Goal: Task Accomplishment & Management: Manage account settings

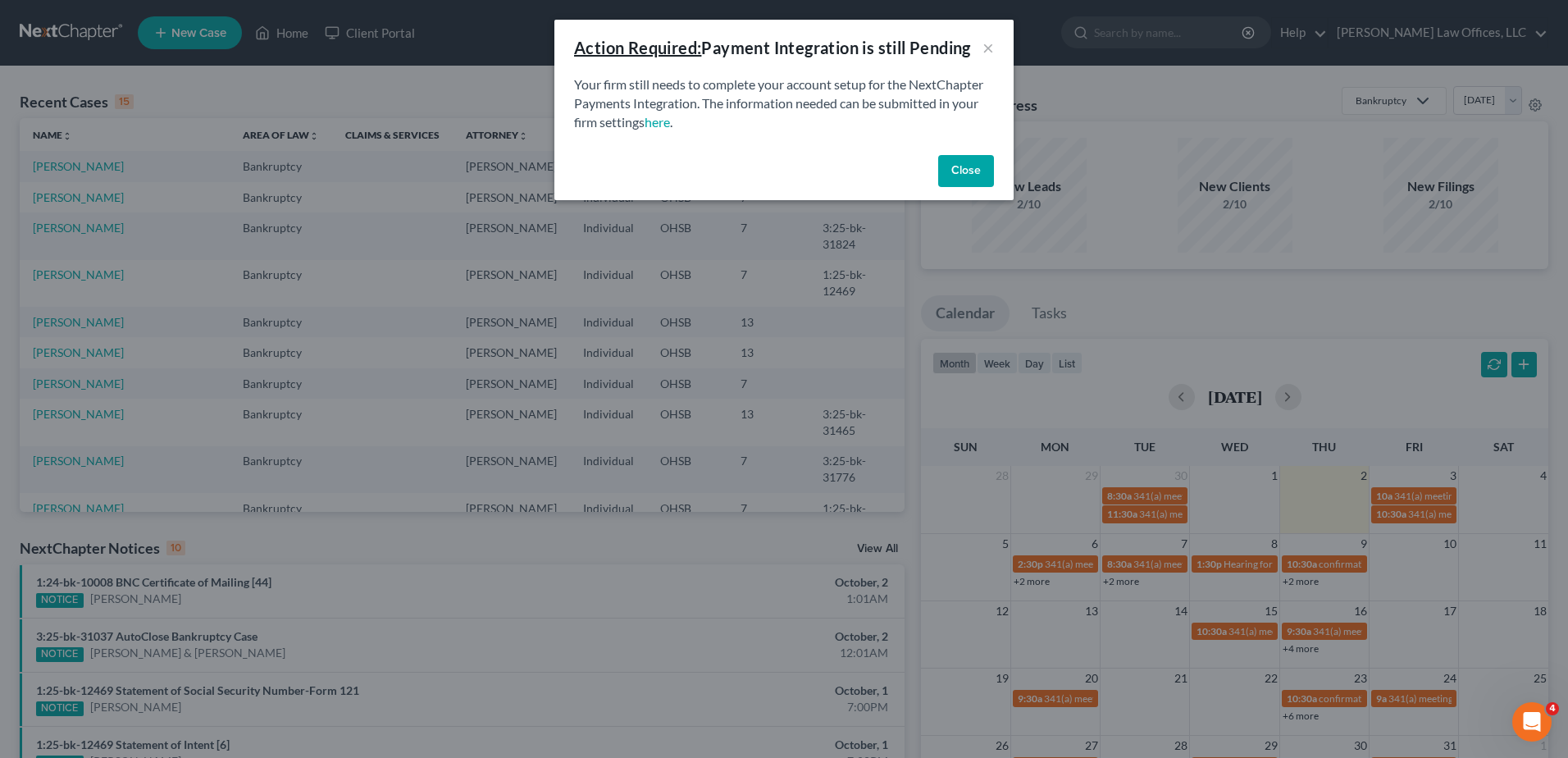
click at [962, 169] on button "Close" at bounding box center [965, 171] width 56 height 33
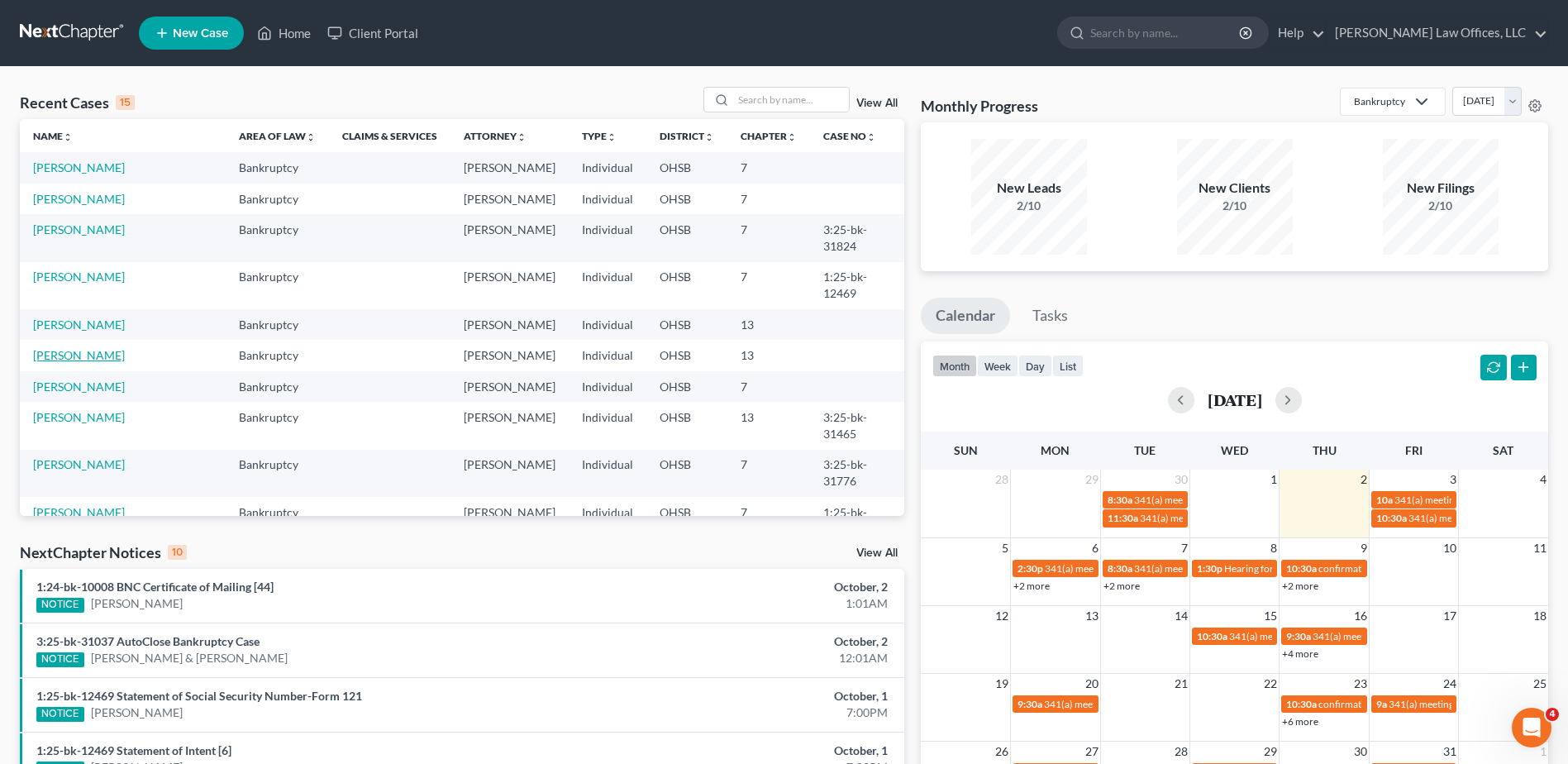
click at [39, 348] on link "[PERSON_NAME]" at bounding box center [78, 355] width 92 height 14
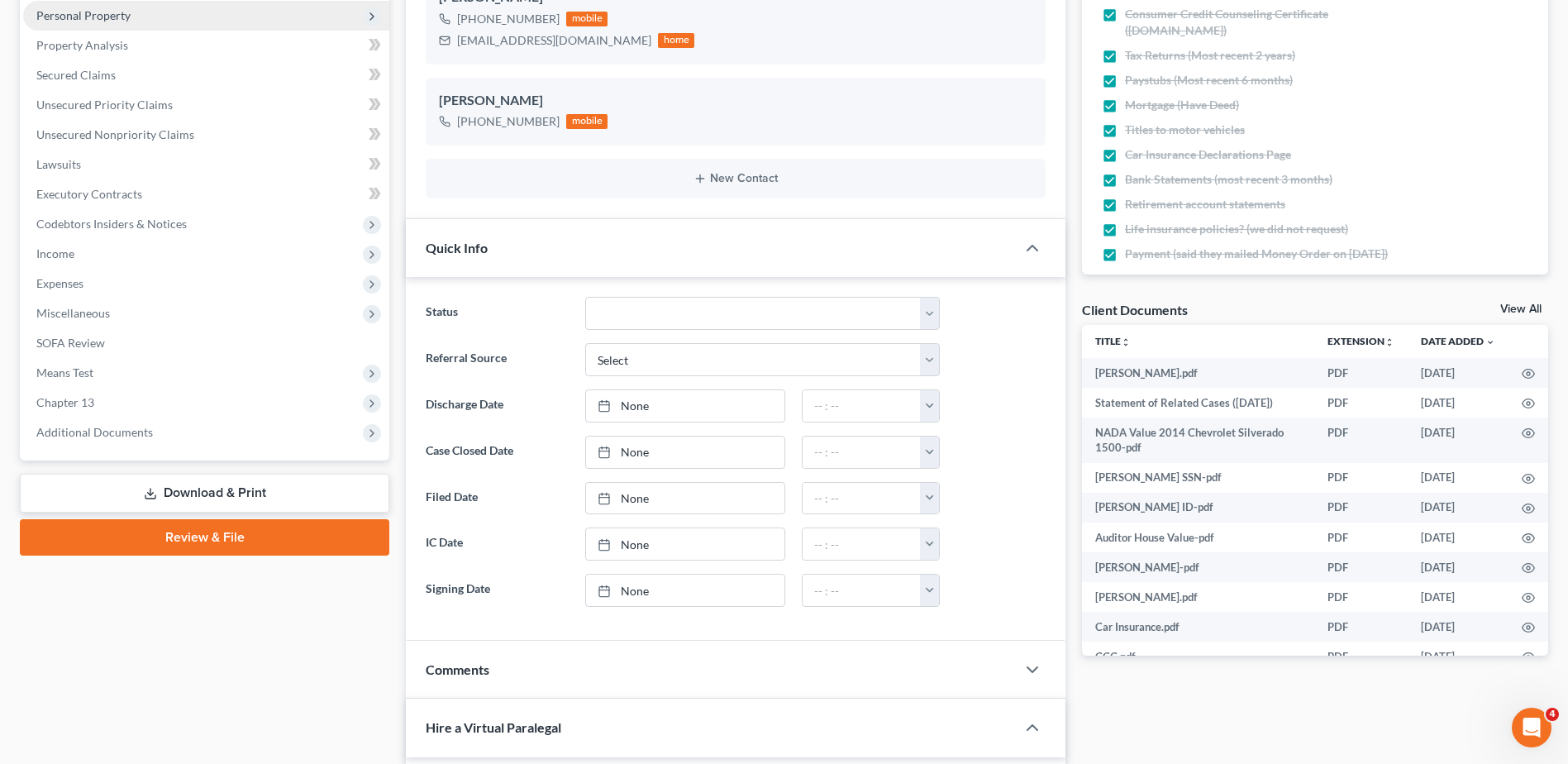
scroll to position [331, 0]
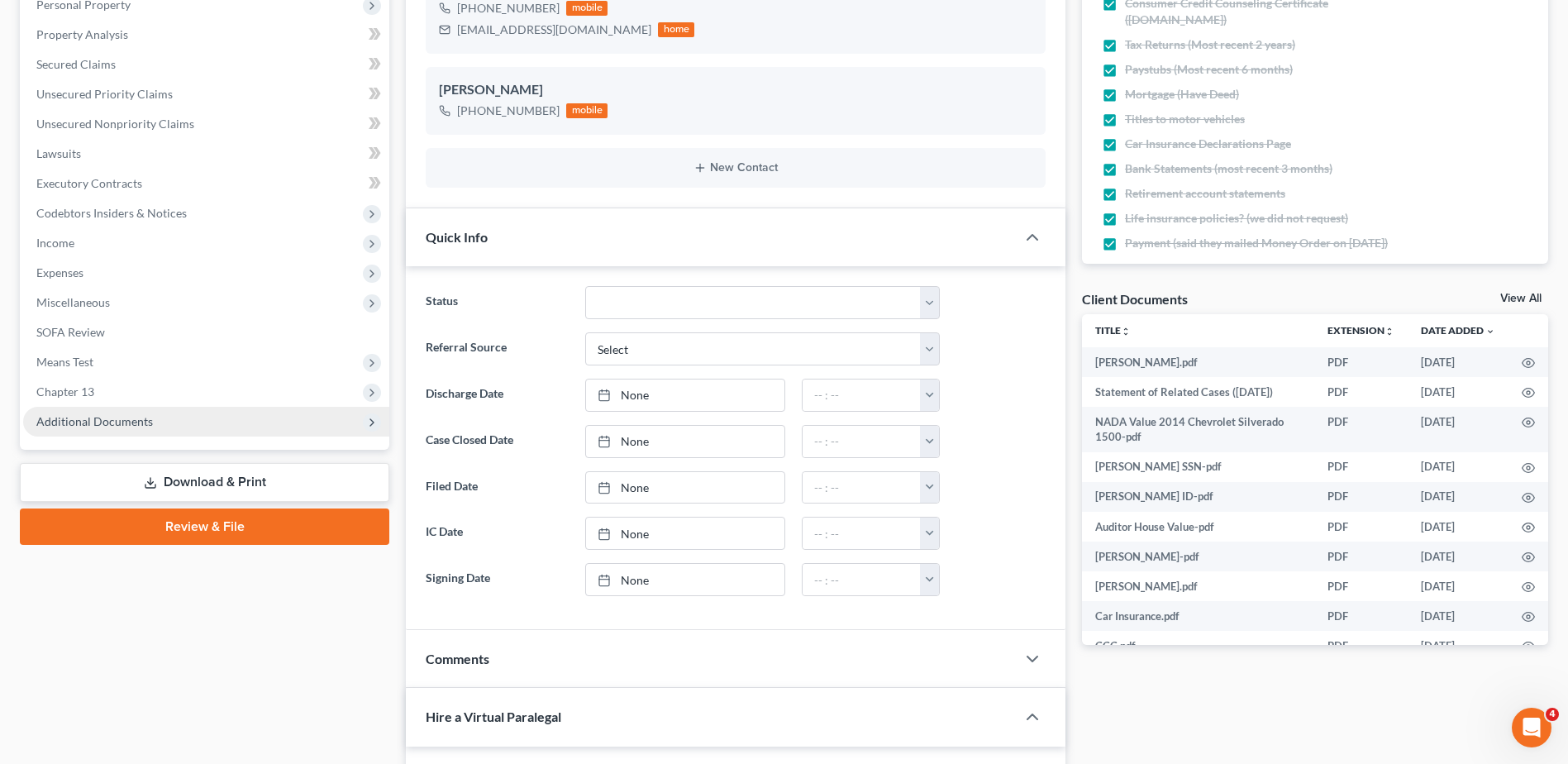
click at [98, 419] on span "Additional Documents" at bounding box center [94, 422] width 117 height 14
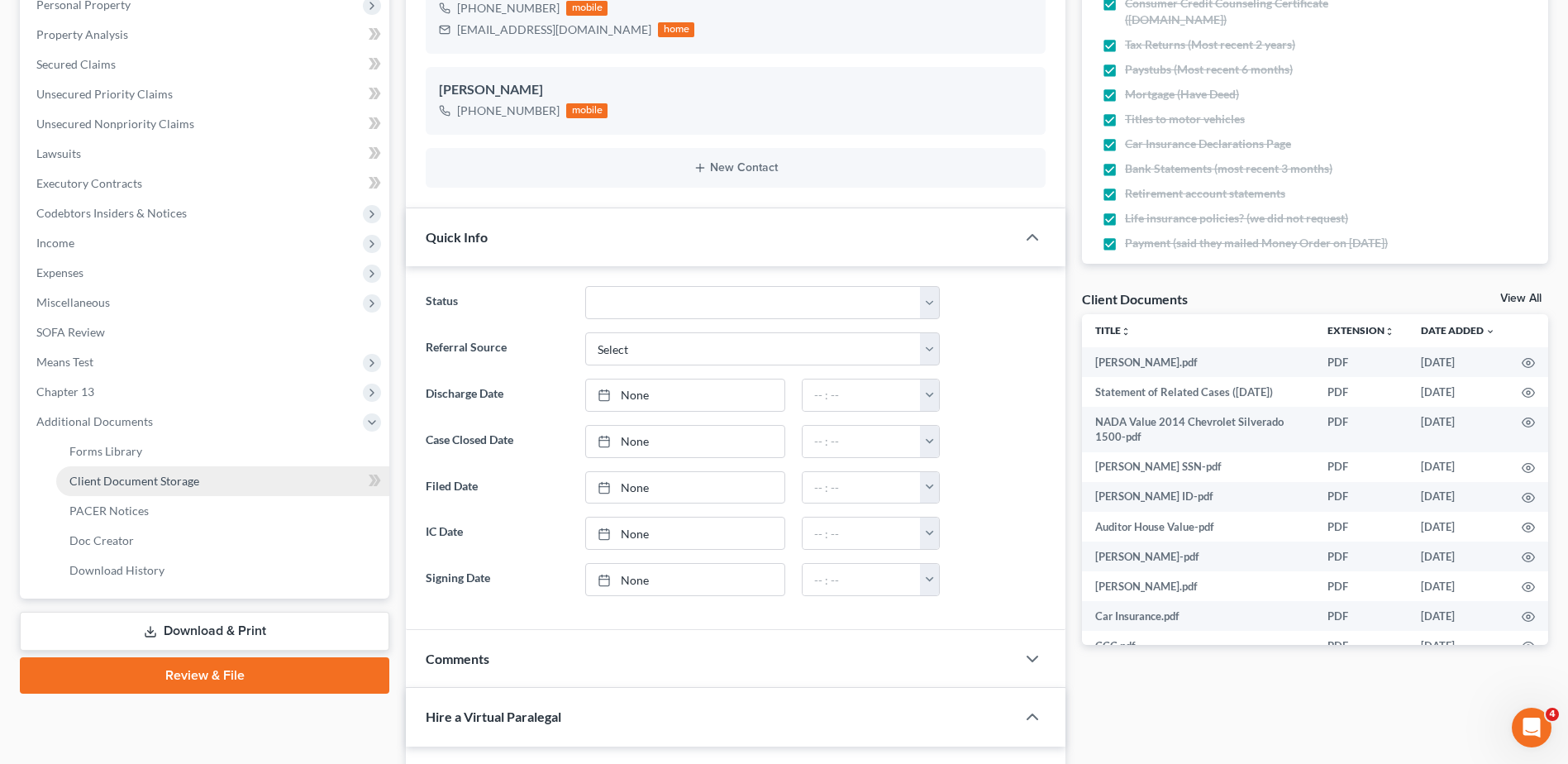
click at [117, 479] on span "Client Document Storage" at bounding box center [134, 480] width 130 height 14
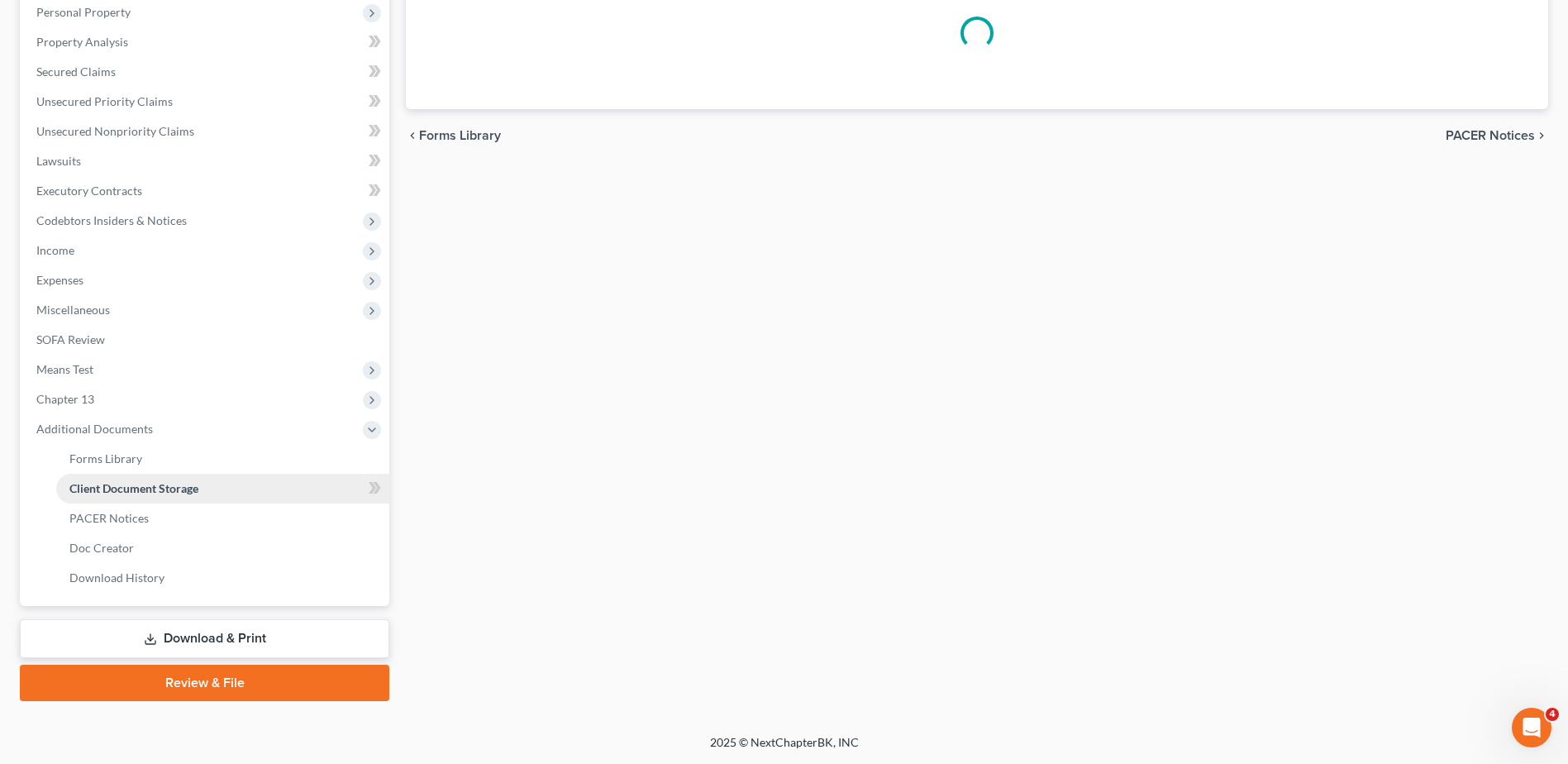
scroll to position [261, 0]
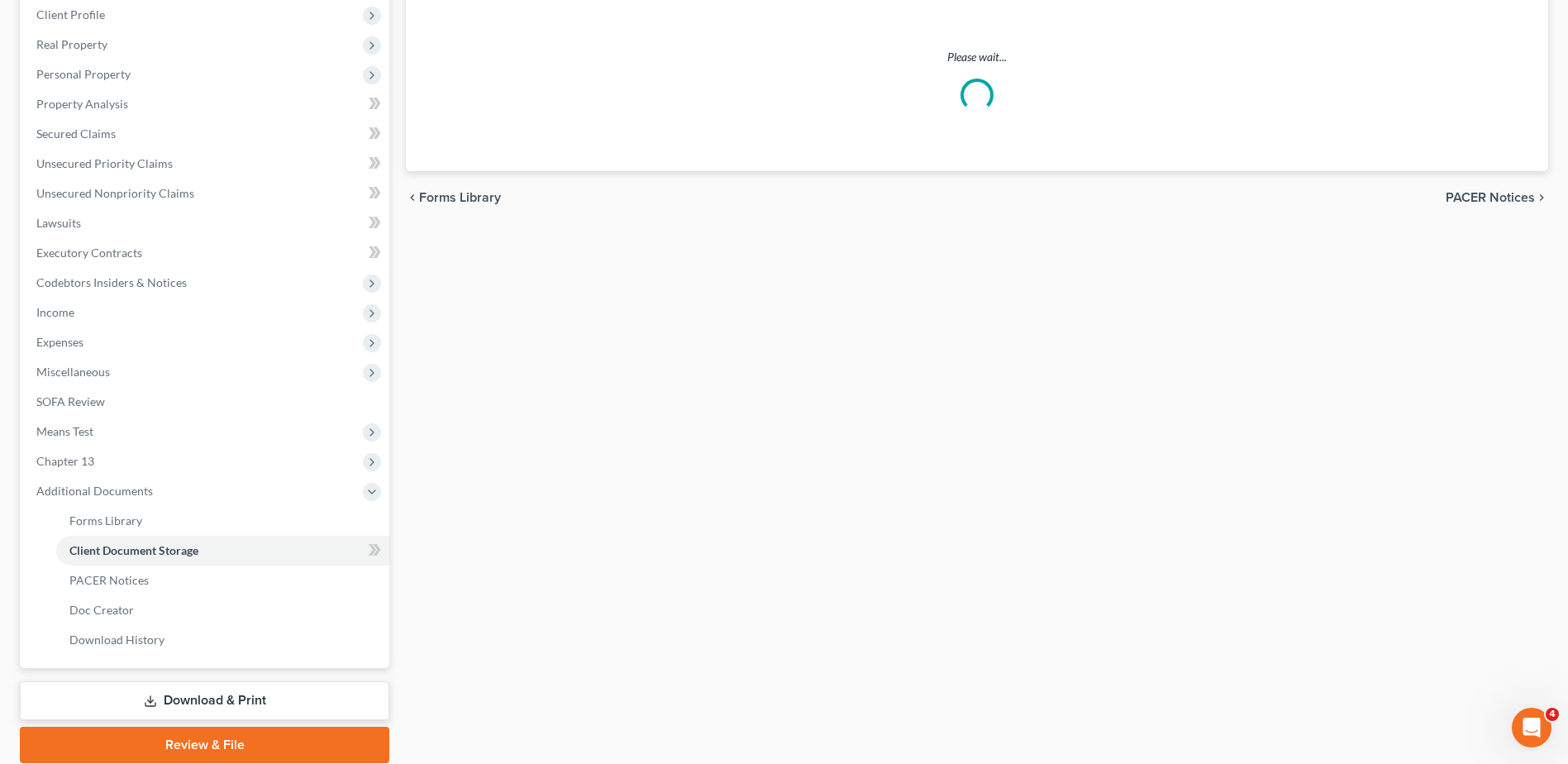
select select "7"
select select "52"
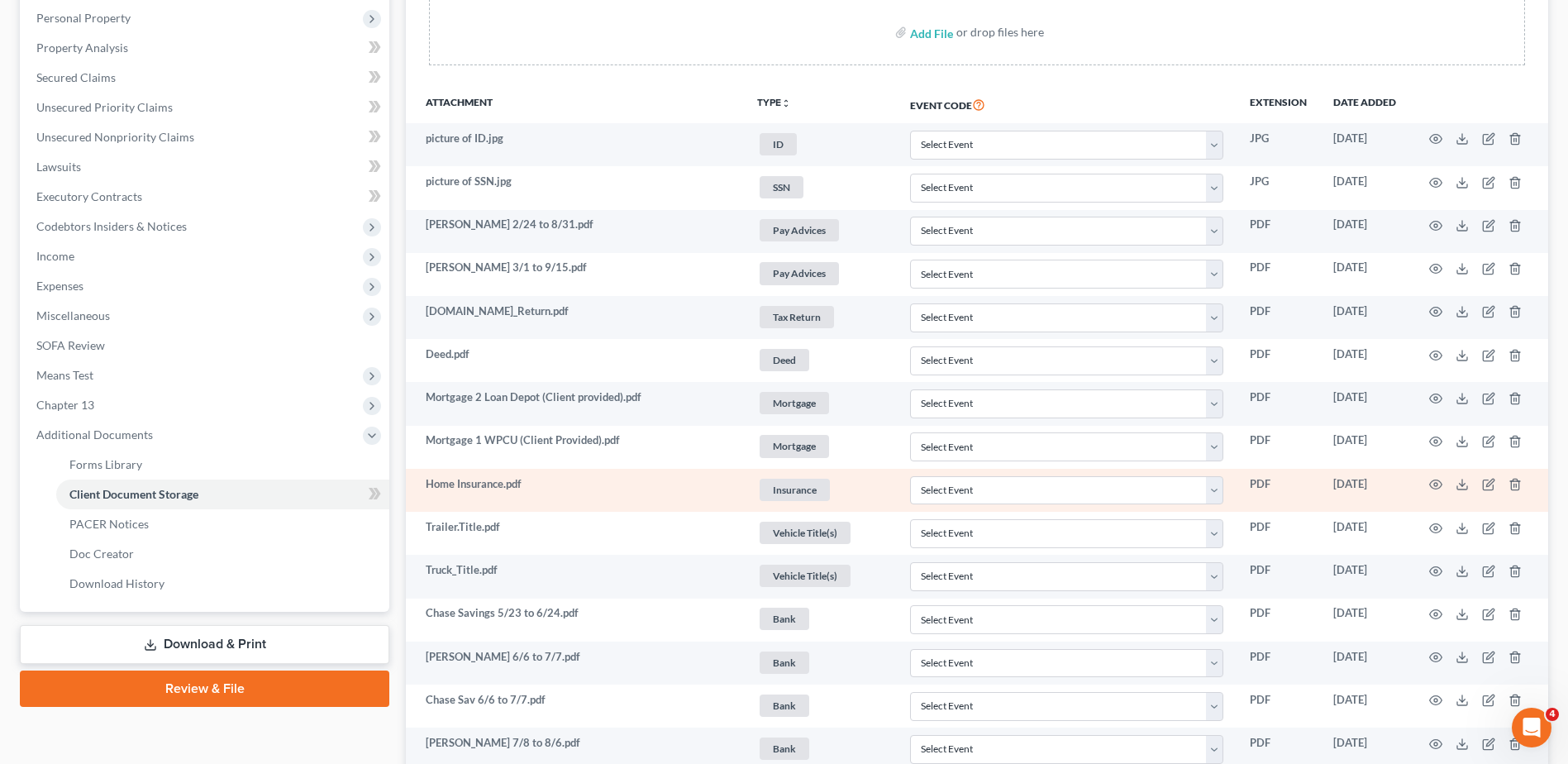
scroll to position [235, 0]
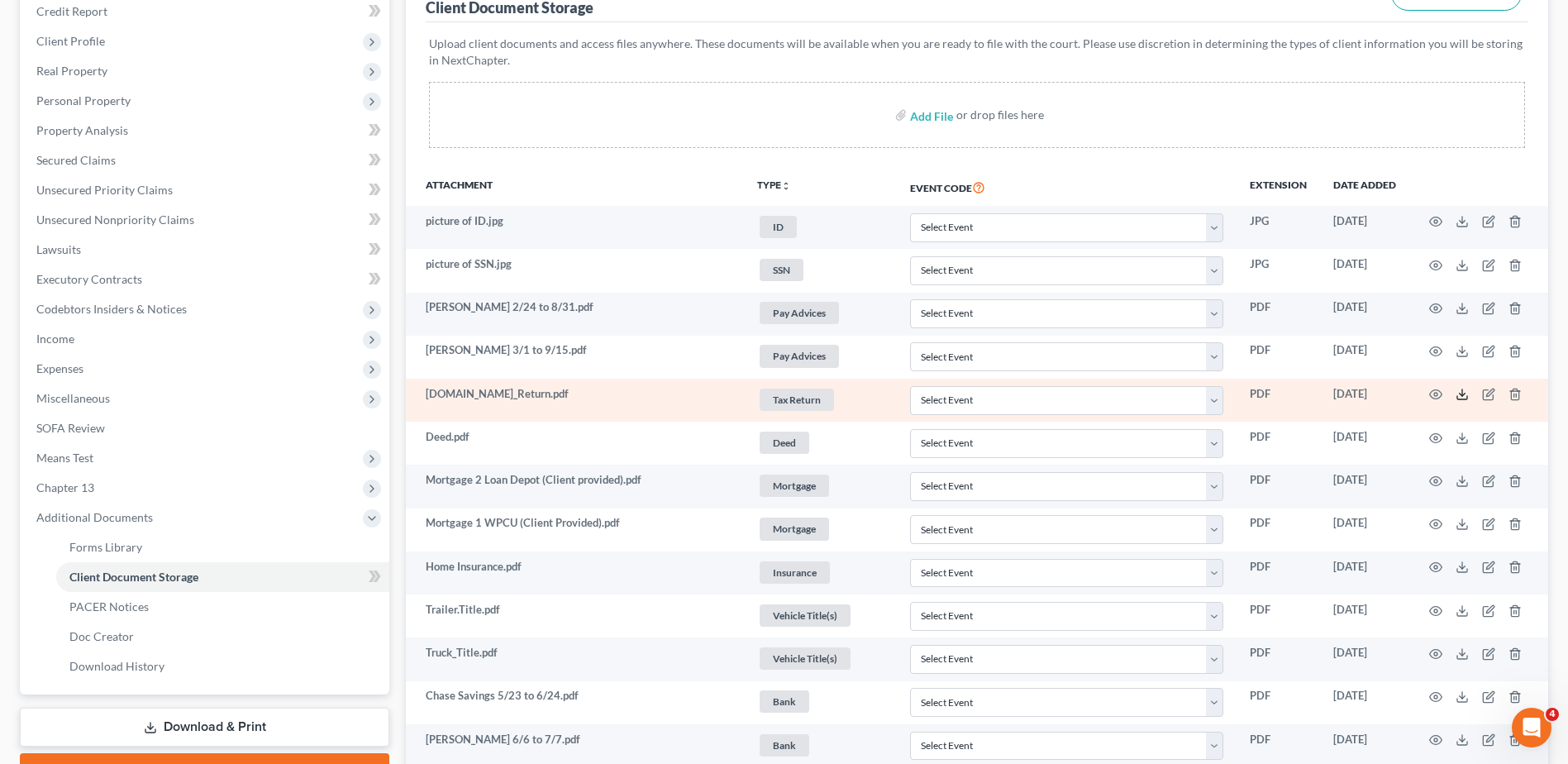
click at [1459, 392] on icon at bounding box center [1461, 394] width 13 height 13
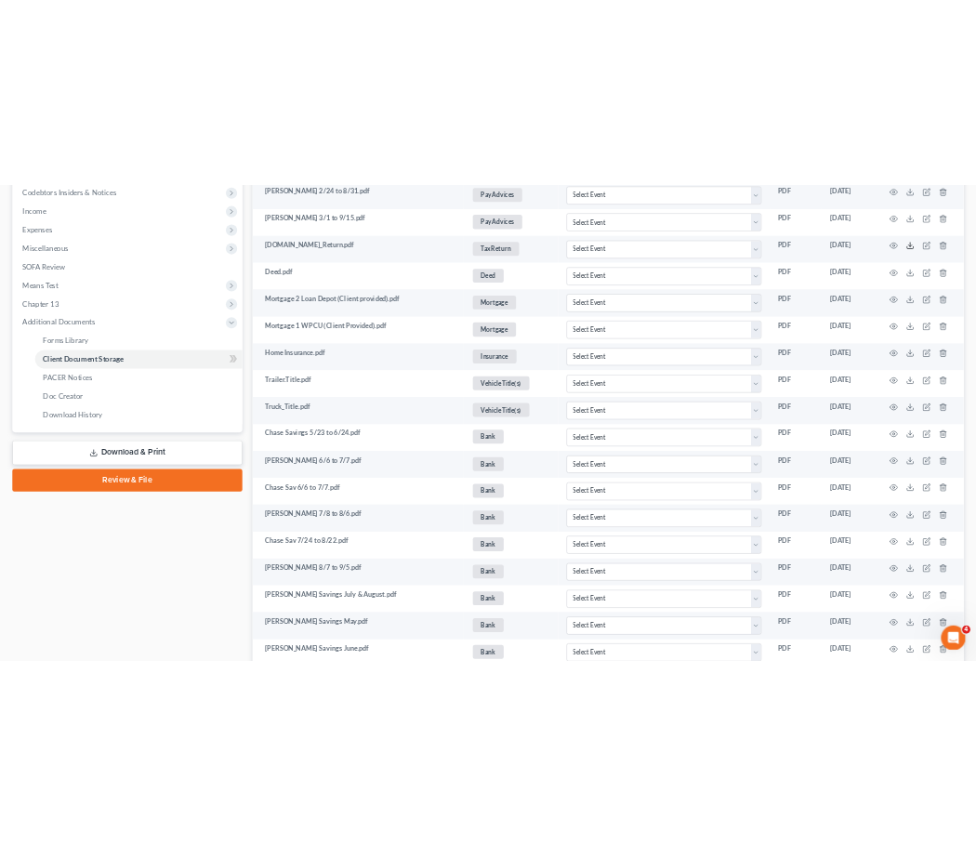
scroll to position [0, 0]
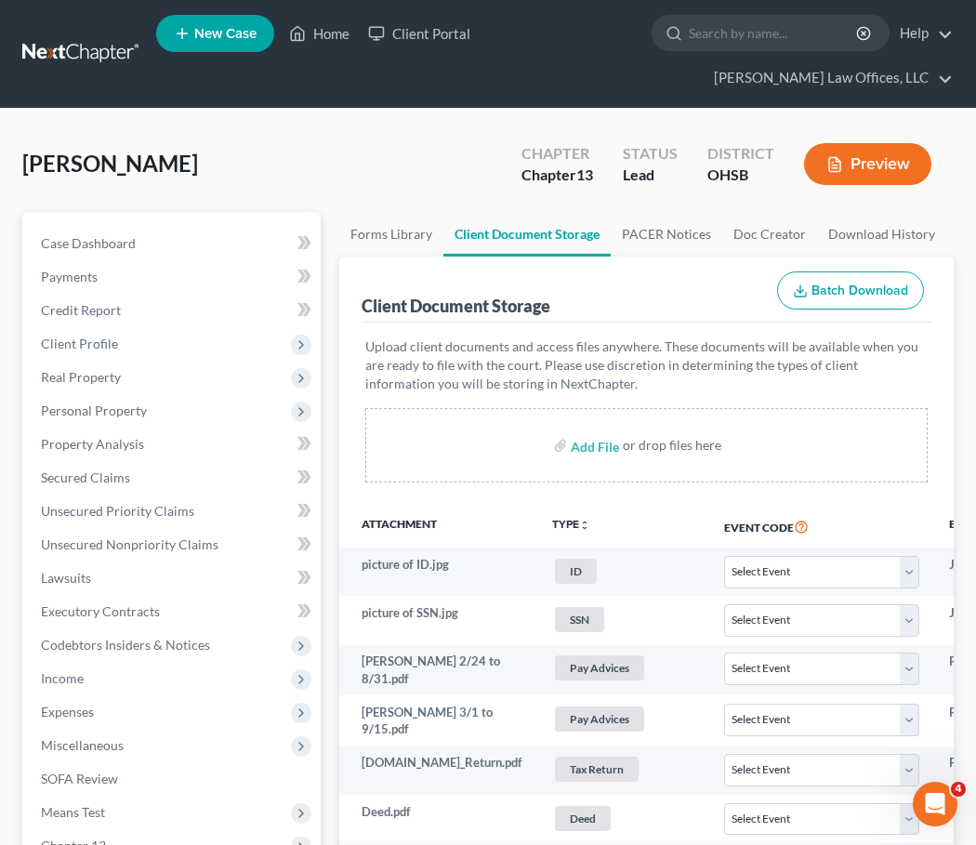
select select "7"
select select "52"
select select "7"
select select "52"
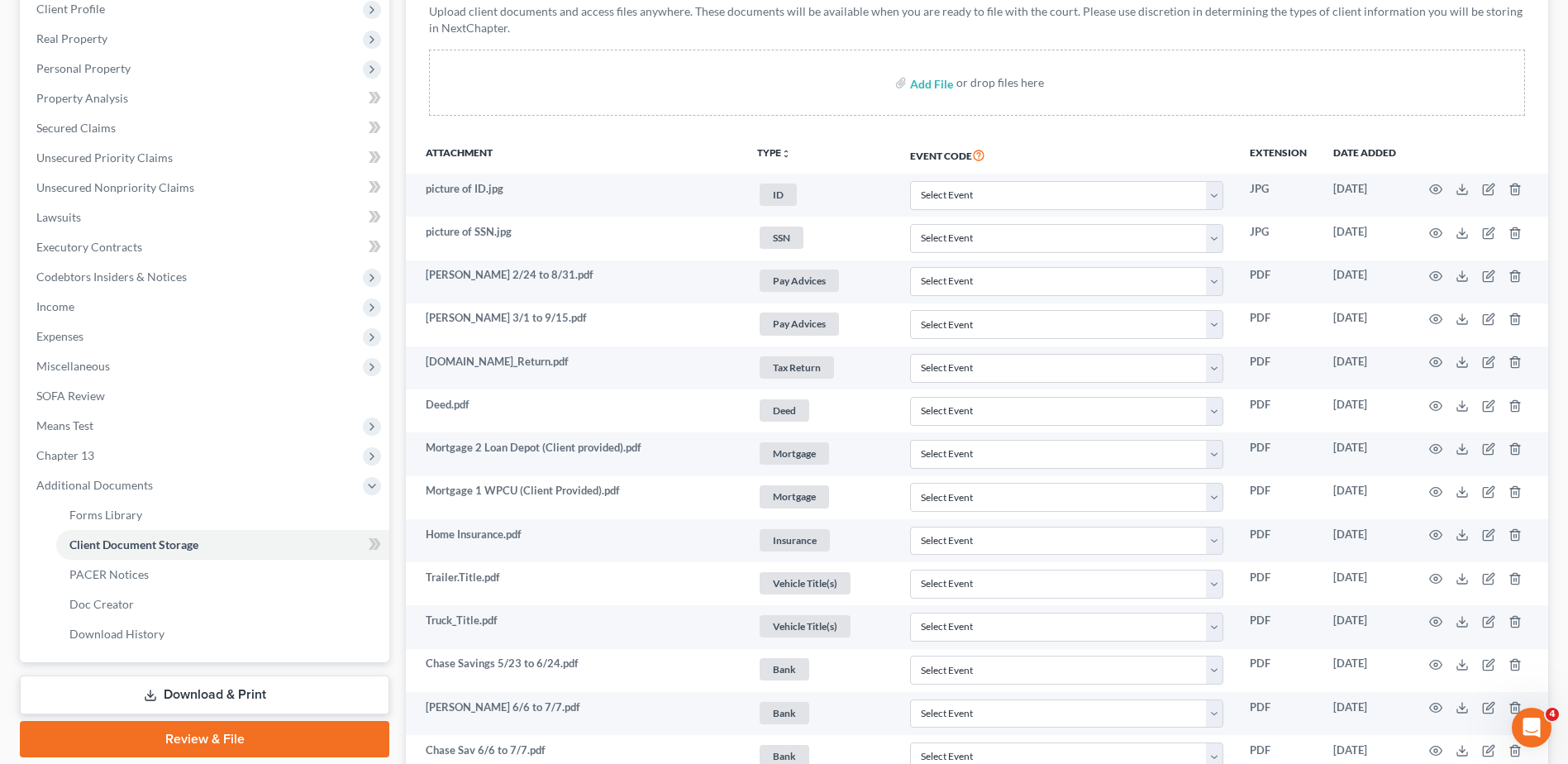
scroll to position [239, 0]
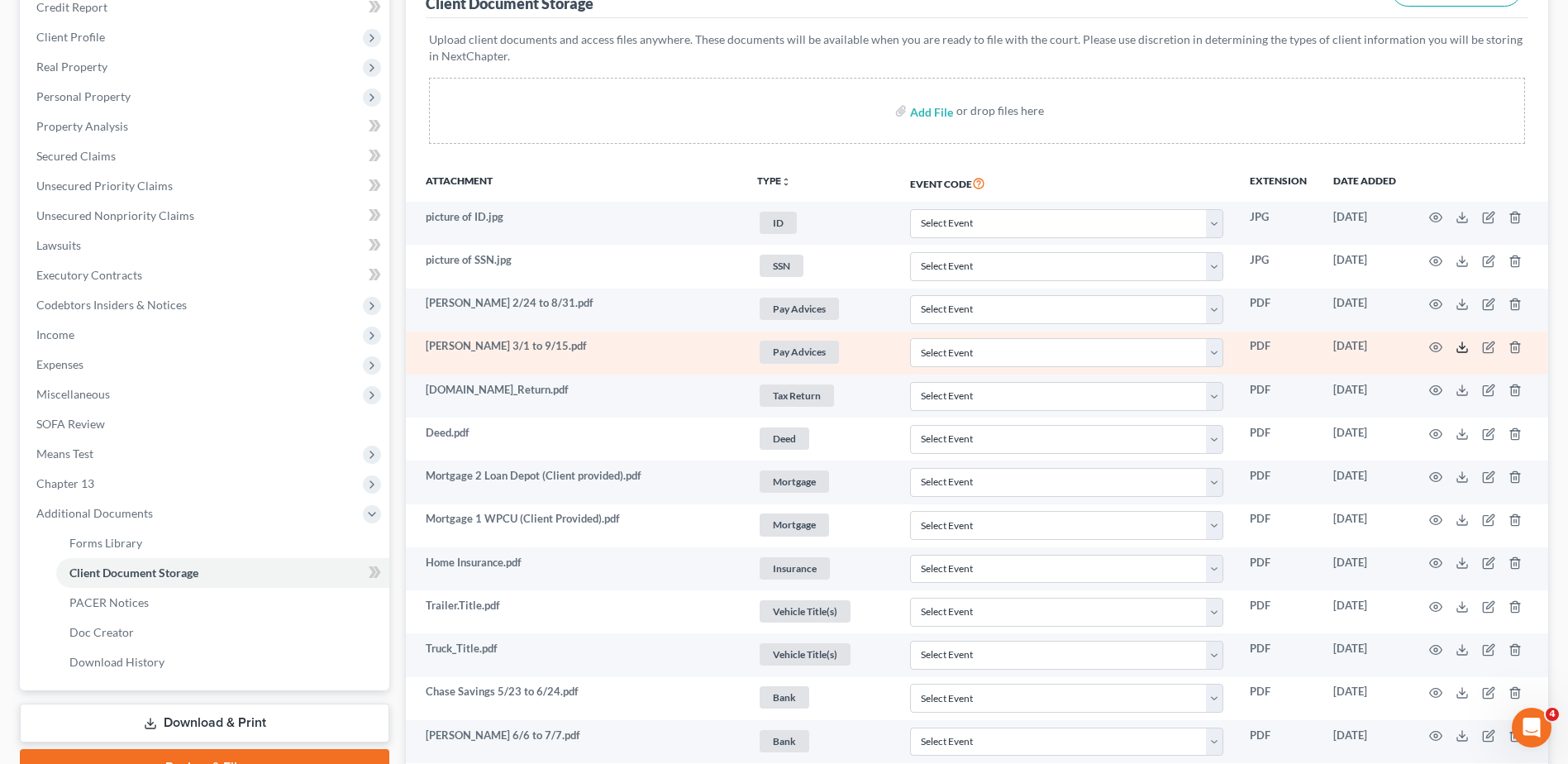
click at [1463, 346] on icon at bounding box center [1461, 347] width 13 height 13
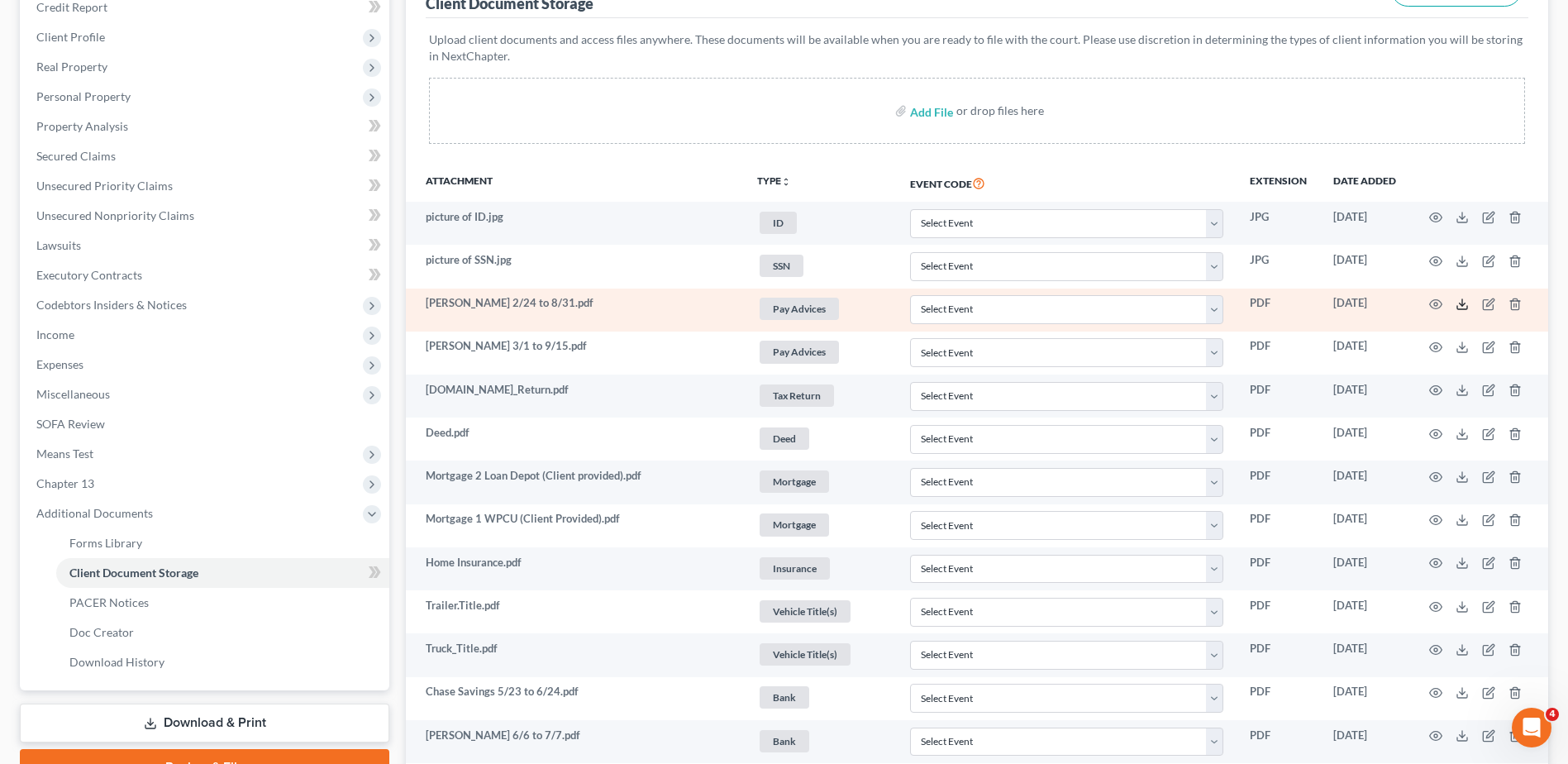
click at [1459, 307] on icon at bounding box center [1461, 304] width 13 height 13
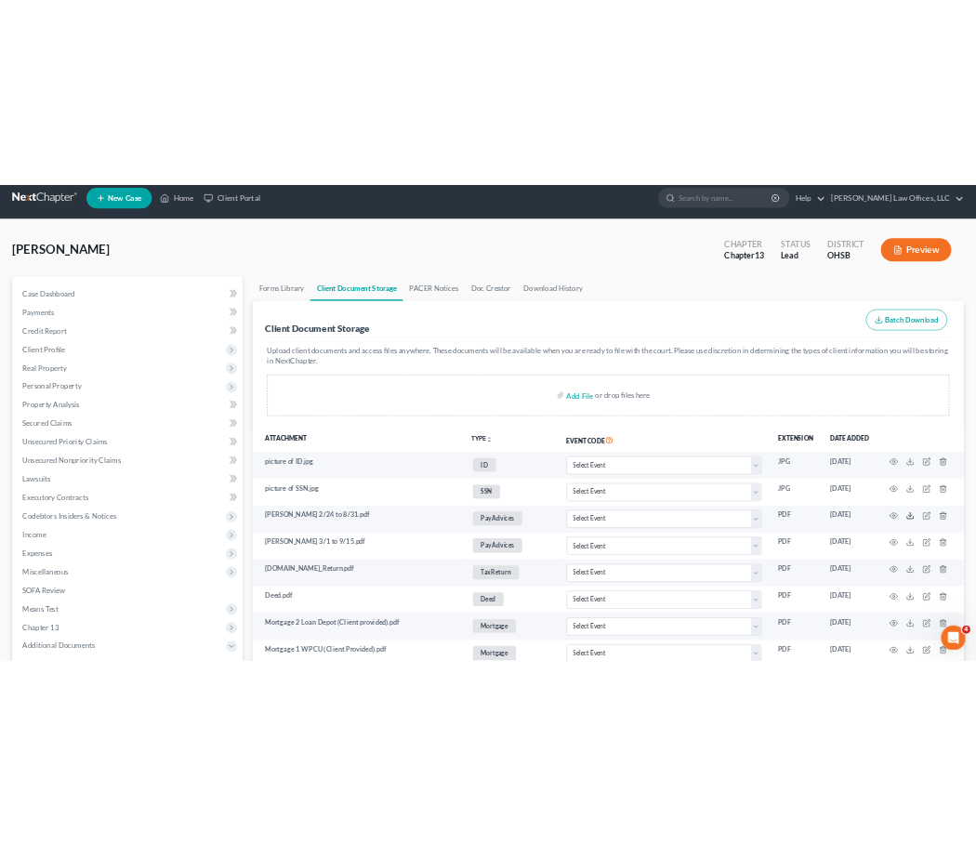
scroll to position [0, 0]
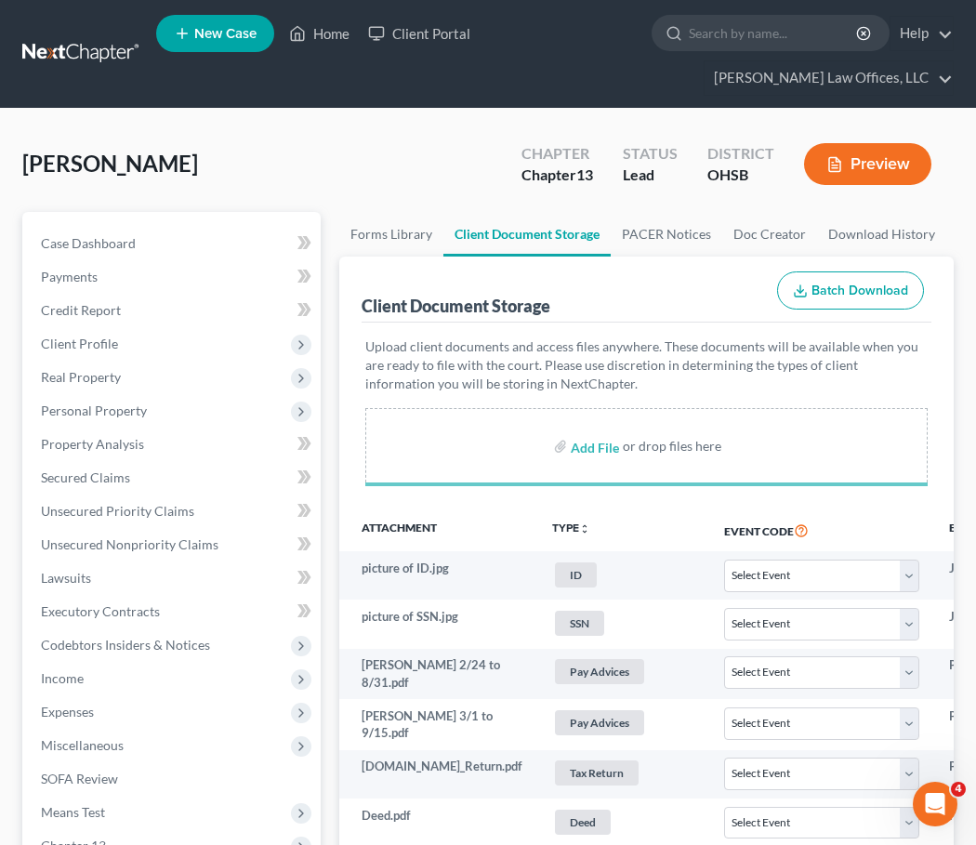
select select "7"
select select "52"
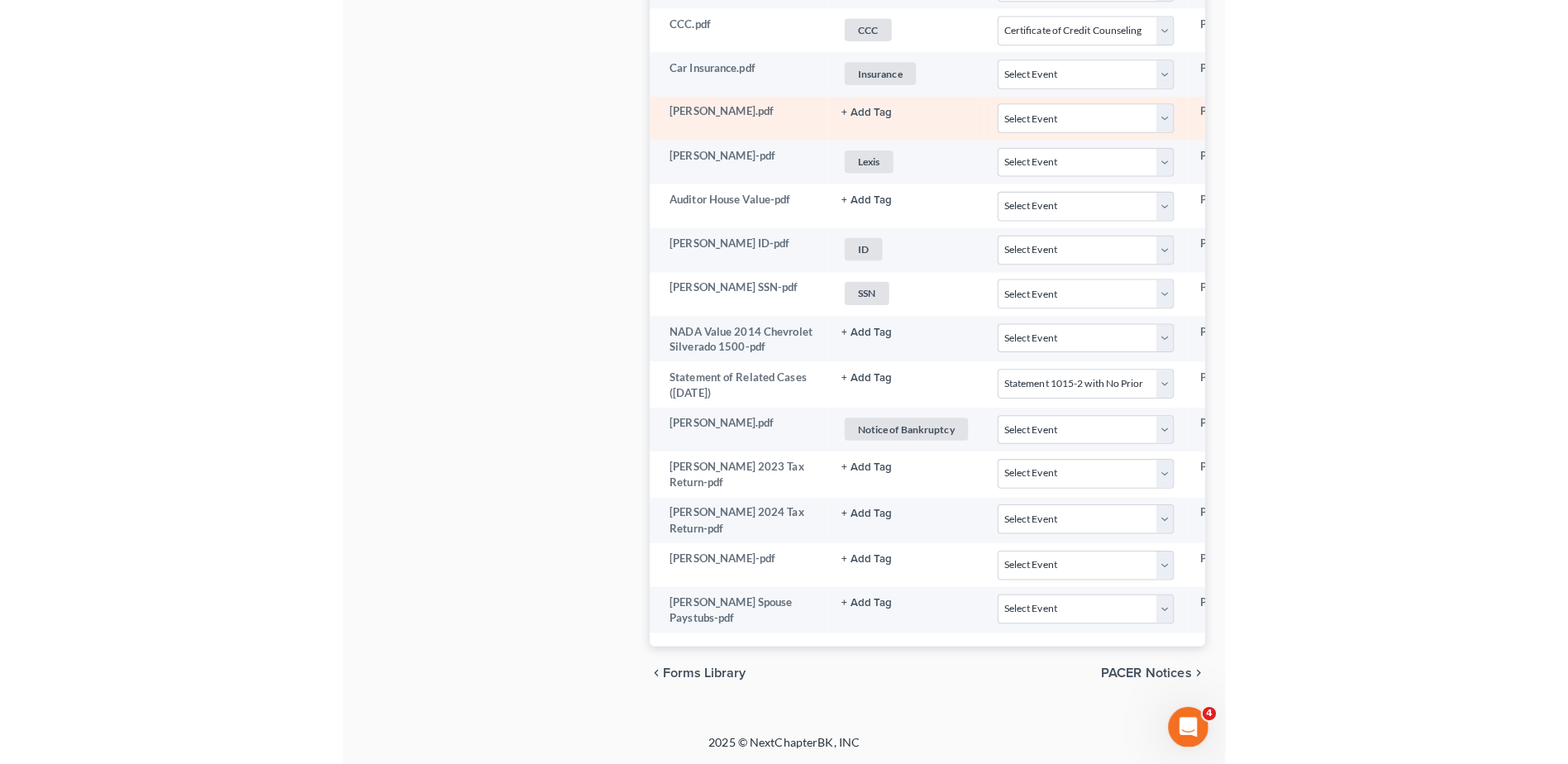
scroll to position [1316, 0]
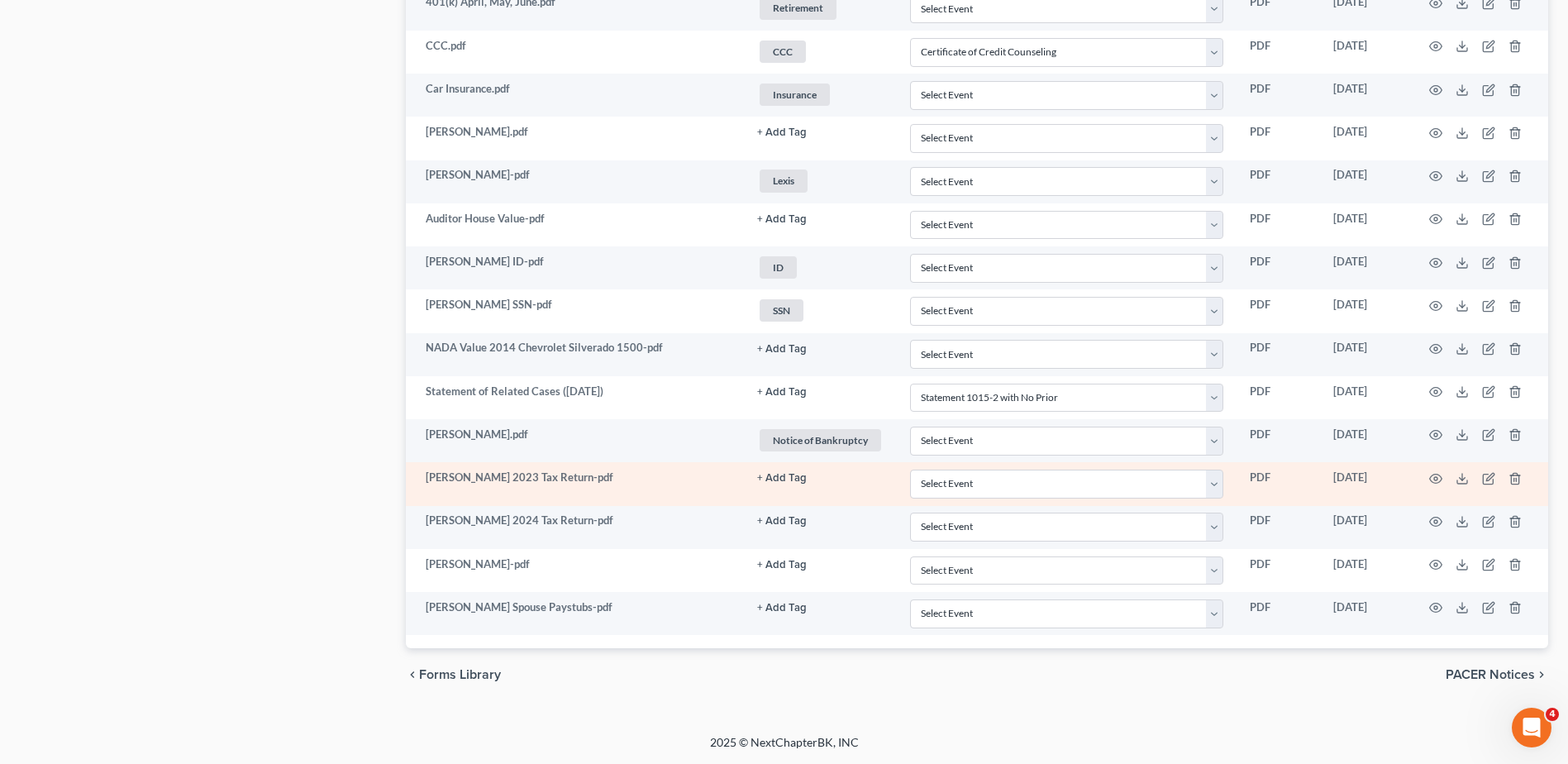
click at [788, 479] on button "+ Add Tag" at bounding box center [782, 479] width 50 height 11
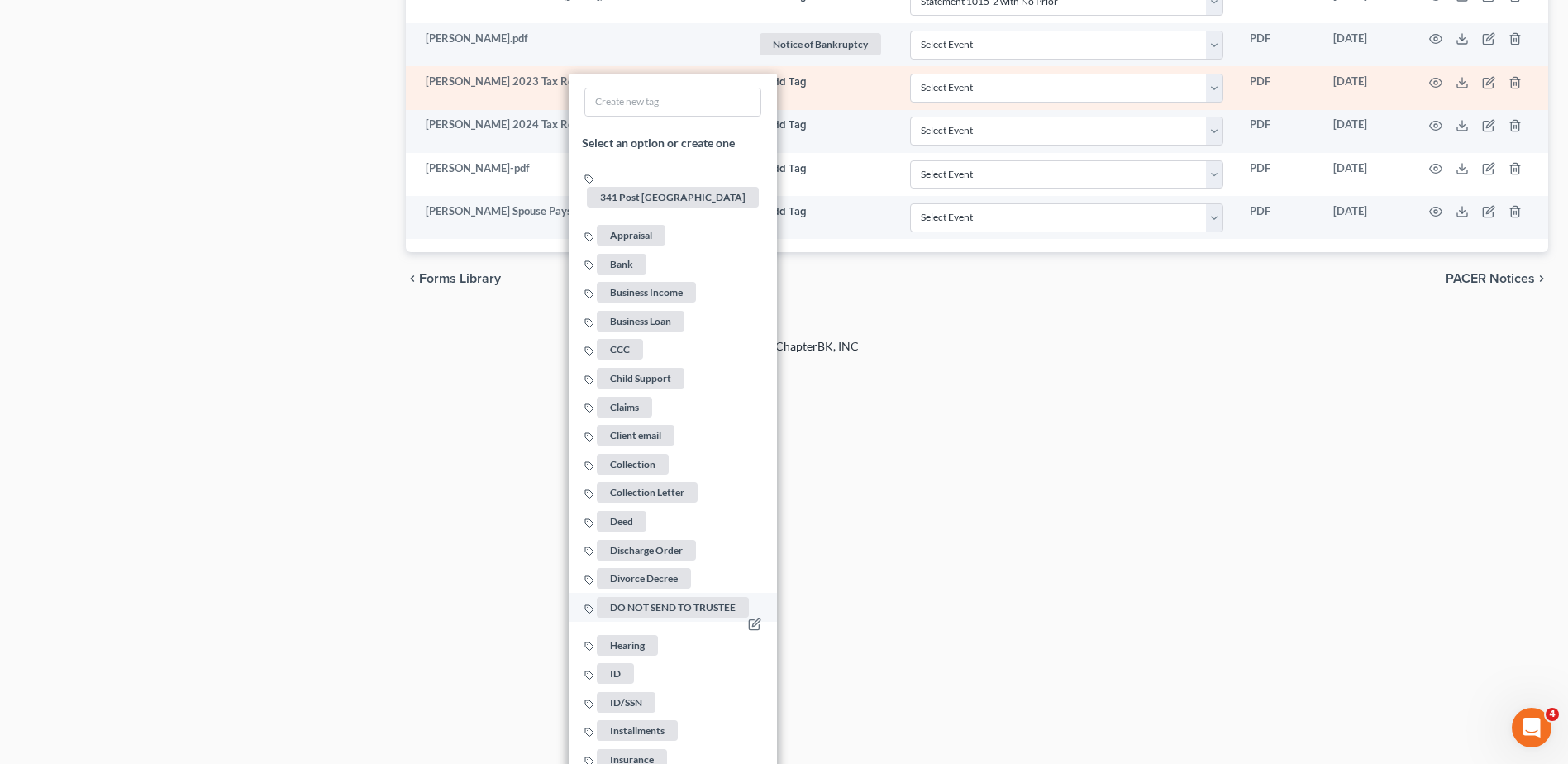
scroll to position [2463, 0]
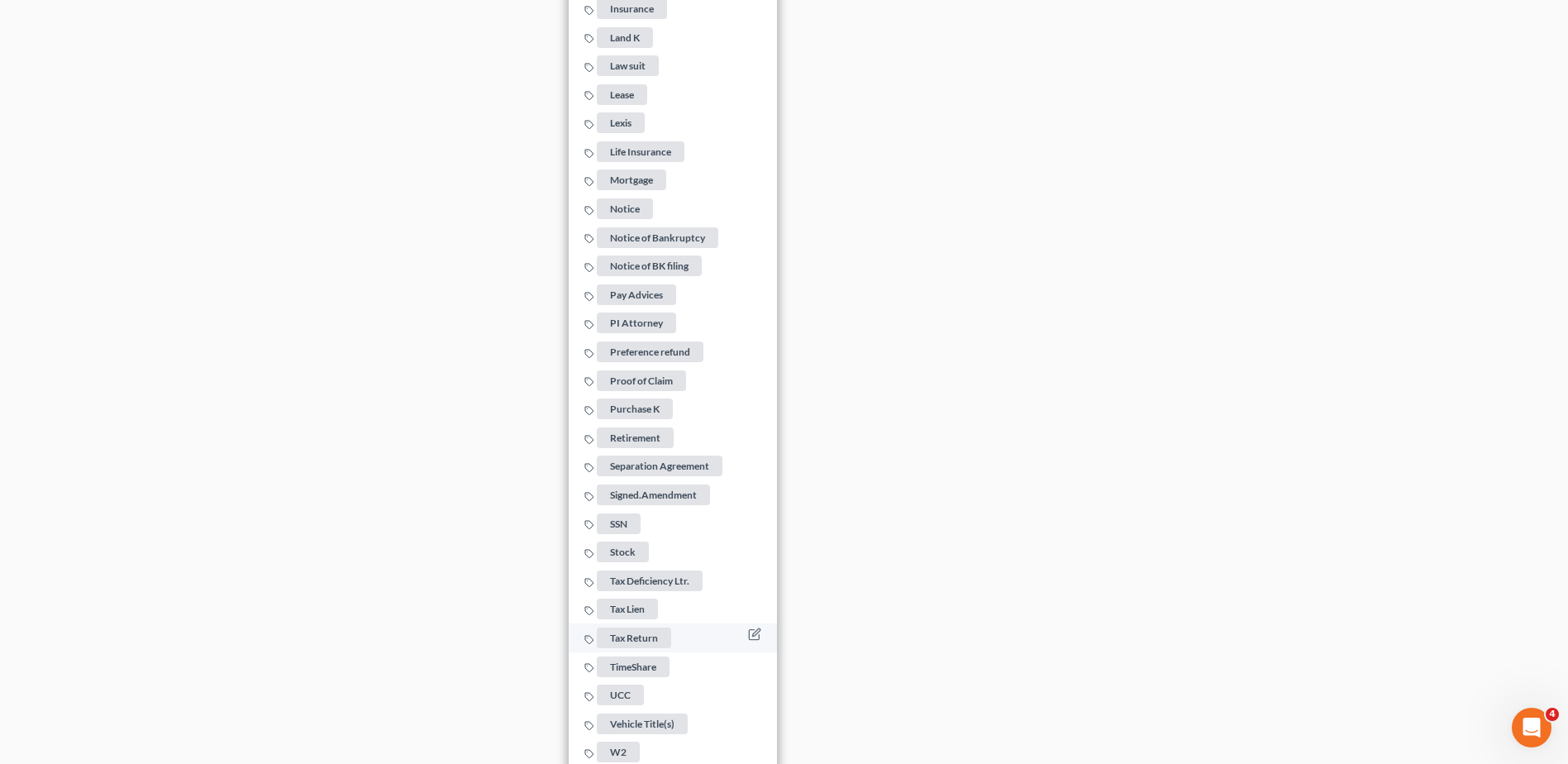
click at [648, 630] on span "Tax Return" at bounding box center [634, 637] width 75 height 20
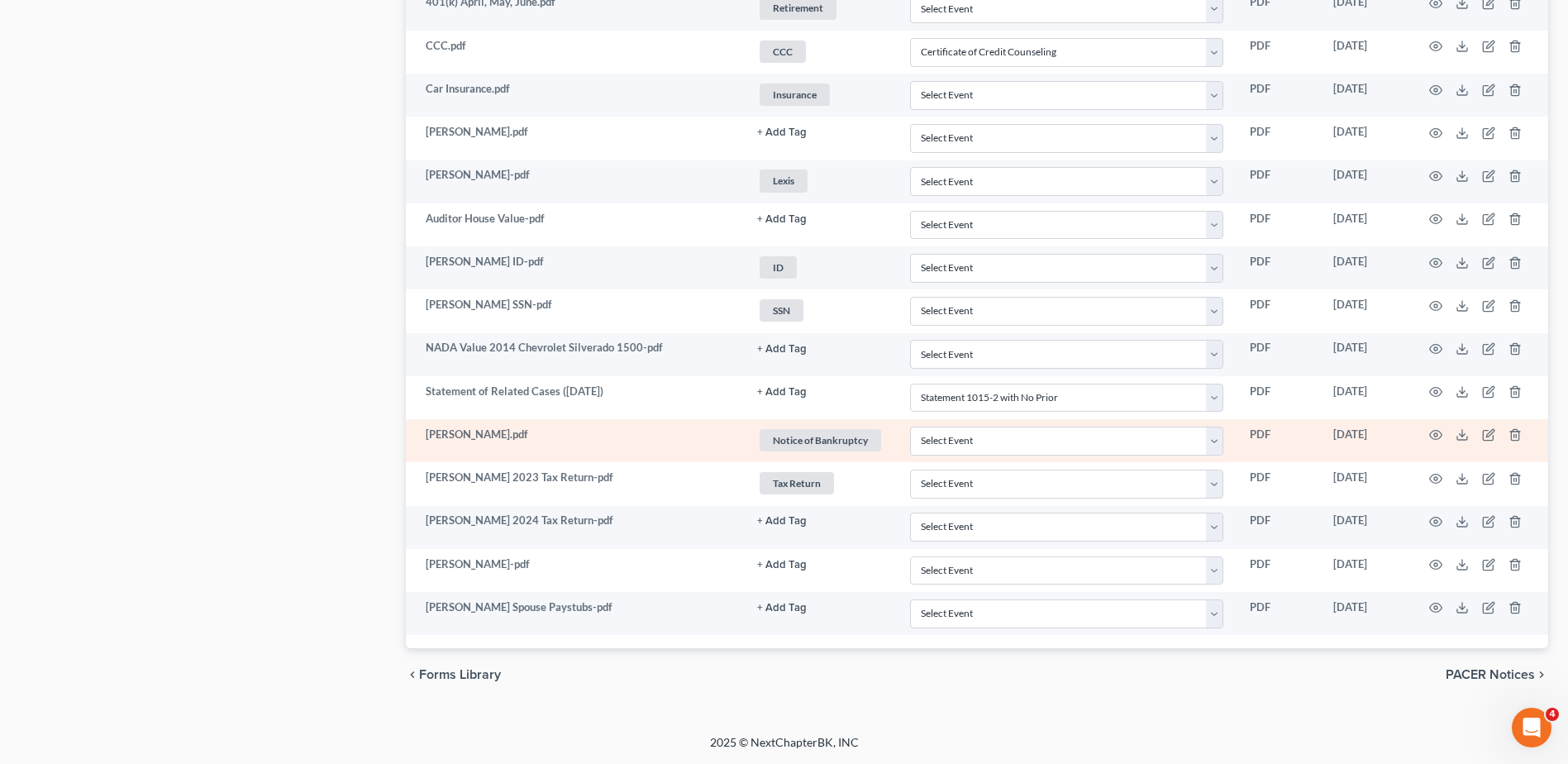
scroll to position [1316, 0]
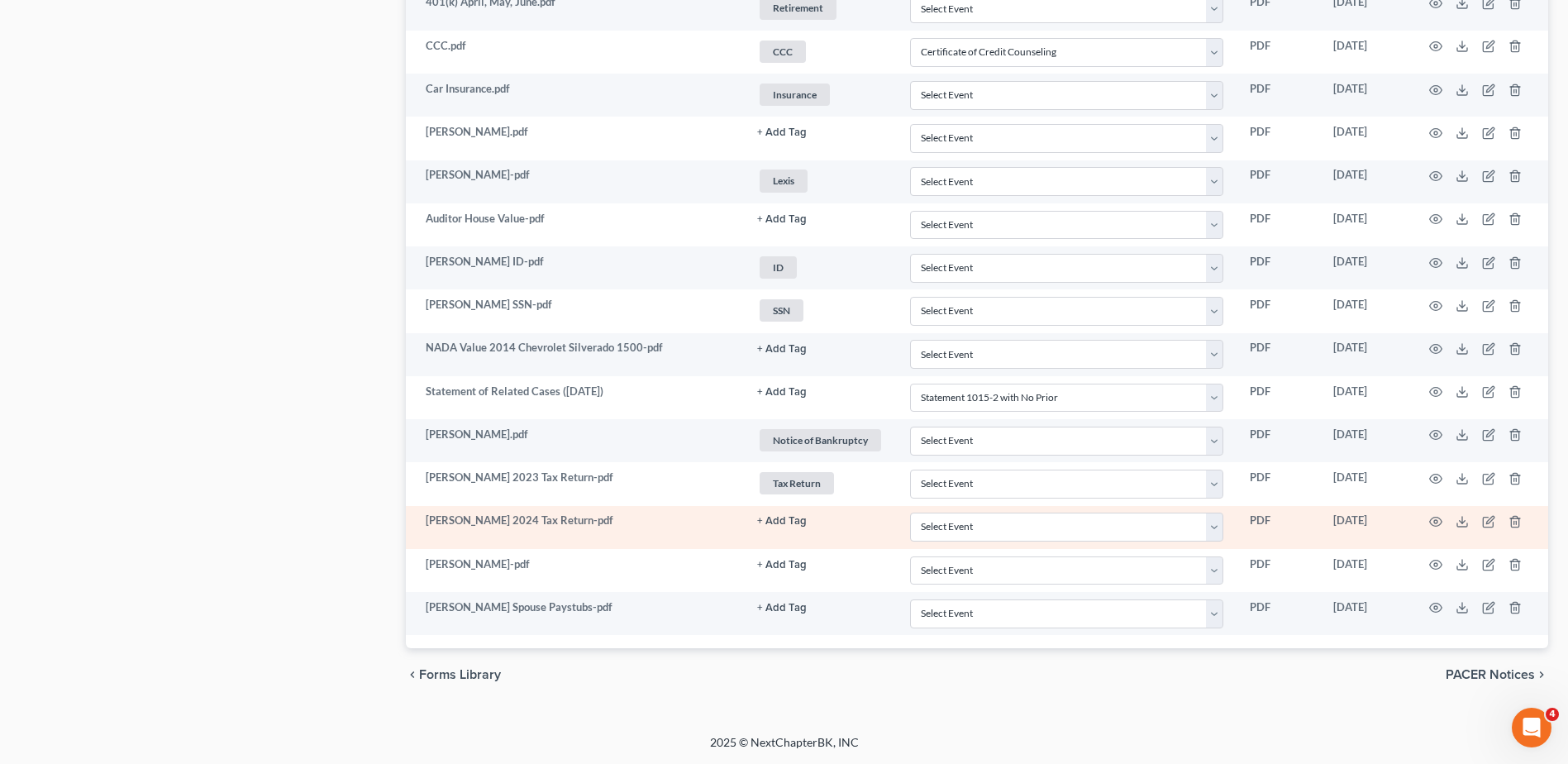
click at [776, 523] on button "+ Add Tag" at bounding box center [782, 521] width 50 height 11
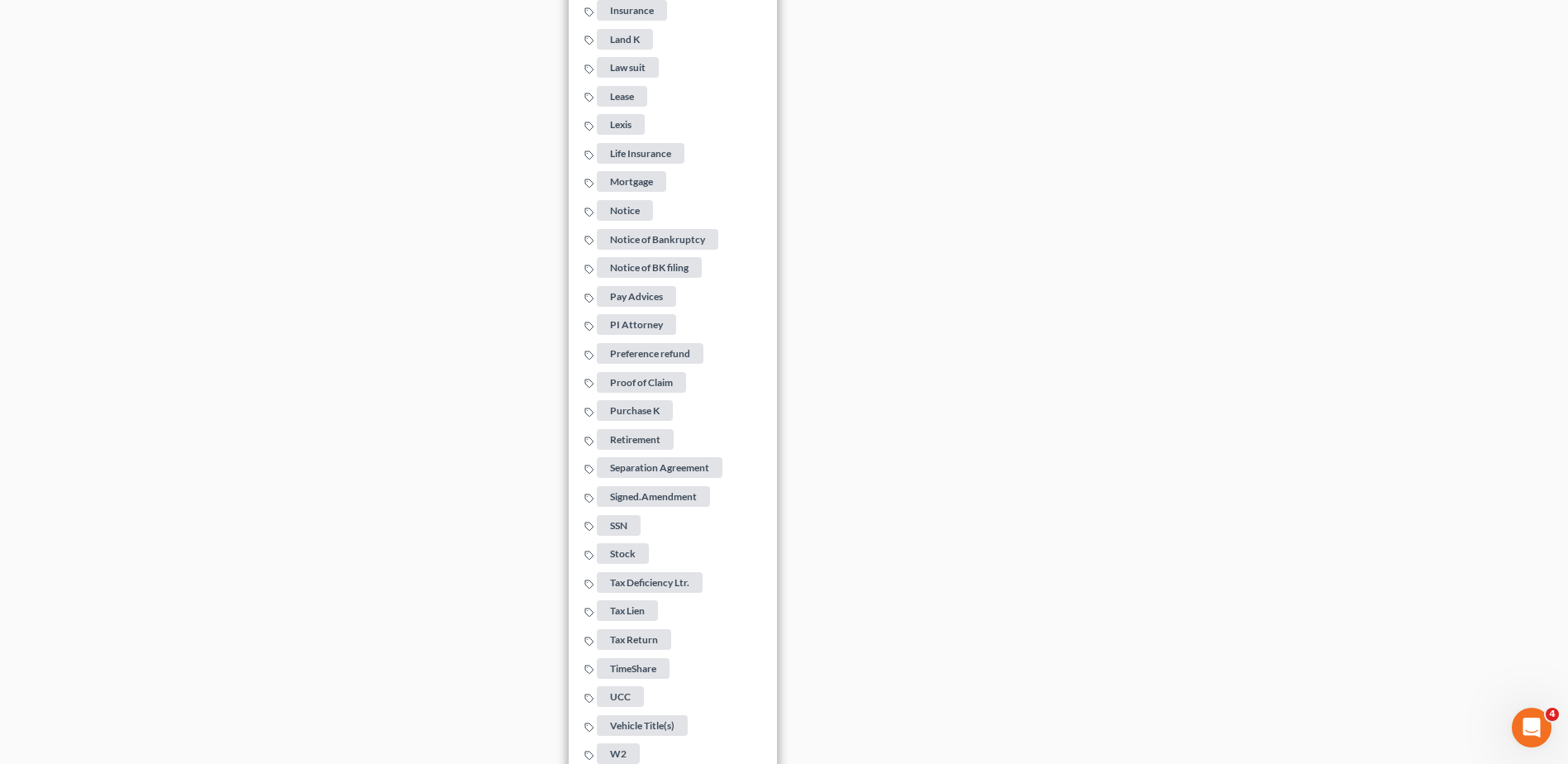
scroll to position [2505, 0]
click at [642, 628] on span "Tax Return" at bounding box center [634, 637] width 75 height 20
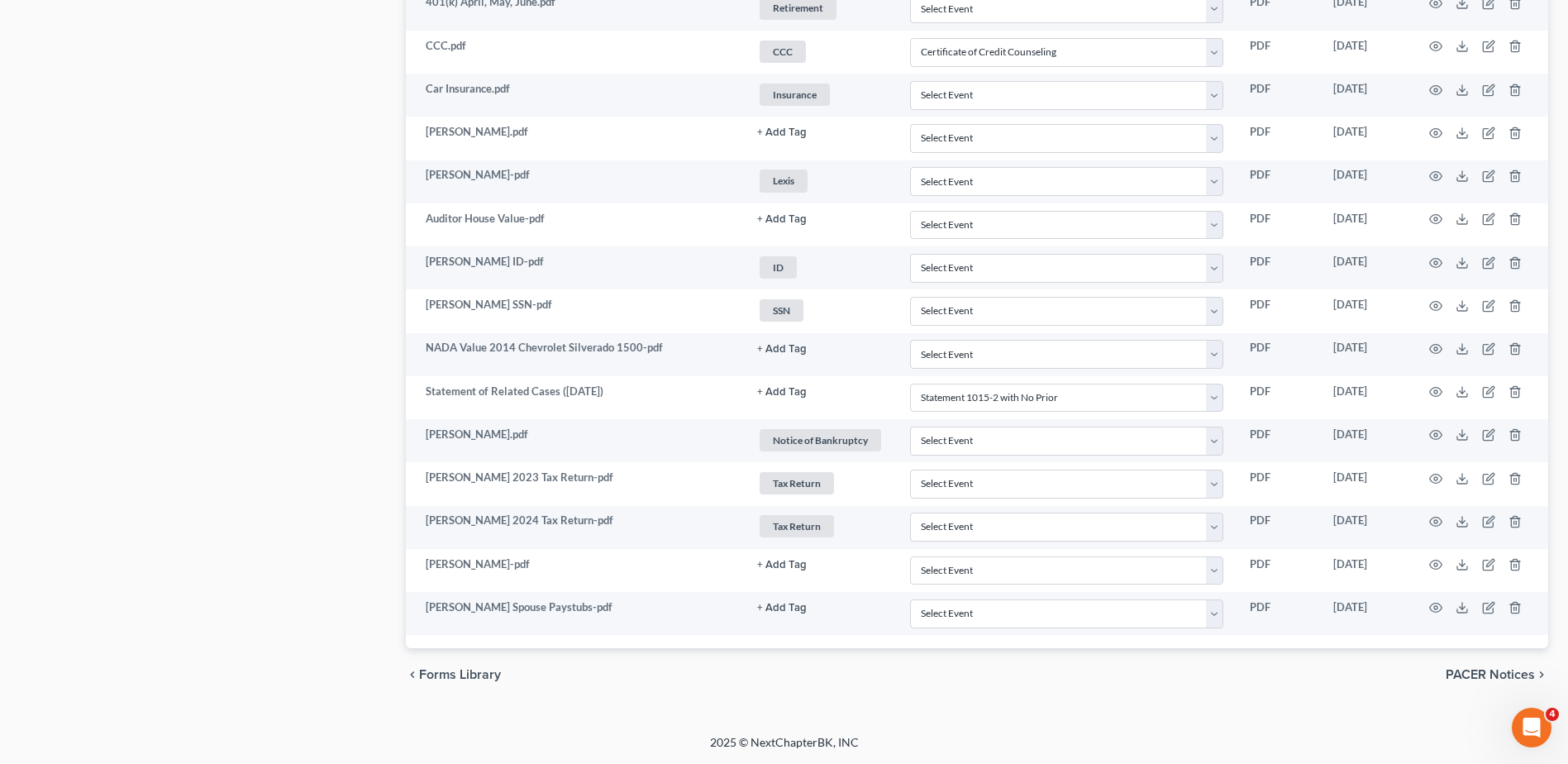
scroll to position [1316, 0]
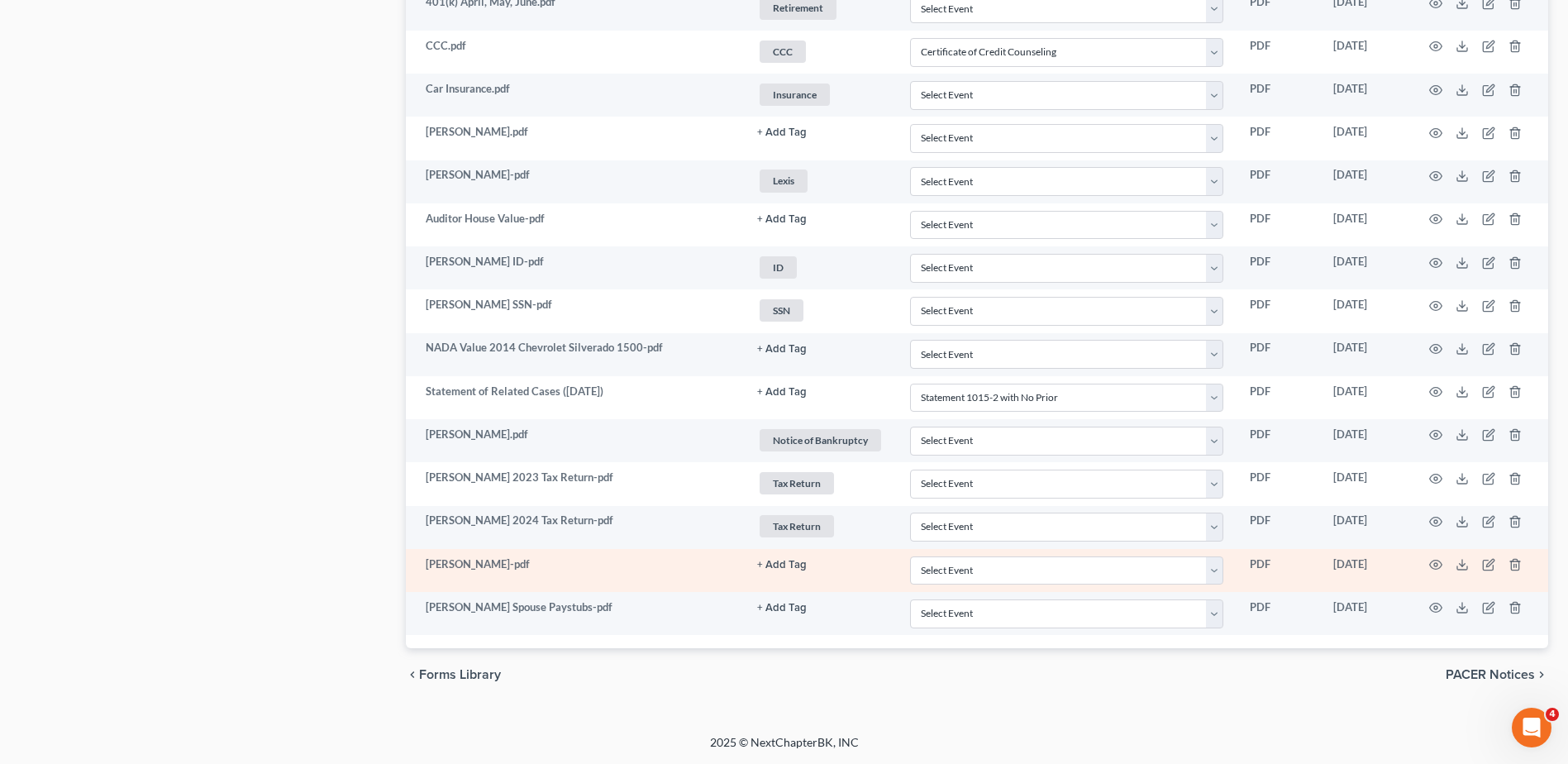
click at [775, 563] on button "+ Add Tag" at bounding box center [782, 565] width 50 height 11
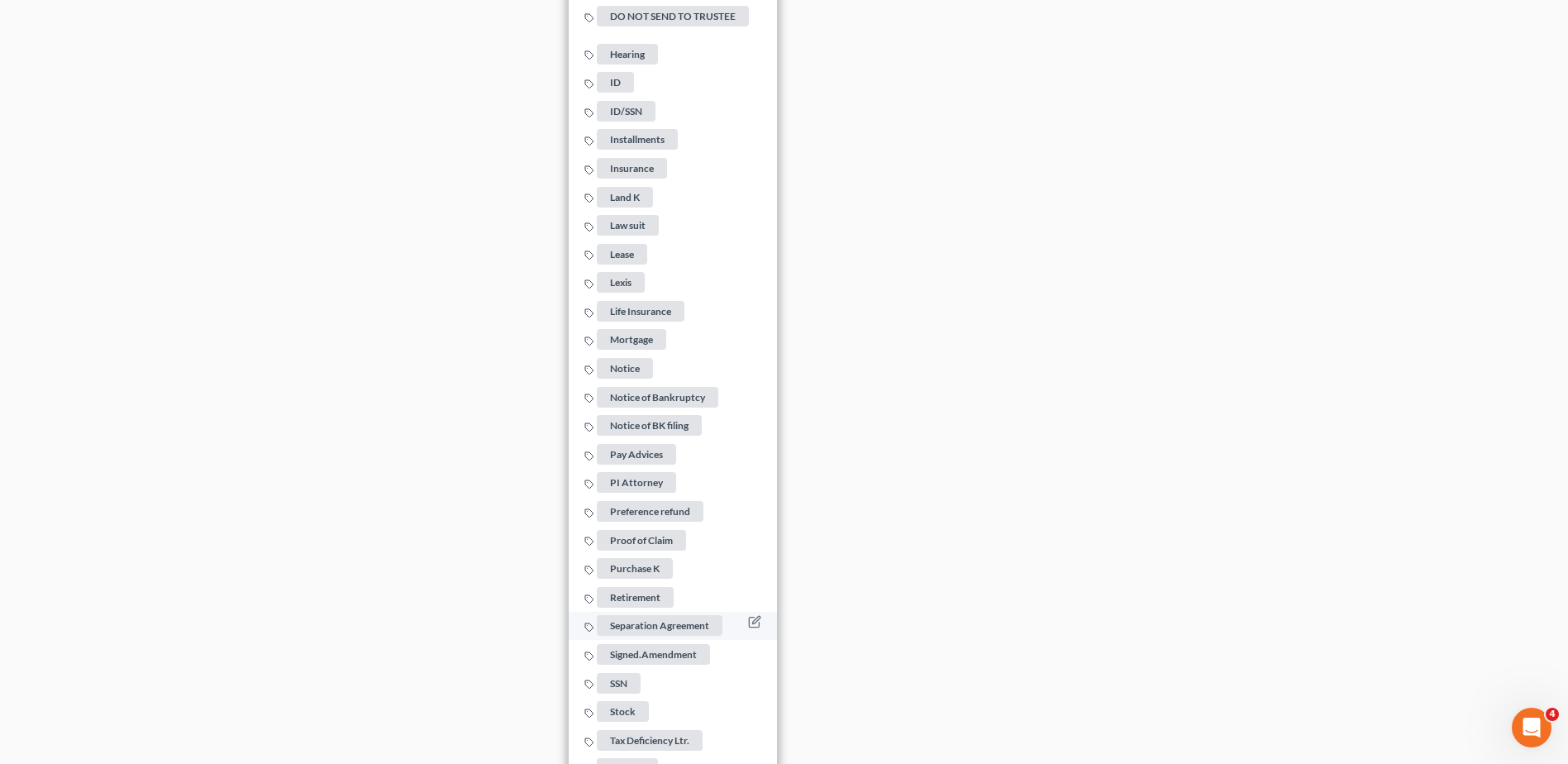
scroll to position [2391, 0]
click at [663, 444] on span "Pay Advices" at bounding box center [636, 452] width 79 height 20
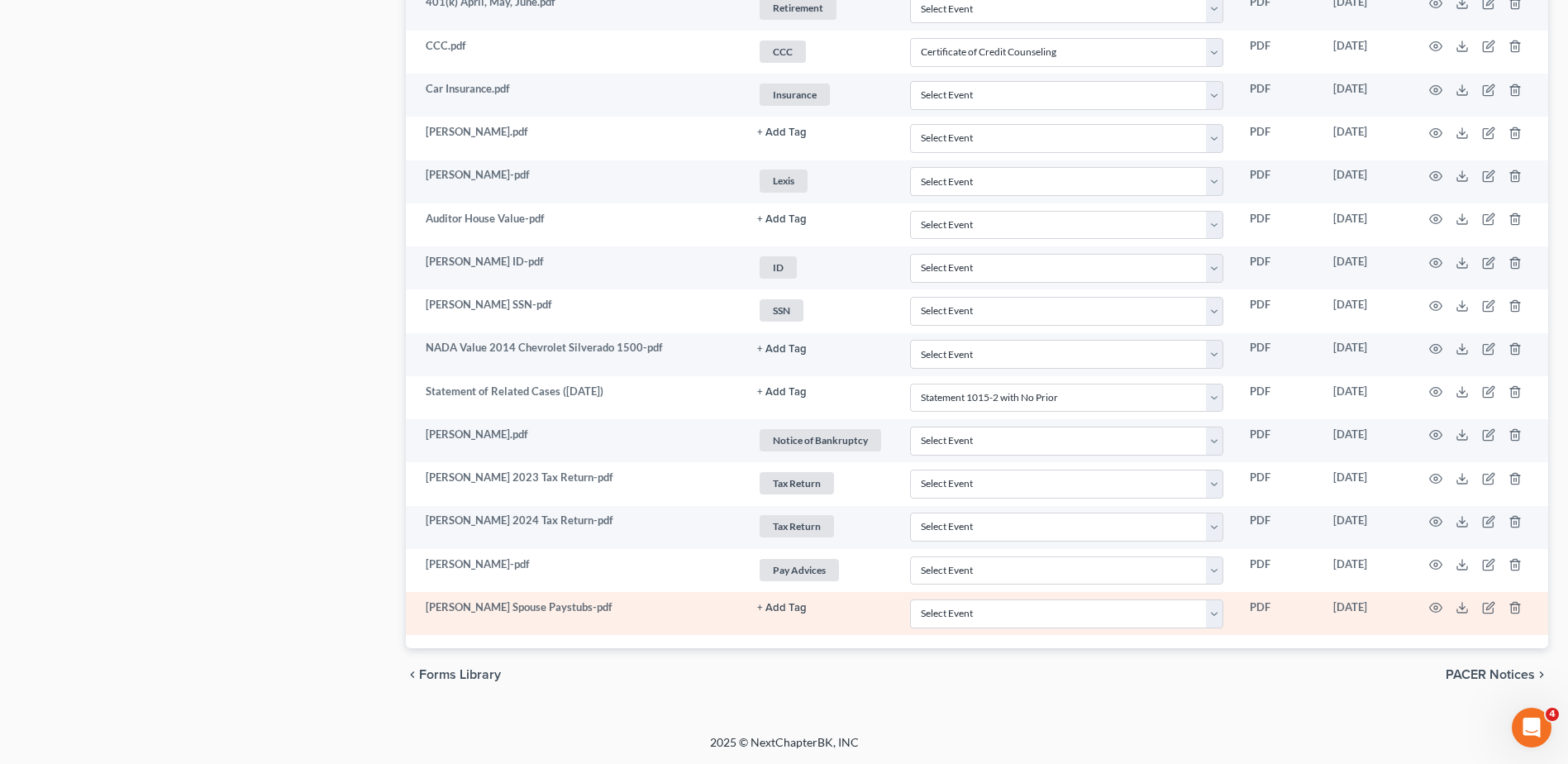
click at [777, 606] on button "+ Add Tag" at bounding box center [782, 607] width 50 height 11
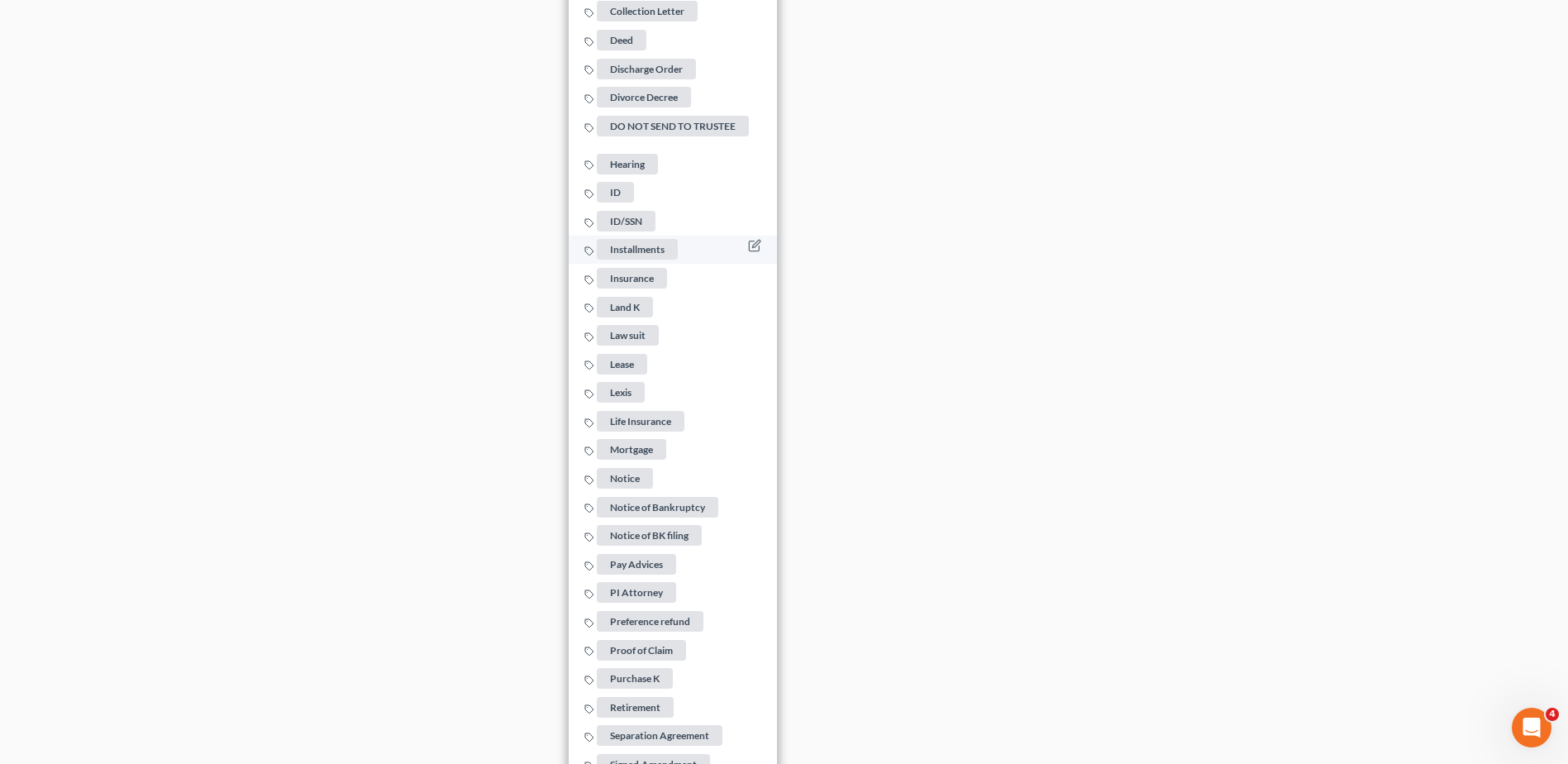
scroll to position [2391, 0]
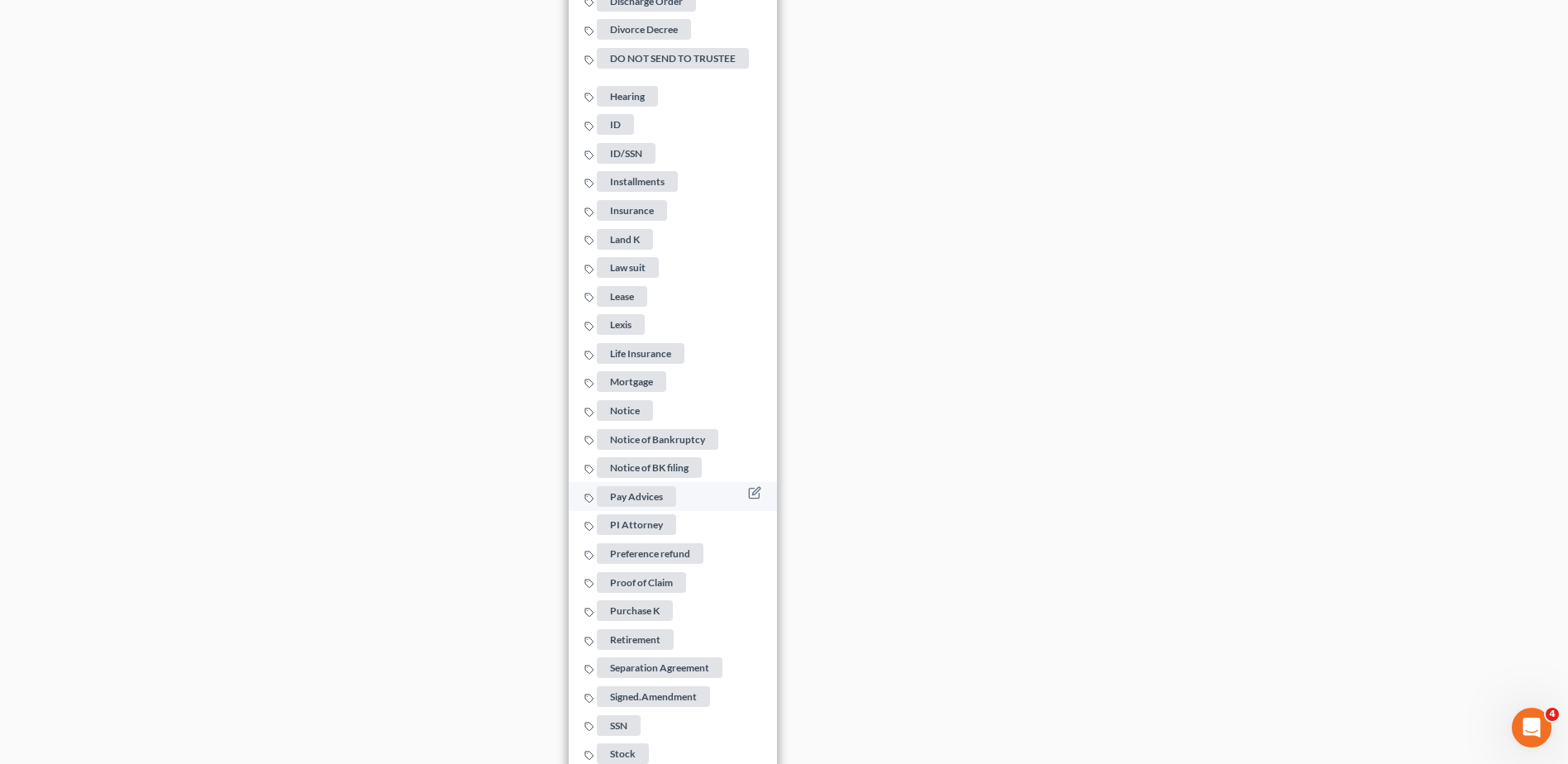
click at [639, 487] on span "Pay Advices" at bounding box center [636, 495] width 79 height 20
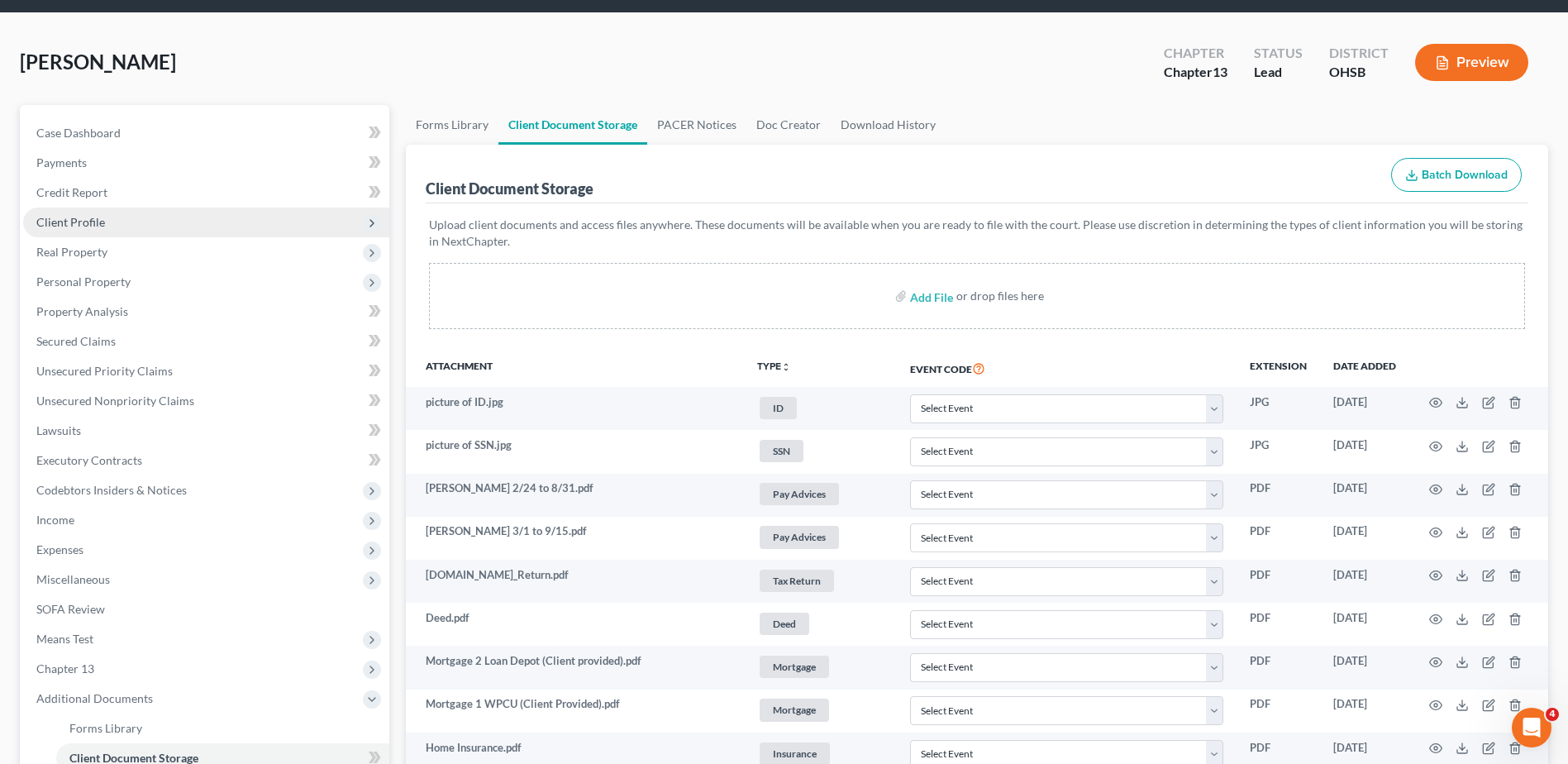
scroll to position [0, 0]
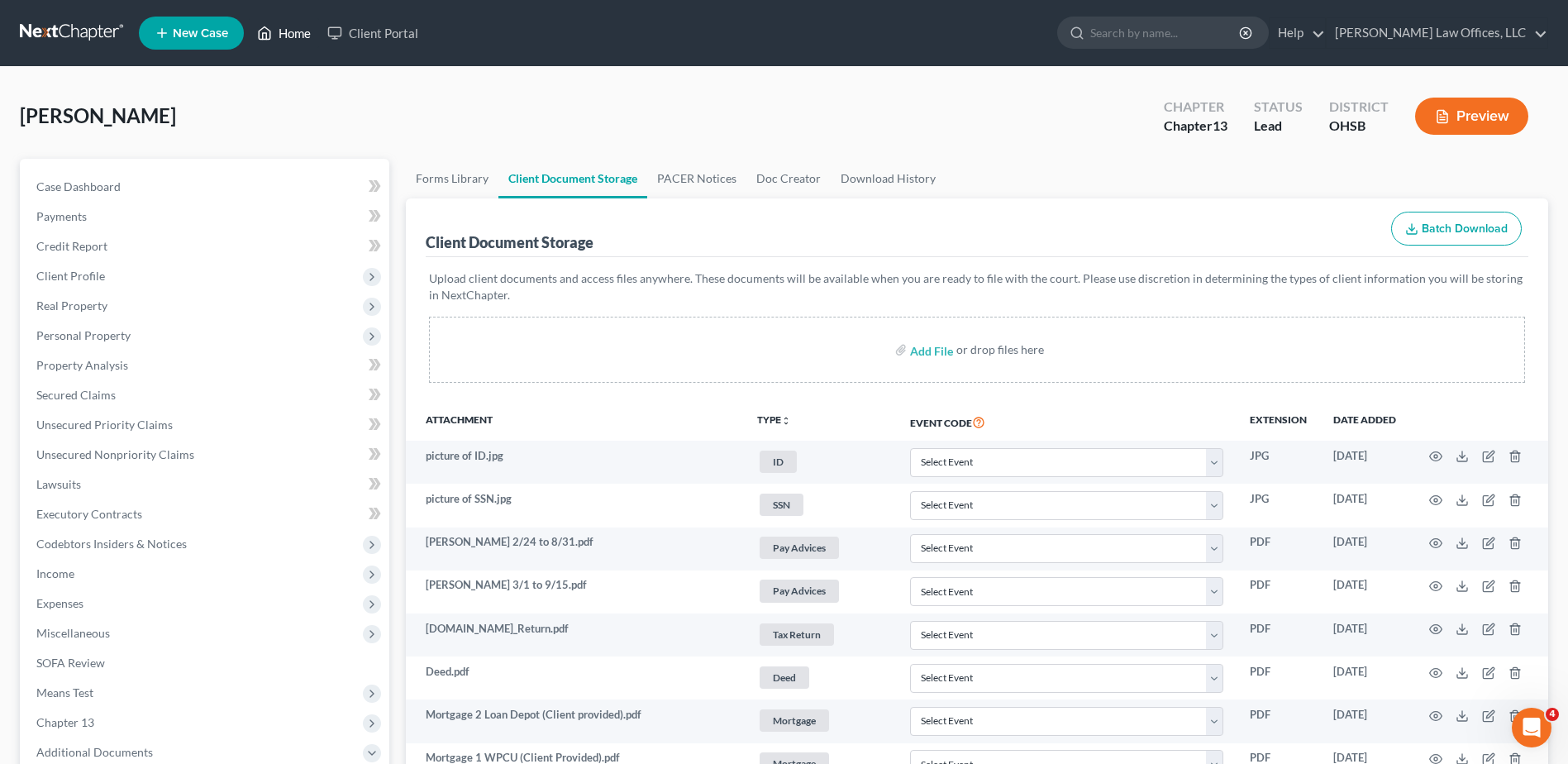
click at [290, 29] on link "Home" at bounding box center [284, 32] width 70 height 29
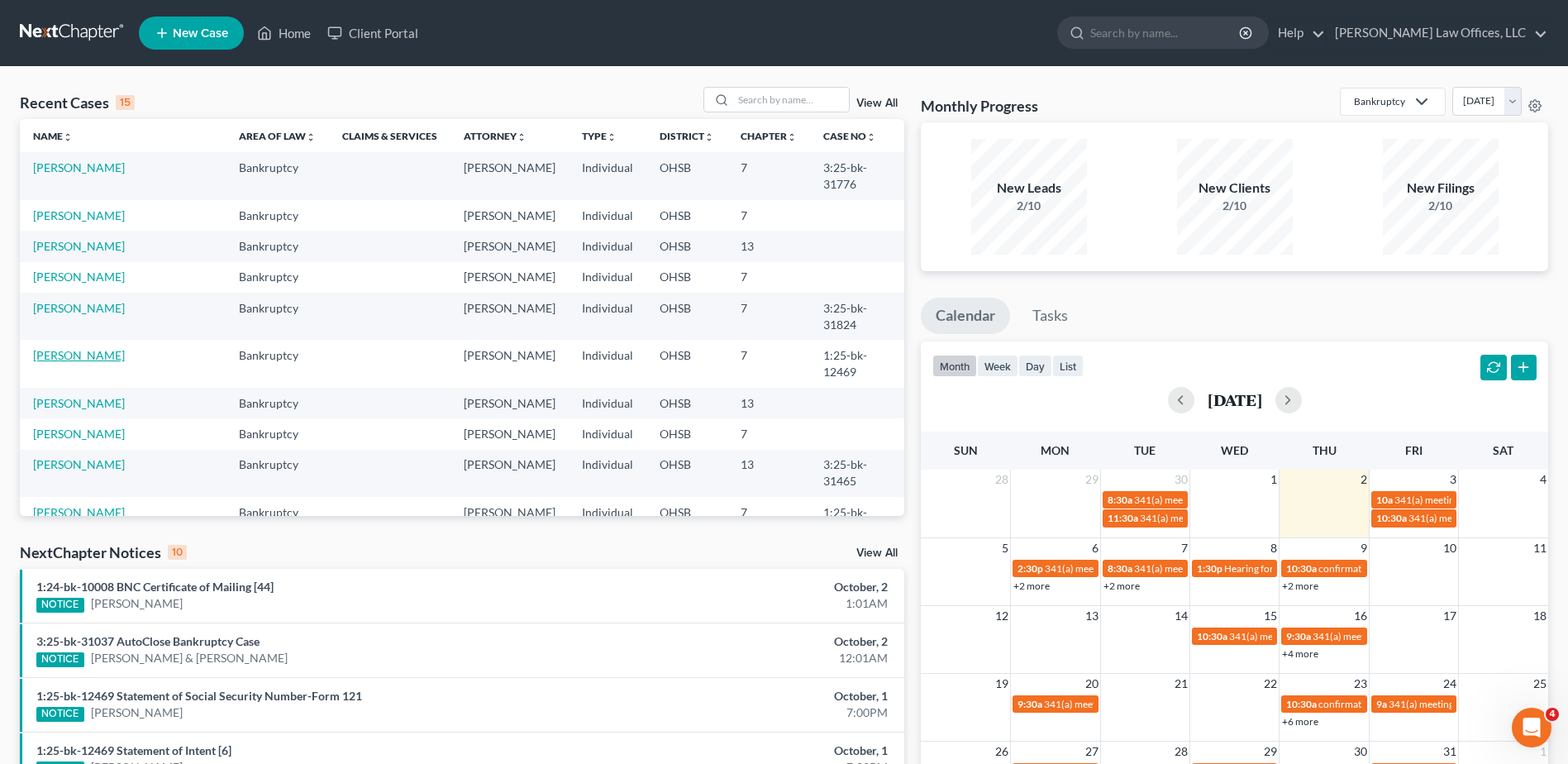
click at [100, 348] on link "[PERSON_NAME]" at bounding box center [78, 355] width 92 height 14
select select "4"
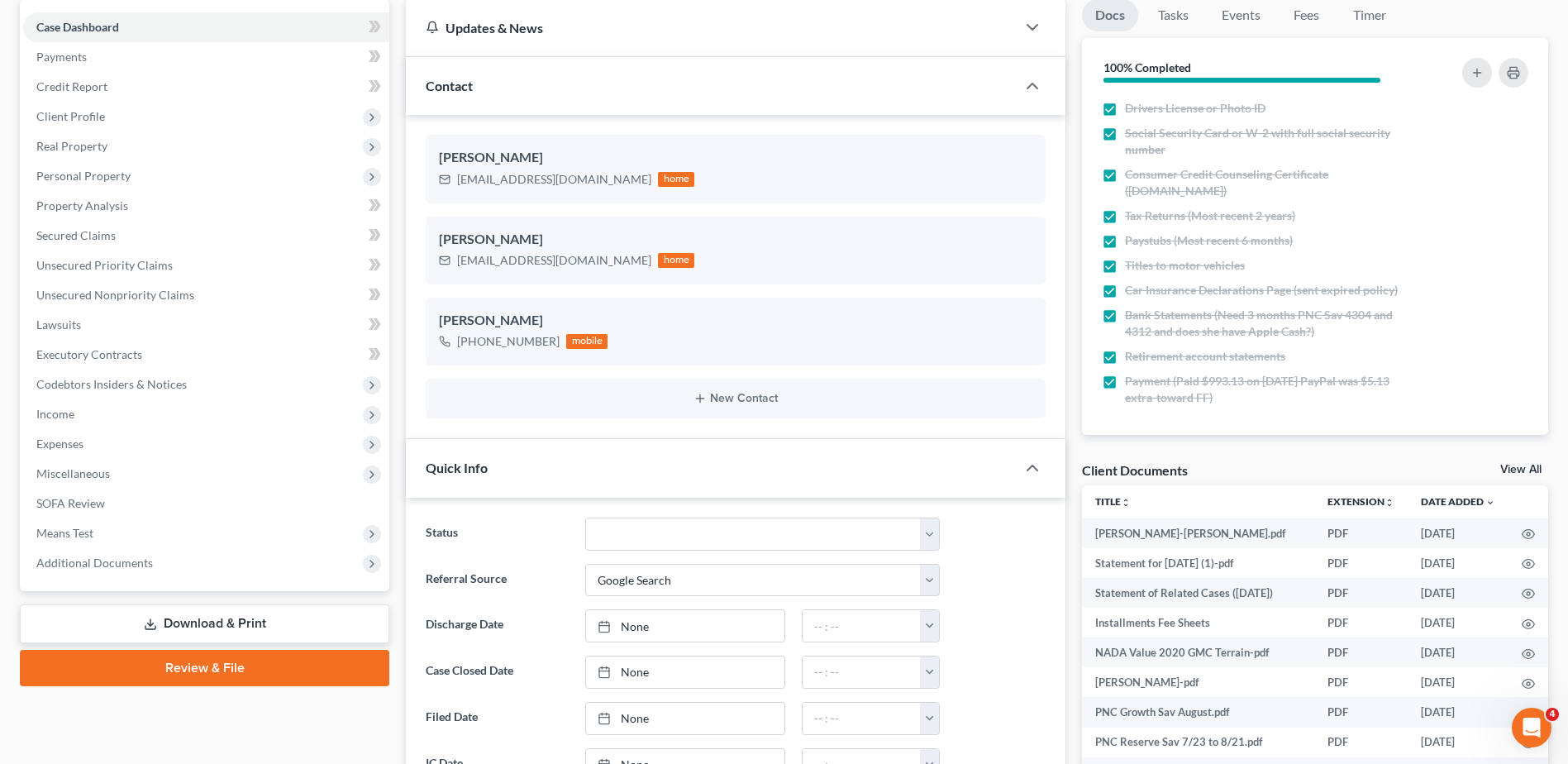
scroll to position [165, 0]
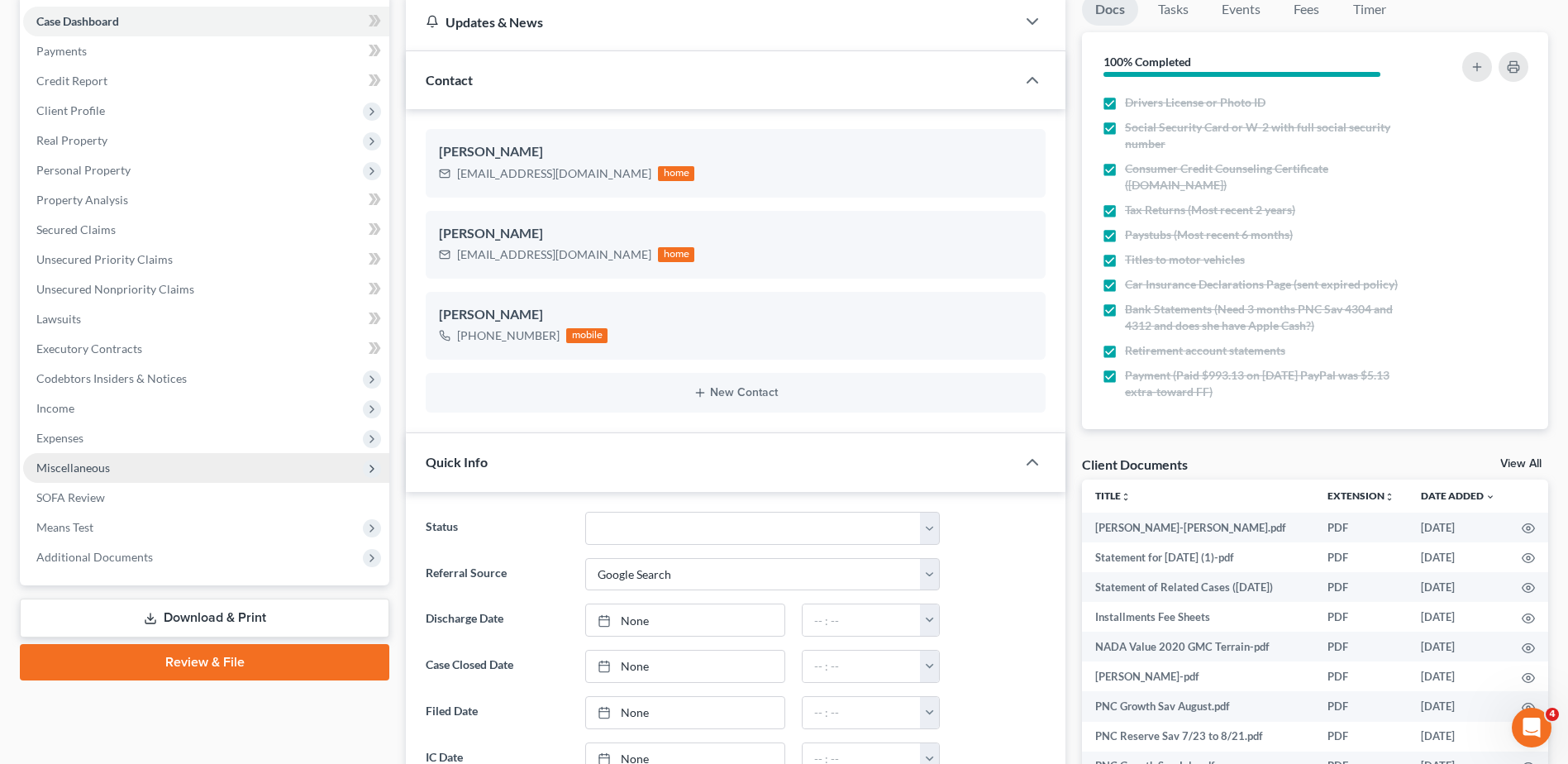
click at [67, 465] on span "Miscellaneous" at bounding box center [73, 468] width 74 height 14
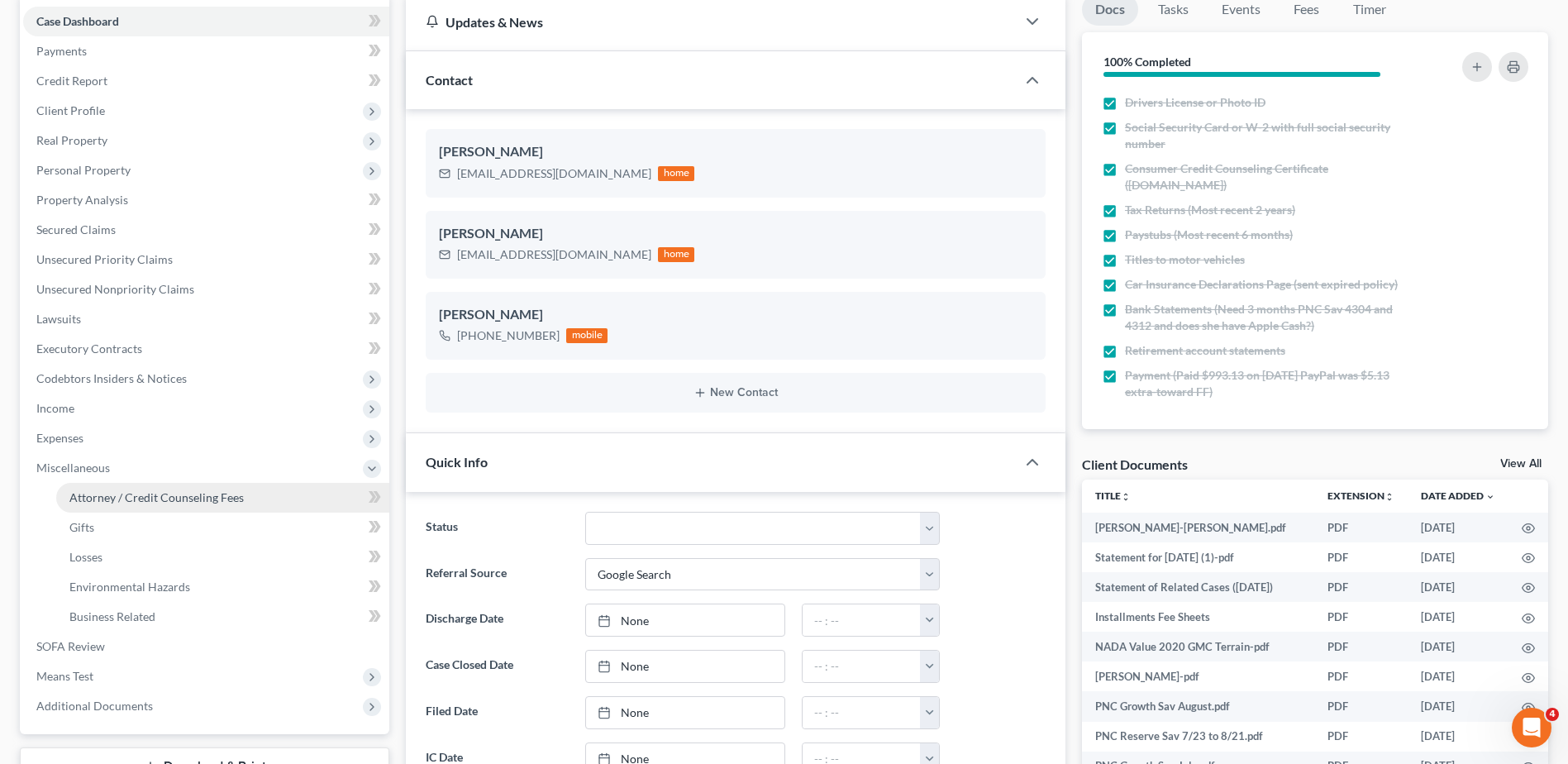
click at [148, 494] on span "Attorney / Credit Counseling Fees" at bounding box center [157, 497] width 174 height 14
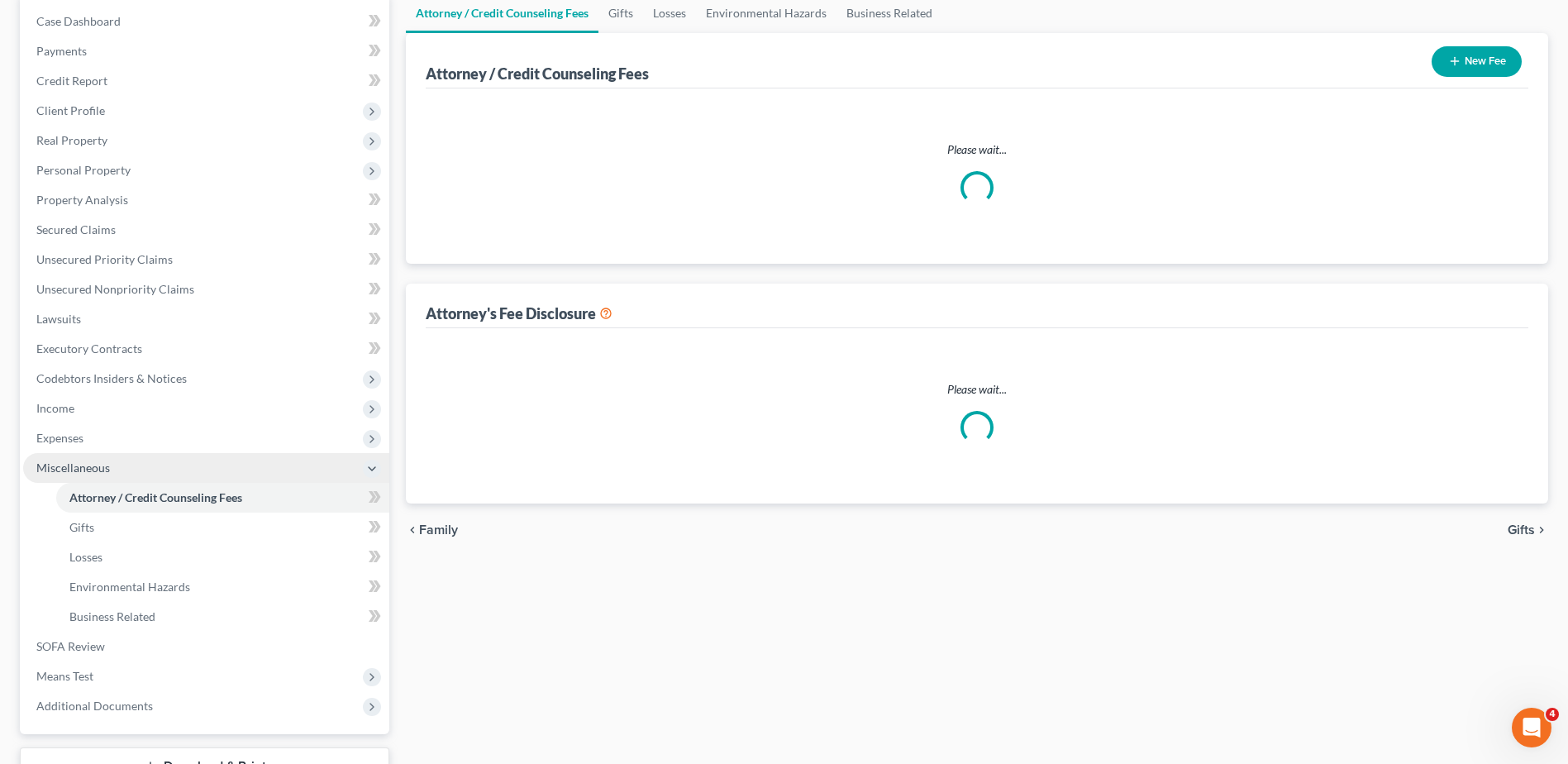
scroll to position [84, 0]
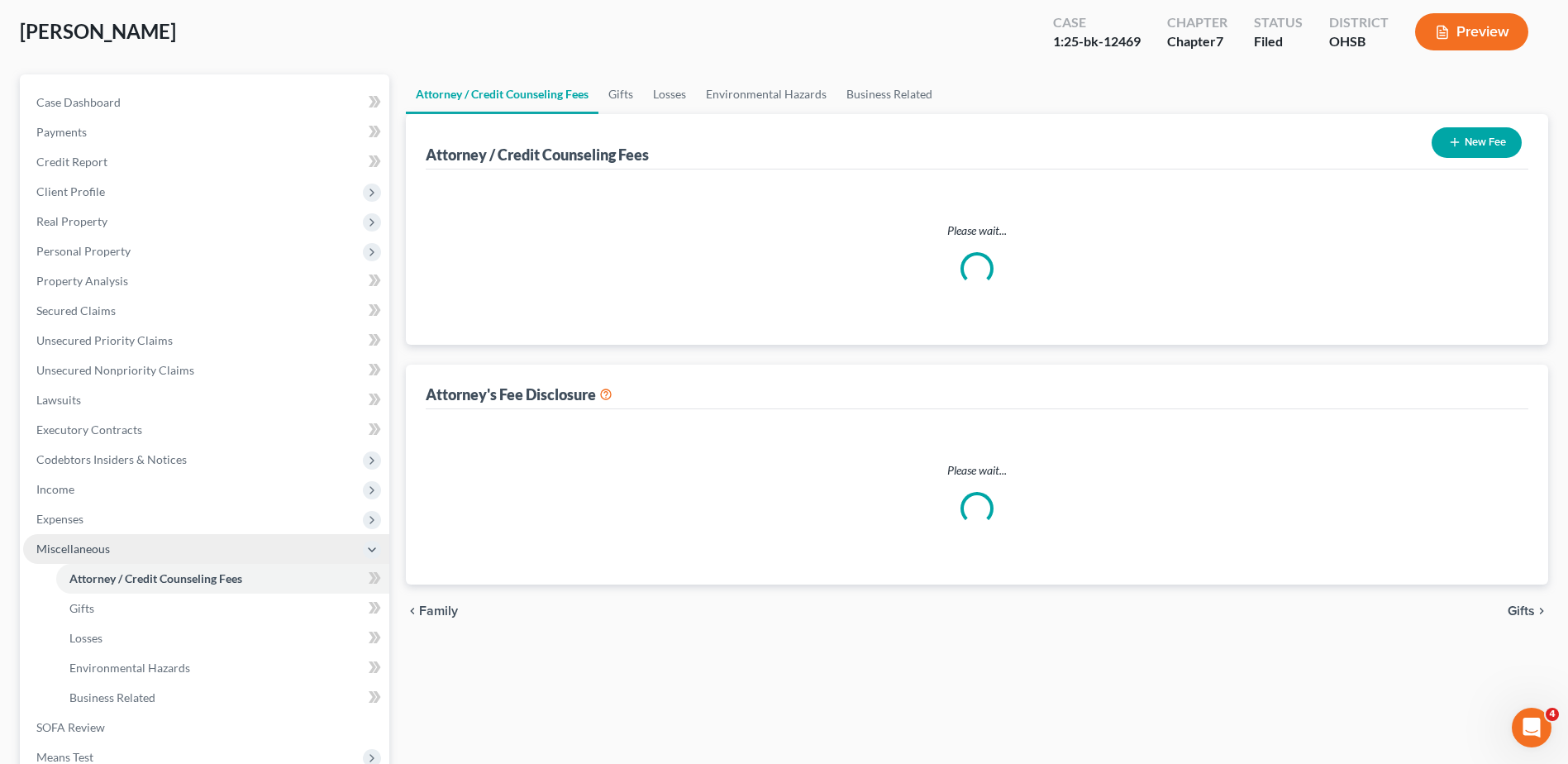
select select "1"
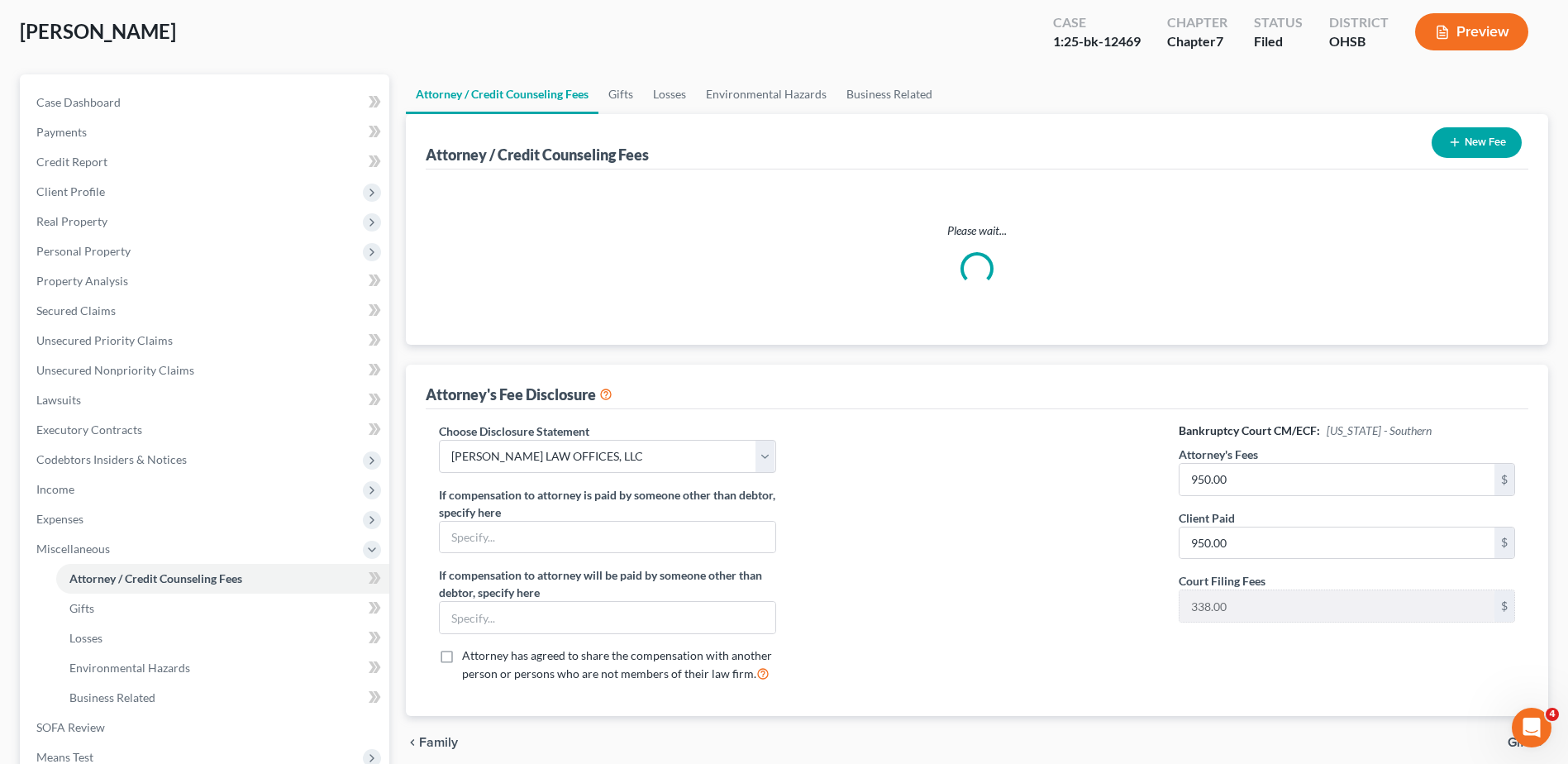
scroll to position [0, 0]
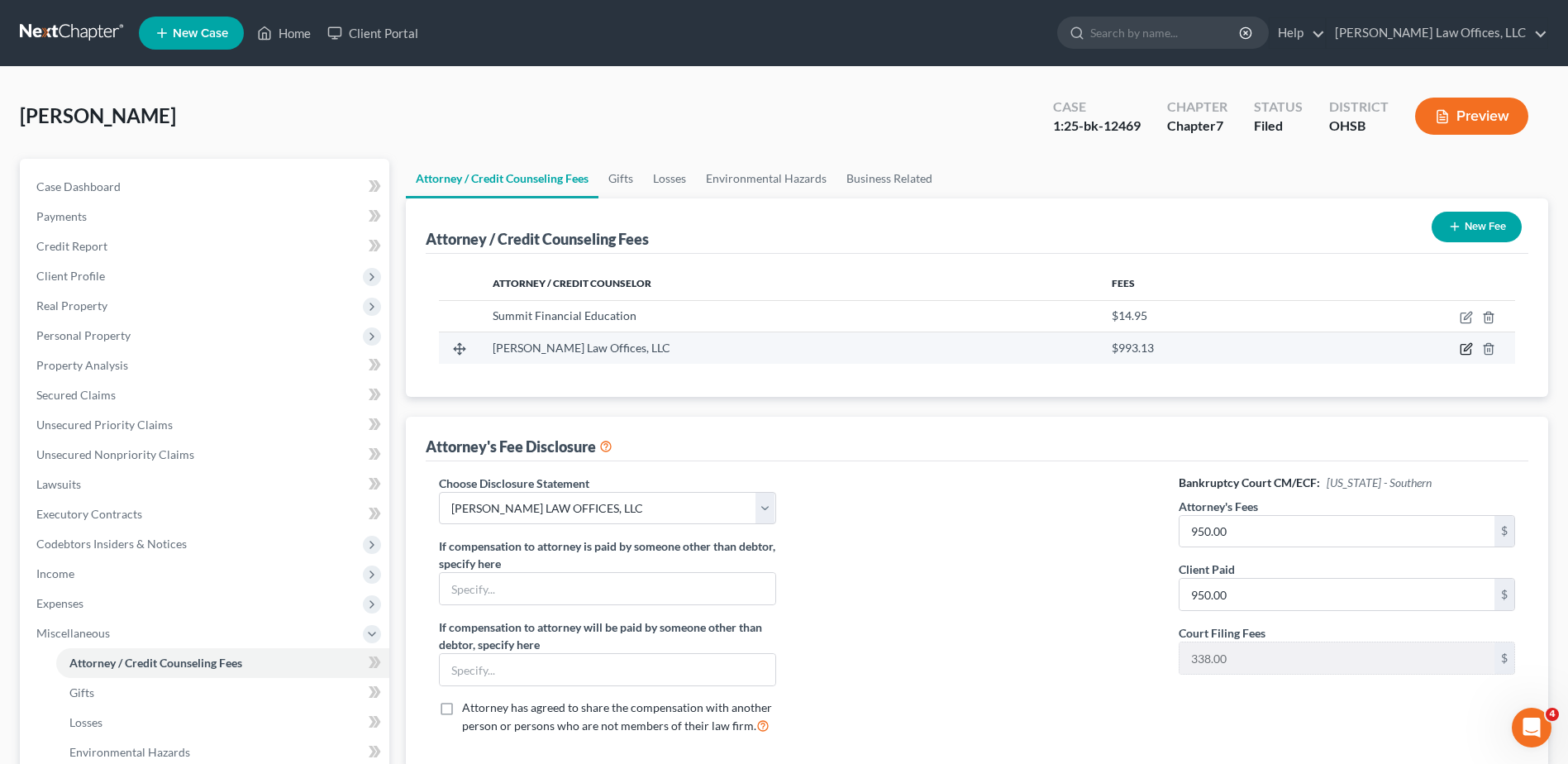
click at [1470, 350] on icon "button" at bounding box center [1465, 349] width 10 height 10
select select "36"
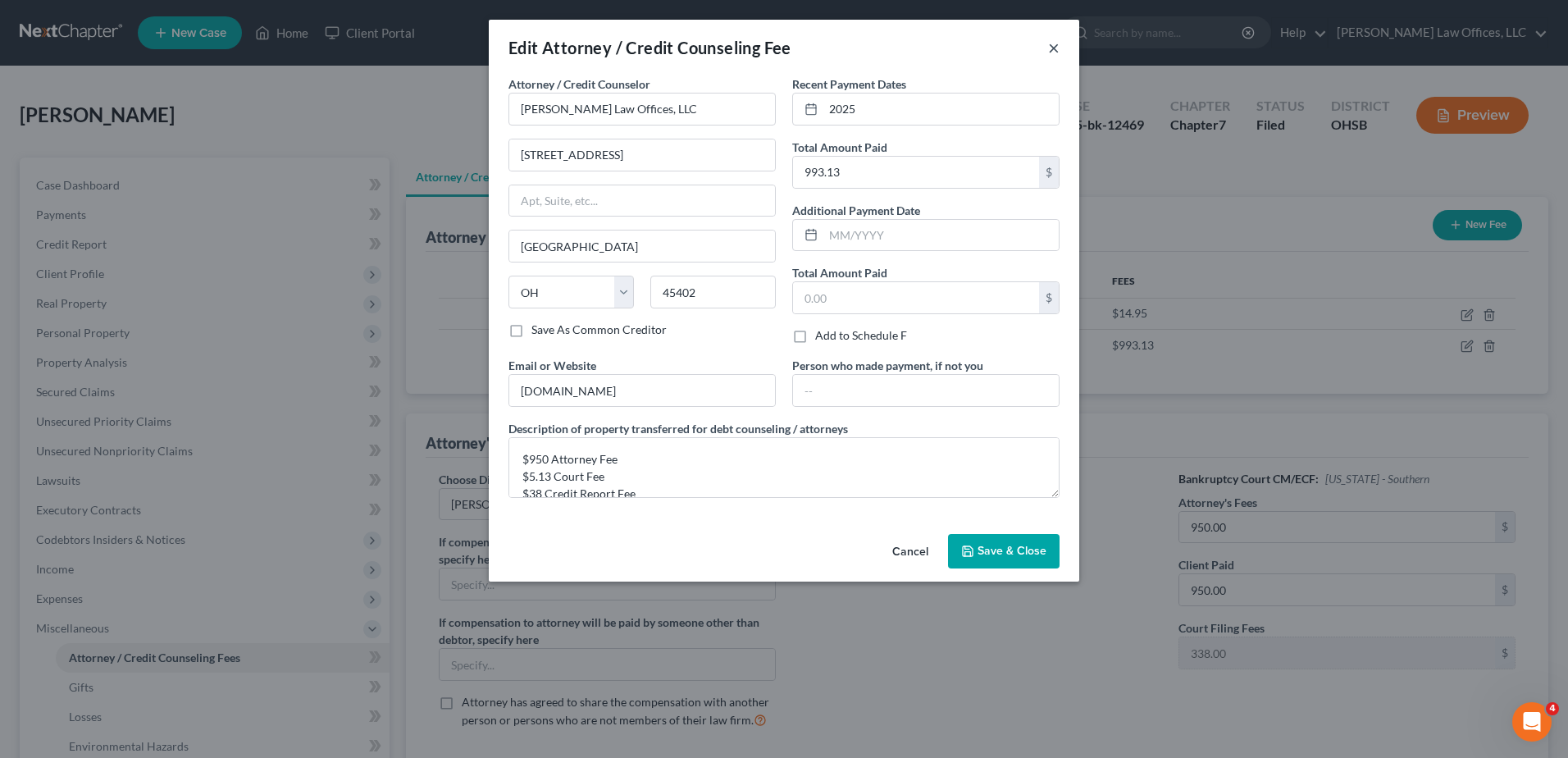
click at [1048, 46] on button "×" at bounding box center [1054, 48] width 11 height 19
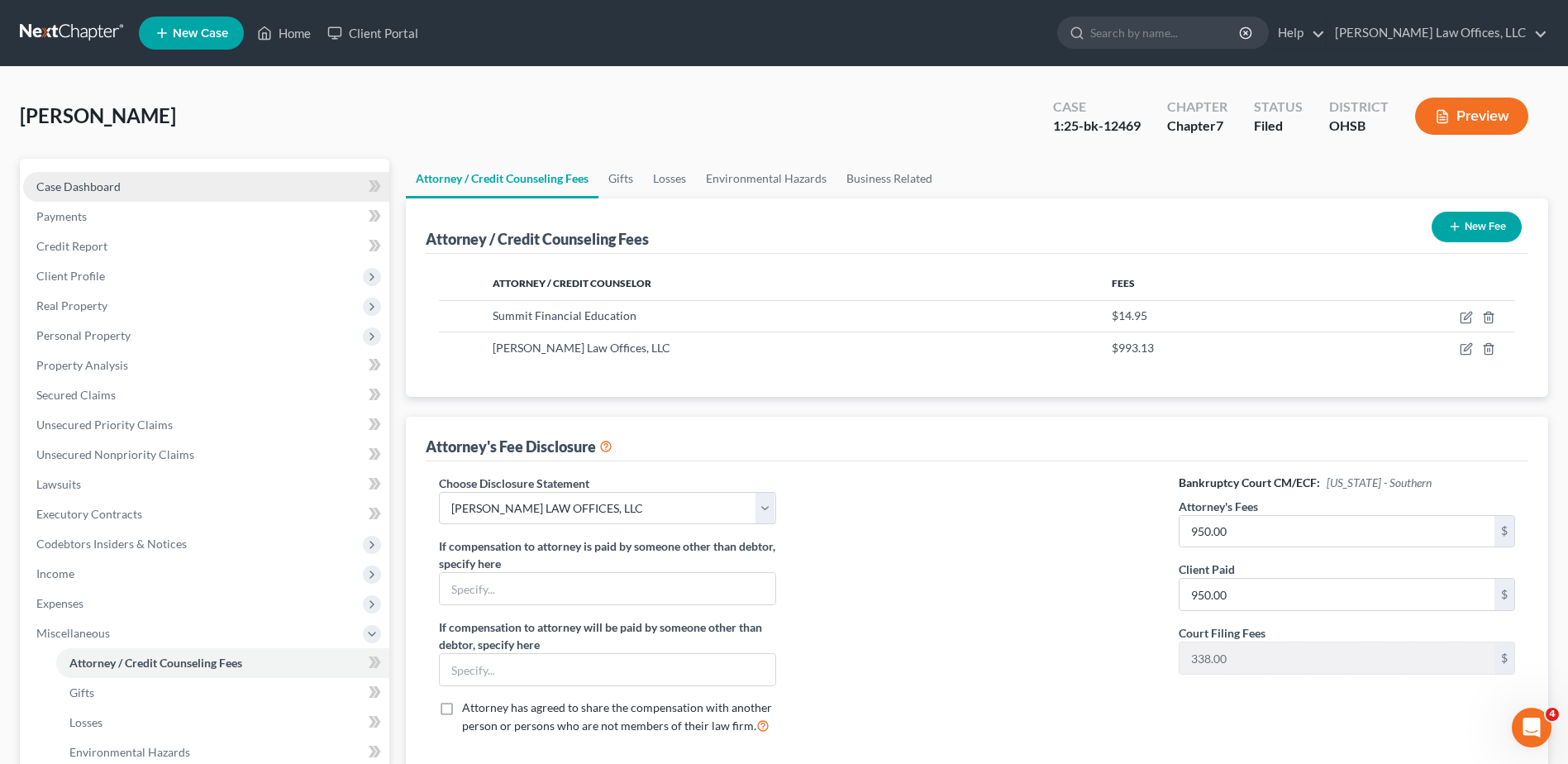
click at [119, 184] on span "Case Dashboard" at bounding box center [78, 187] width 84 height 14
select select "4"
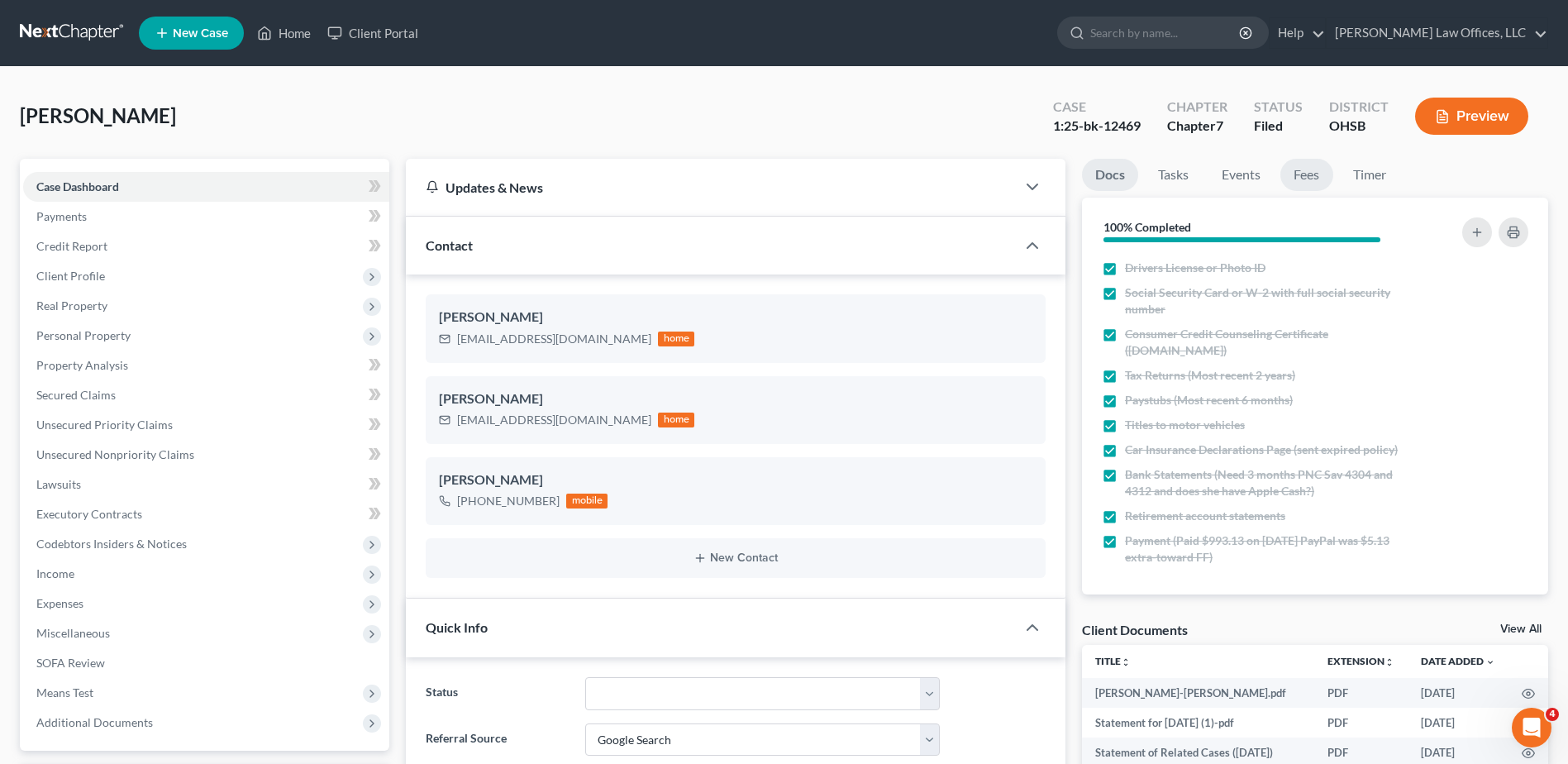
click at [1305, 179] on link "Fees" at bounding box center [1306, 174] width 52 height 32
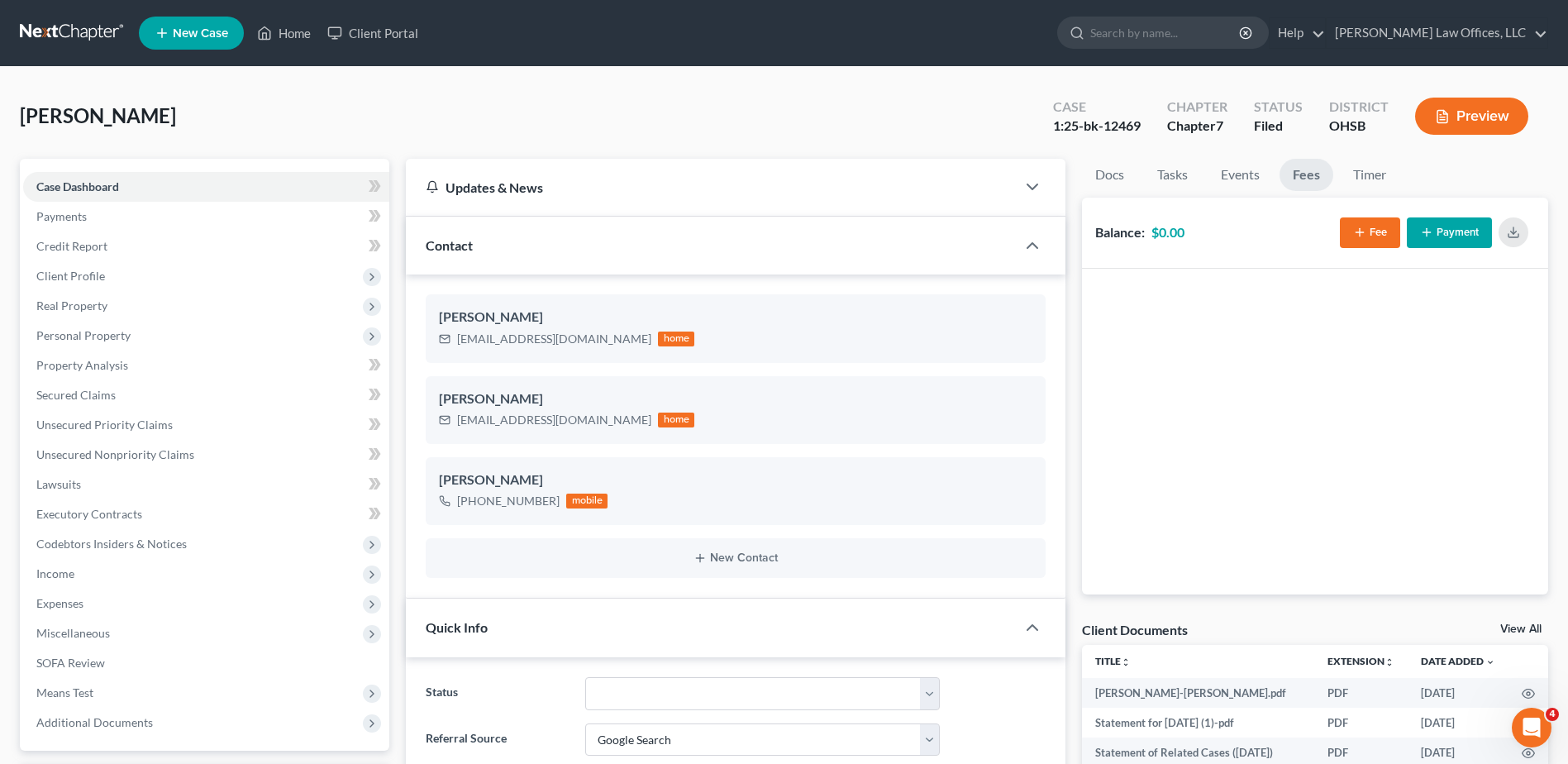
click at [1351, 229] on button "Fee" at bounding box center [1370, 232] width 60 height 30
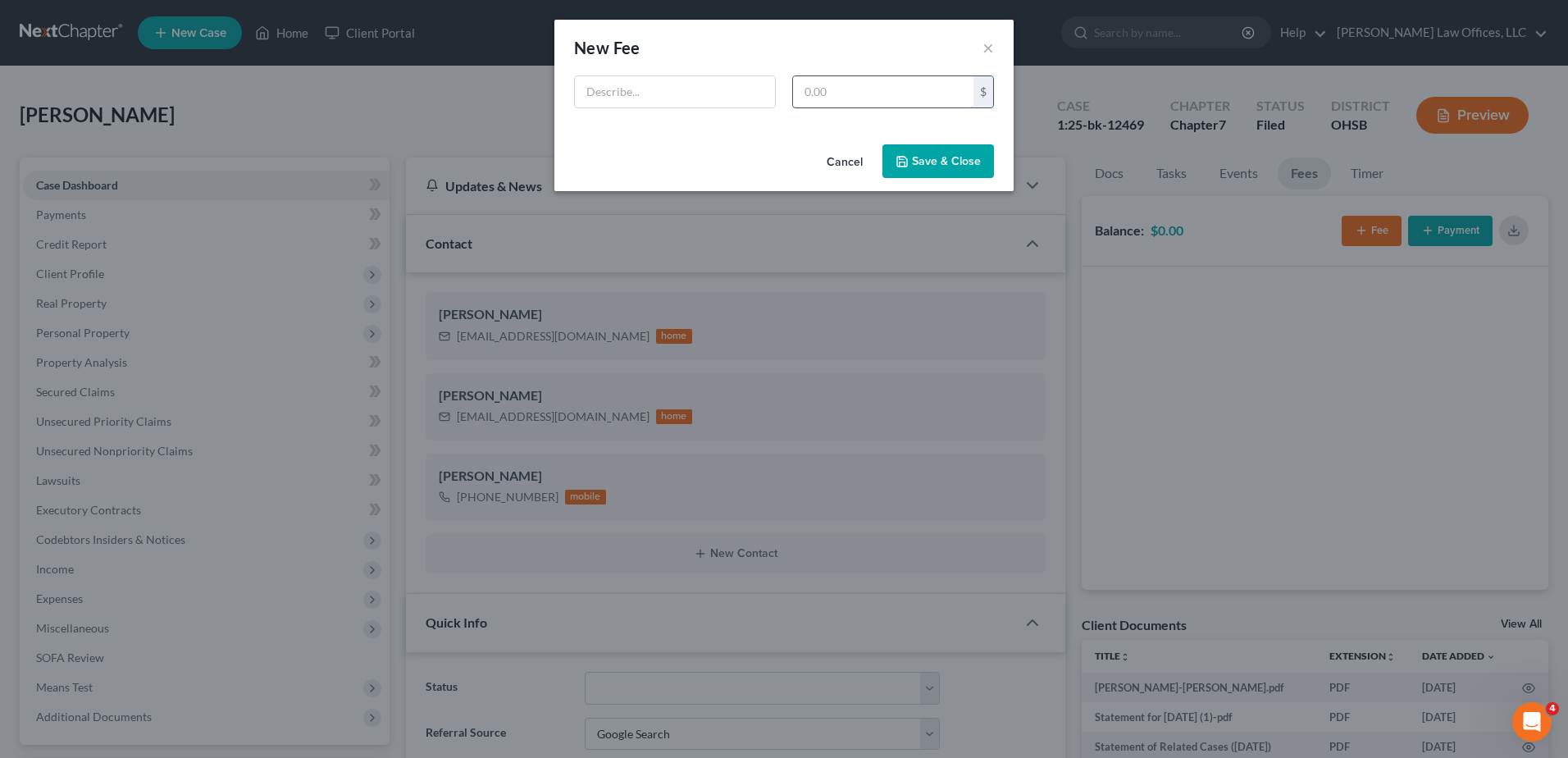
click at [890, 87] on input "text" at bounding box center [883, 91] width 180 height 31
type input "950"
click at [722, 83] on input "text" at bounding box center [674, 91] width 200 height 31
type input "Attorney Fee"
click at [980, 156] on button "Save & Close" at bounding box center [938, 161] width 111 height 34
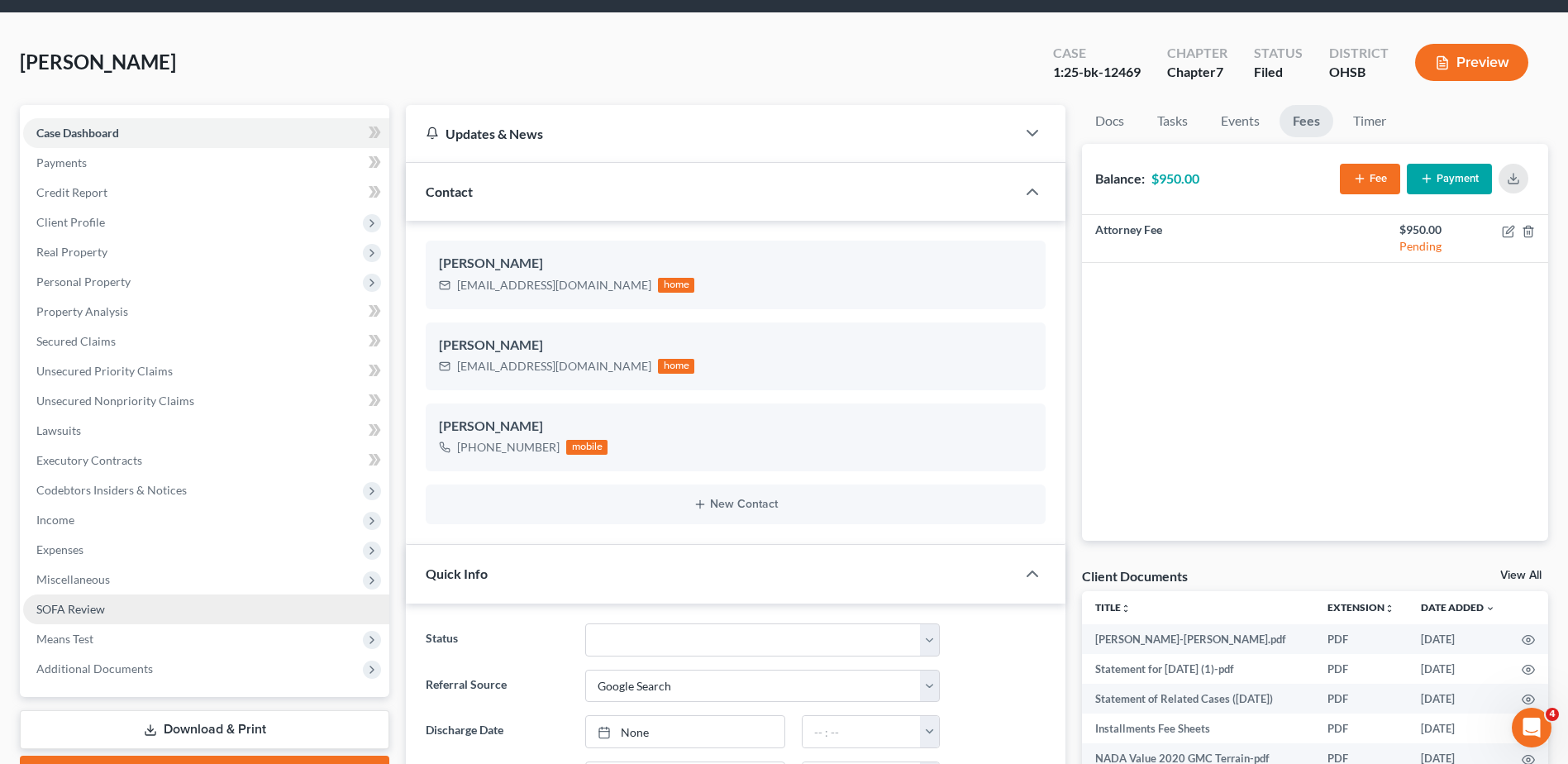
scroll to position [83, 0]
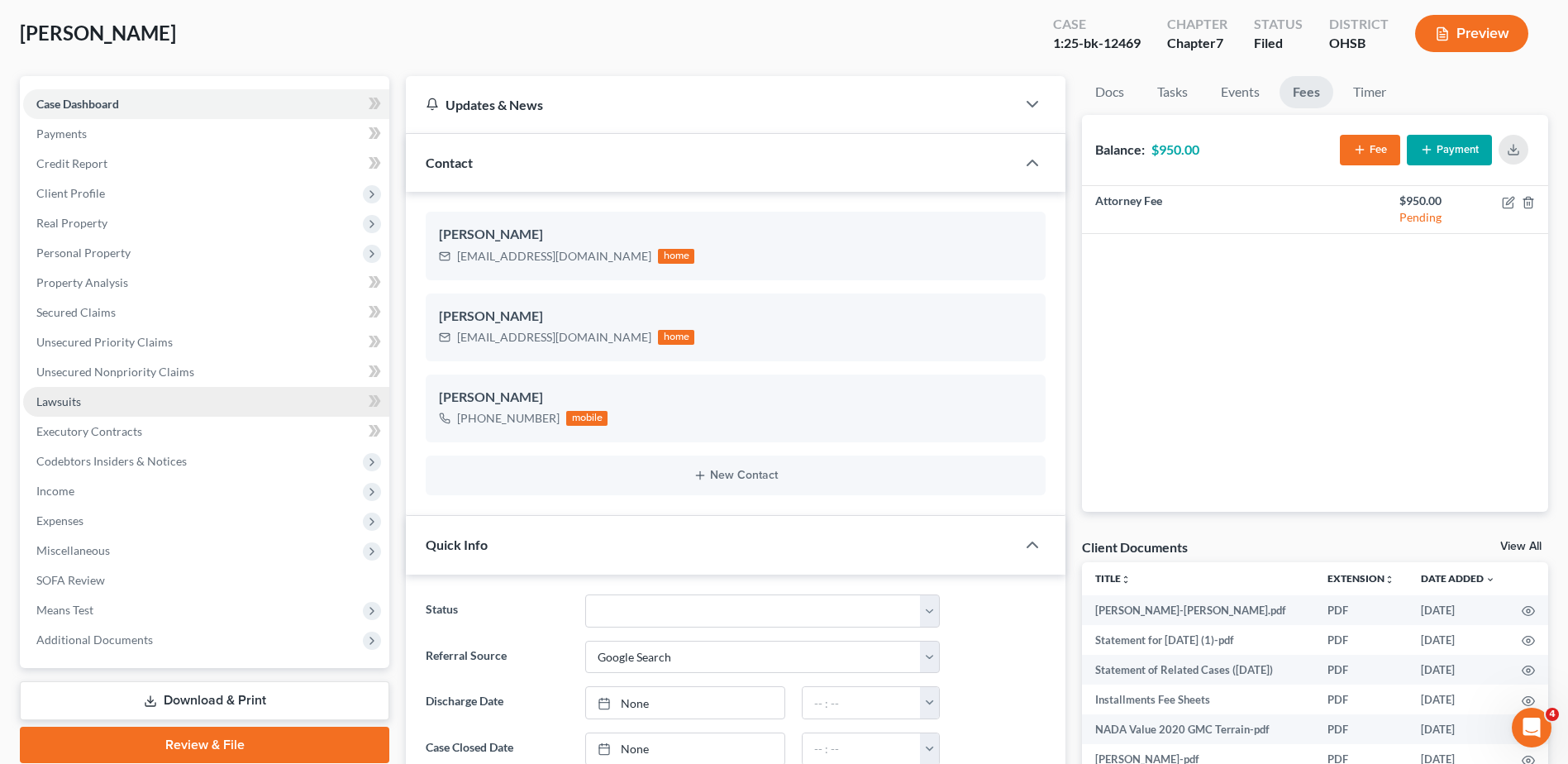
click at [65, 394] on span "Lawsuits" at bounding box center [59, 401] width 44 height 14
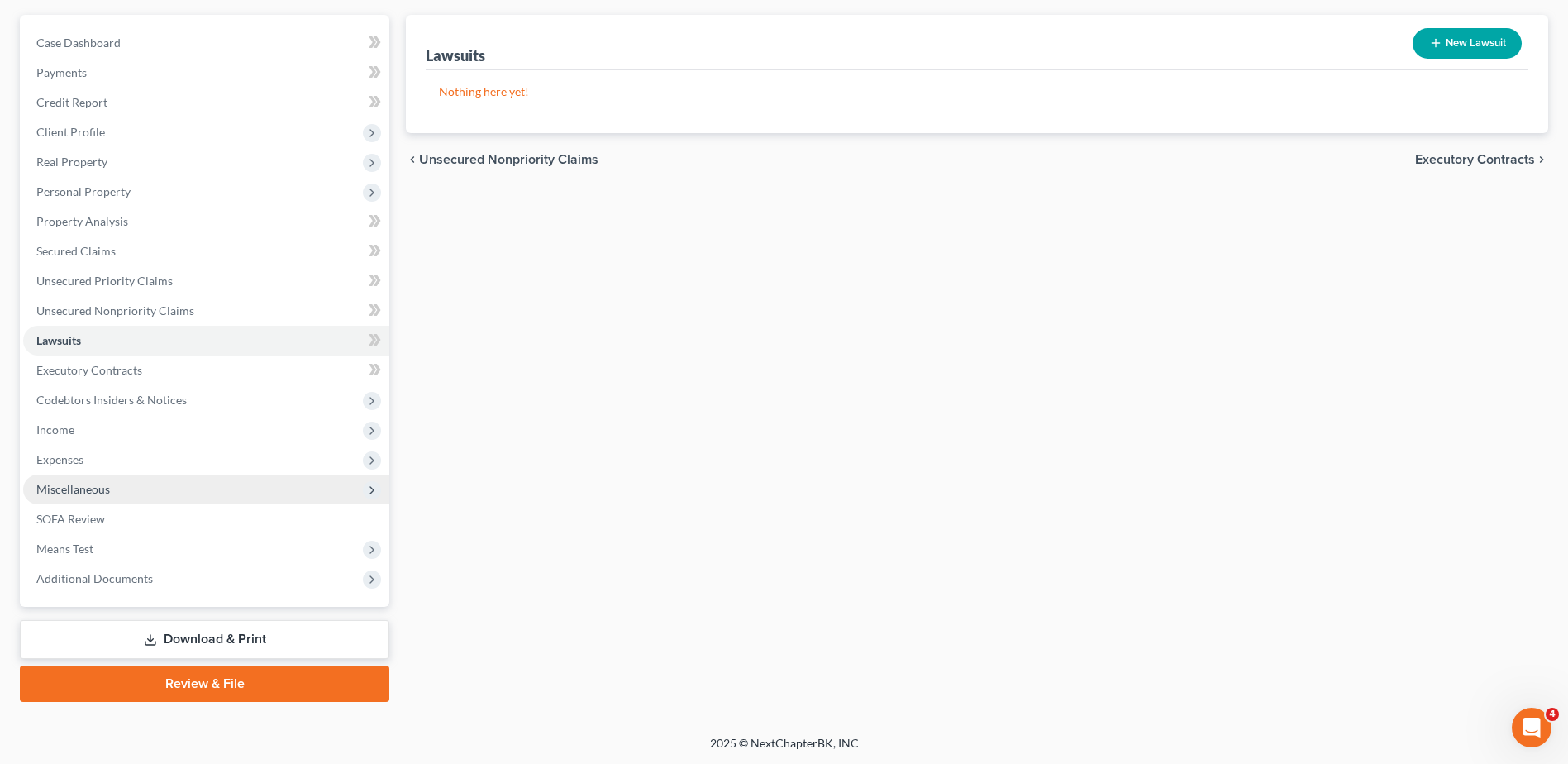
scroll to position [145, 0]
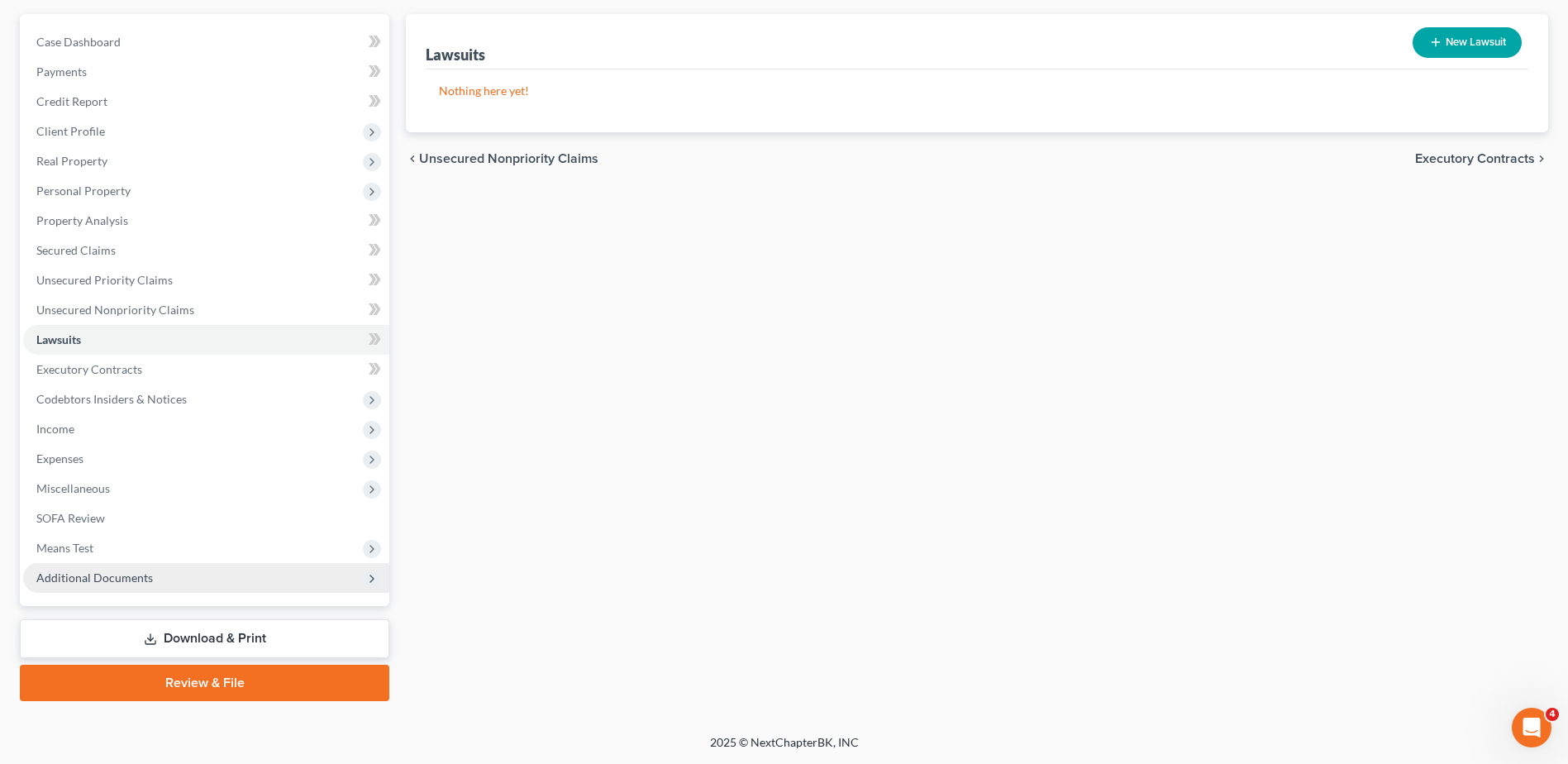
click at [101, 574] on span "Additional Documents" at bounding box center [94, 577] width 117 height 14
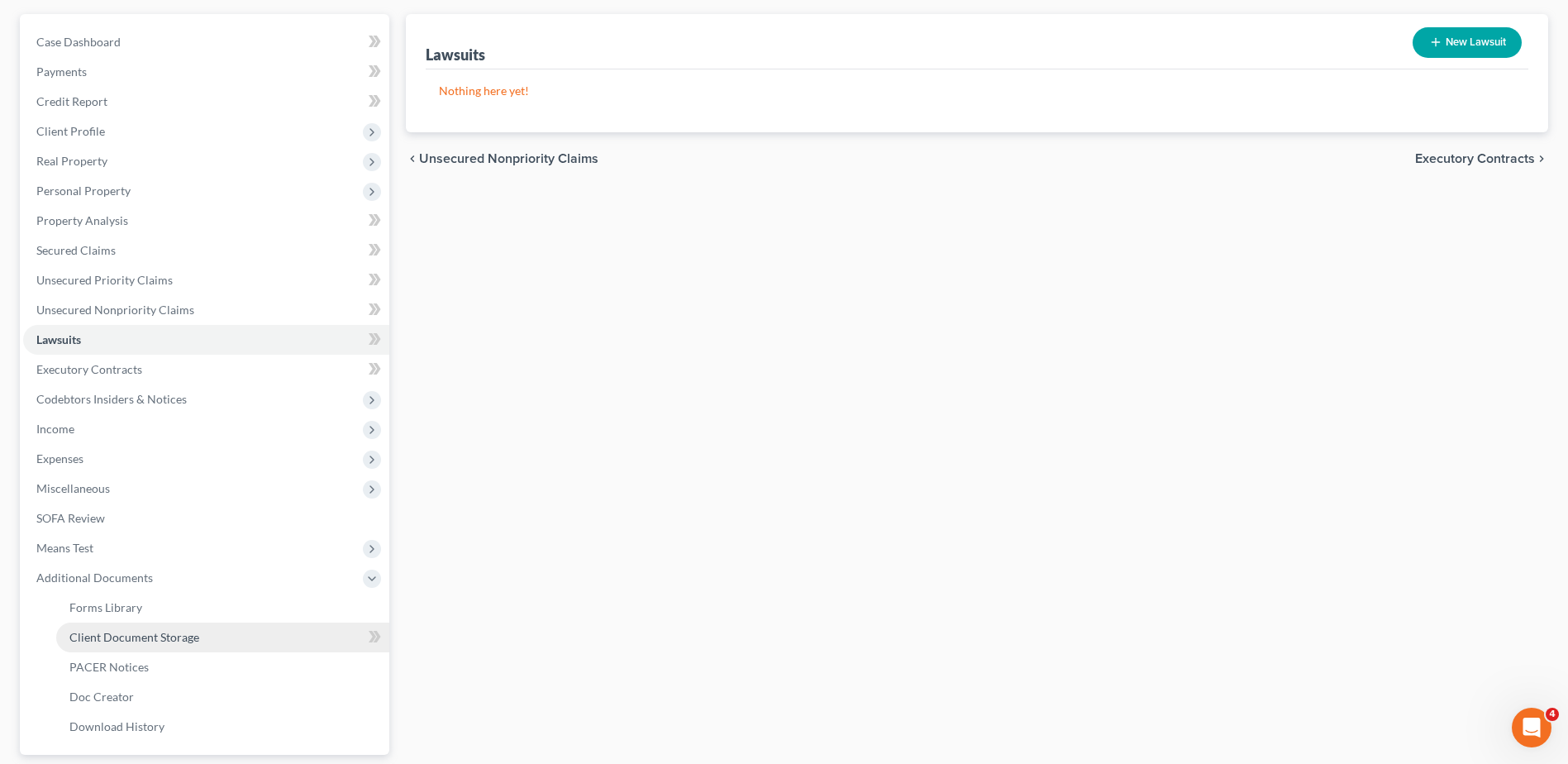
click at [125, 625] on link "Client Document Storage" at bounding box center [222, 637] width 333 height 29
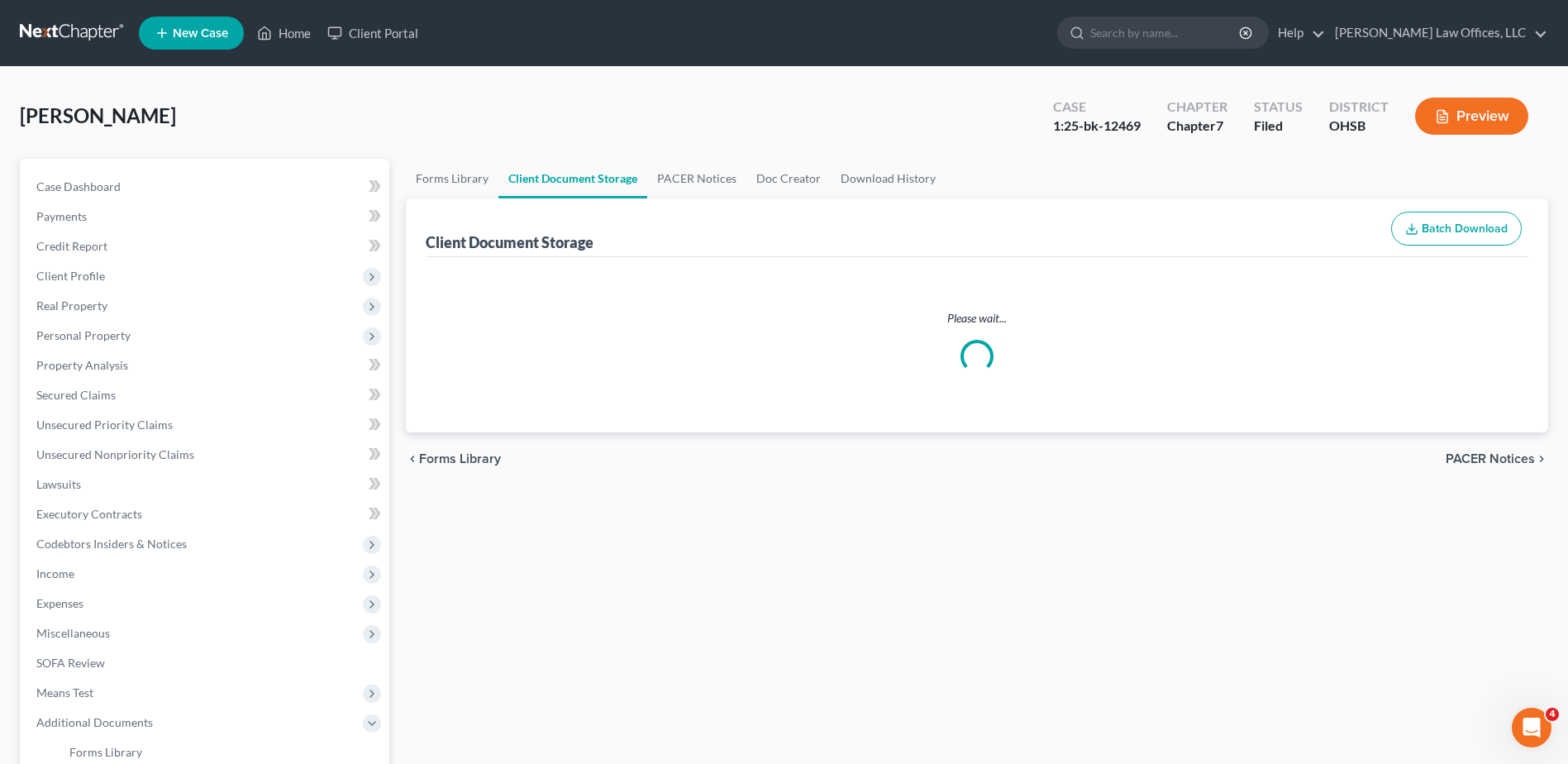
select select "7"
select select "37"
select select "52"
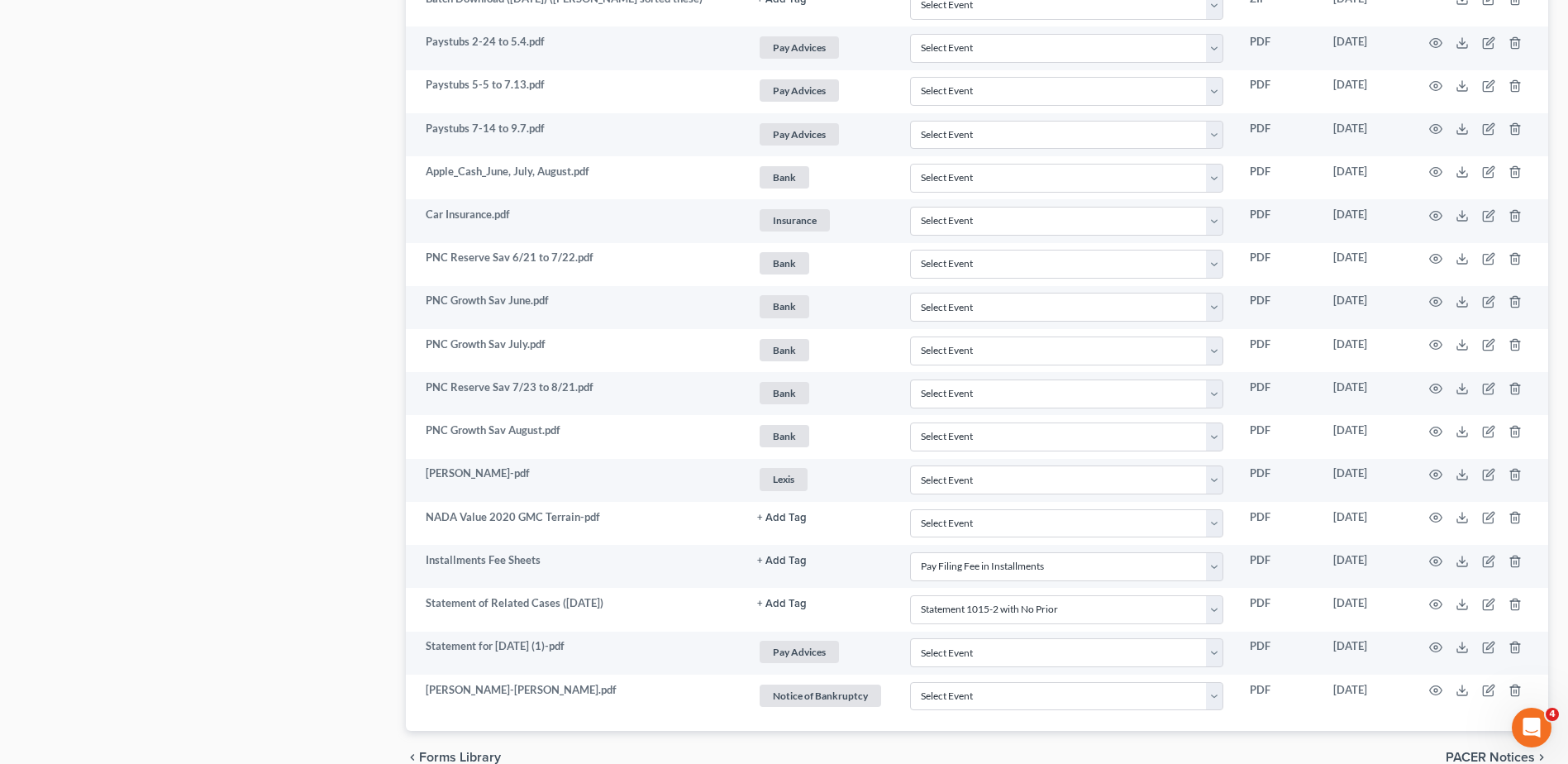
scroll to position [1101, 0]
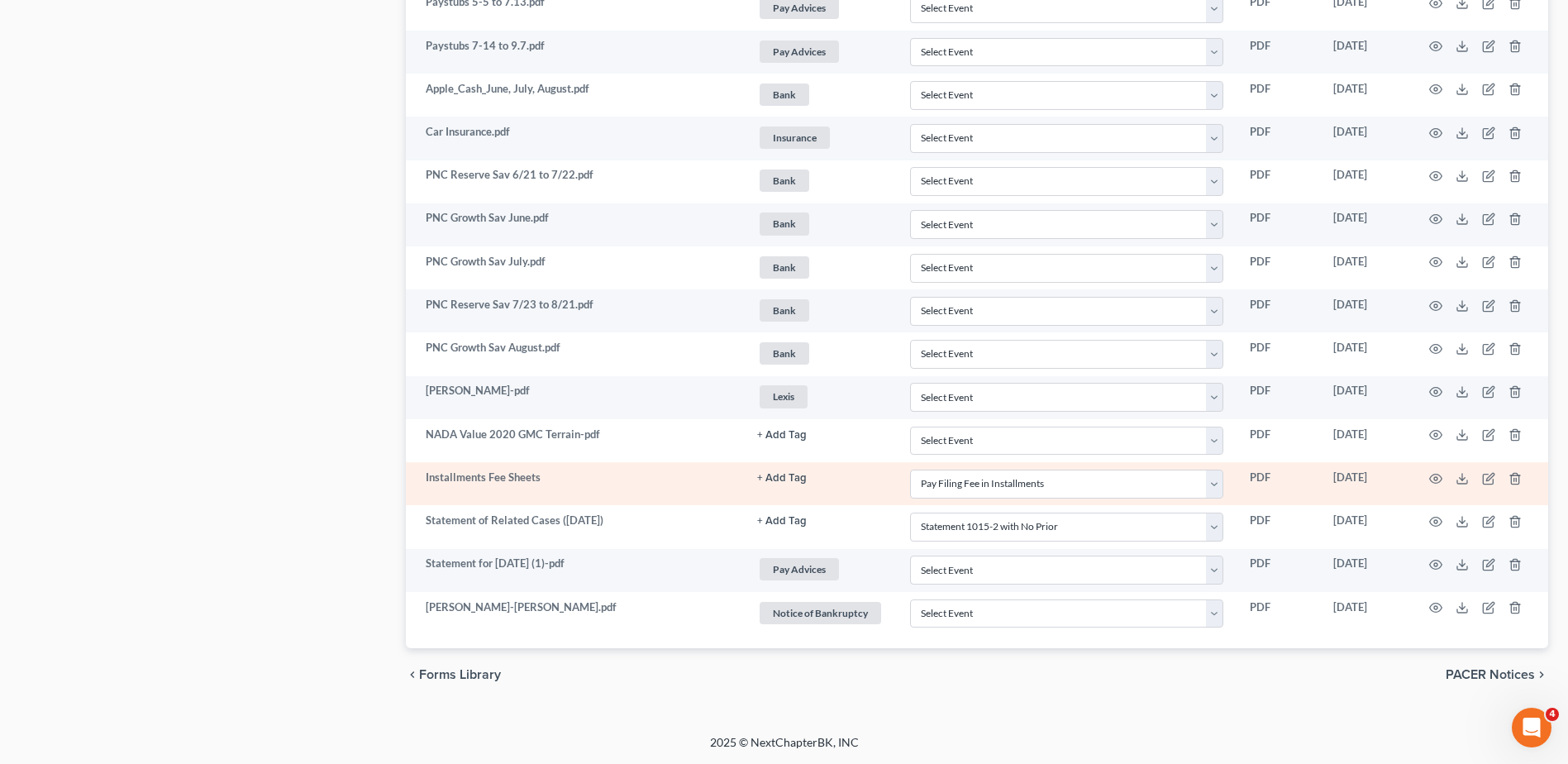
click at [778, 478] on button "+ Add Tag" at bounding box center [782, 479] width 50 height 11
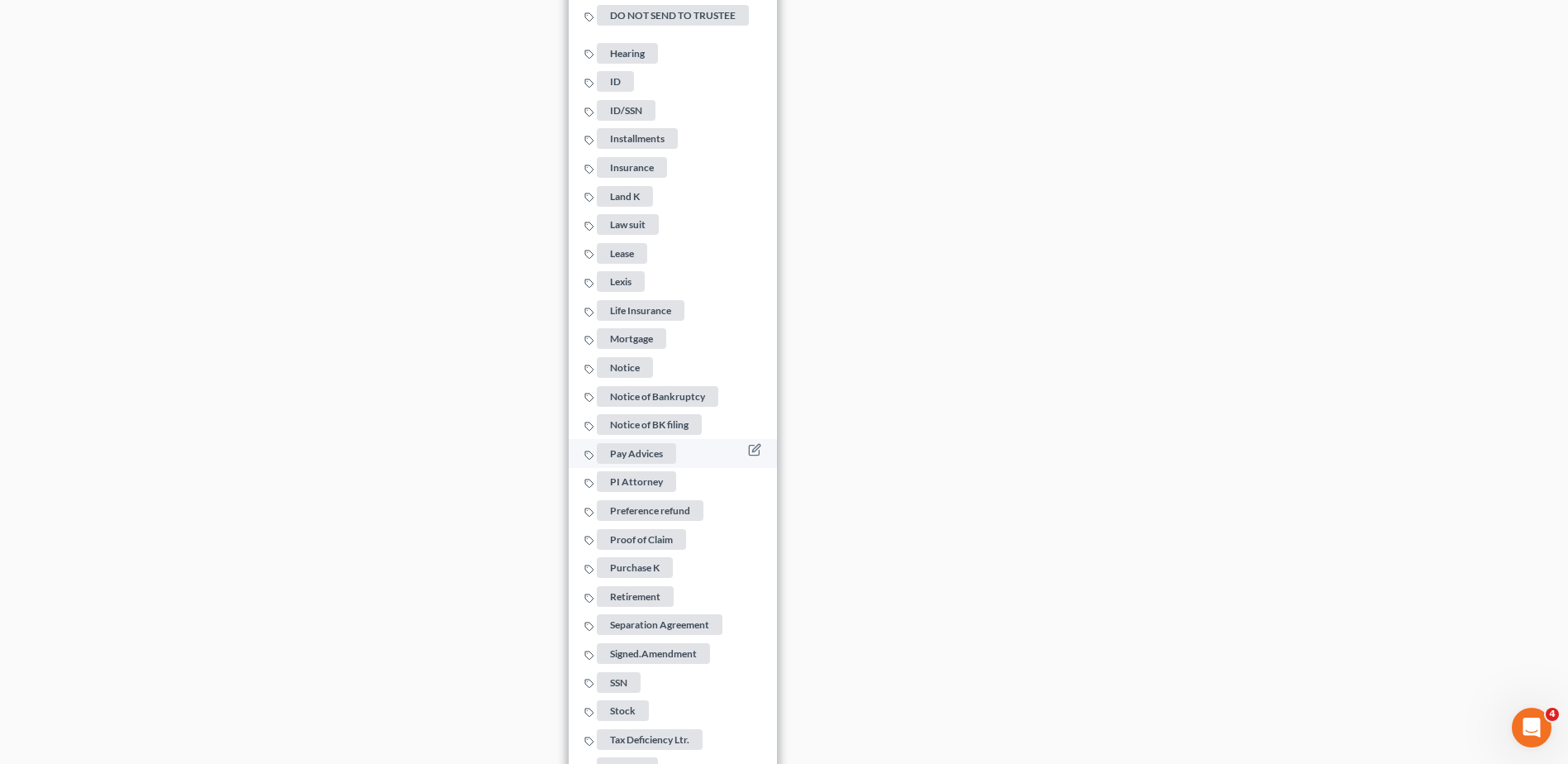
scroll to position [2082, 0]
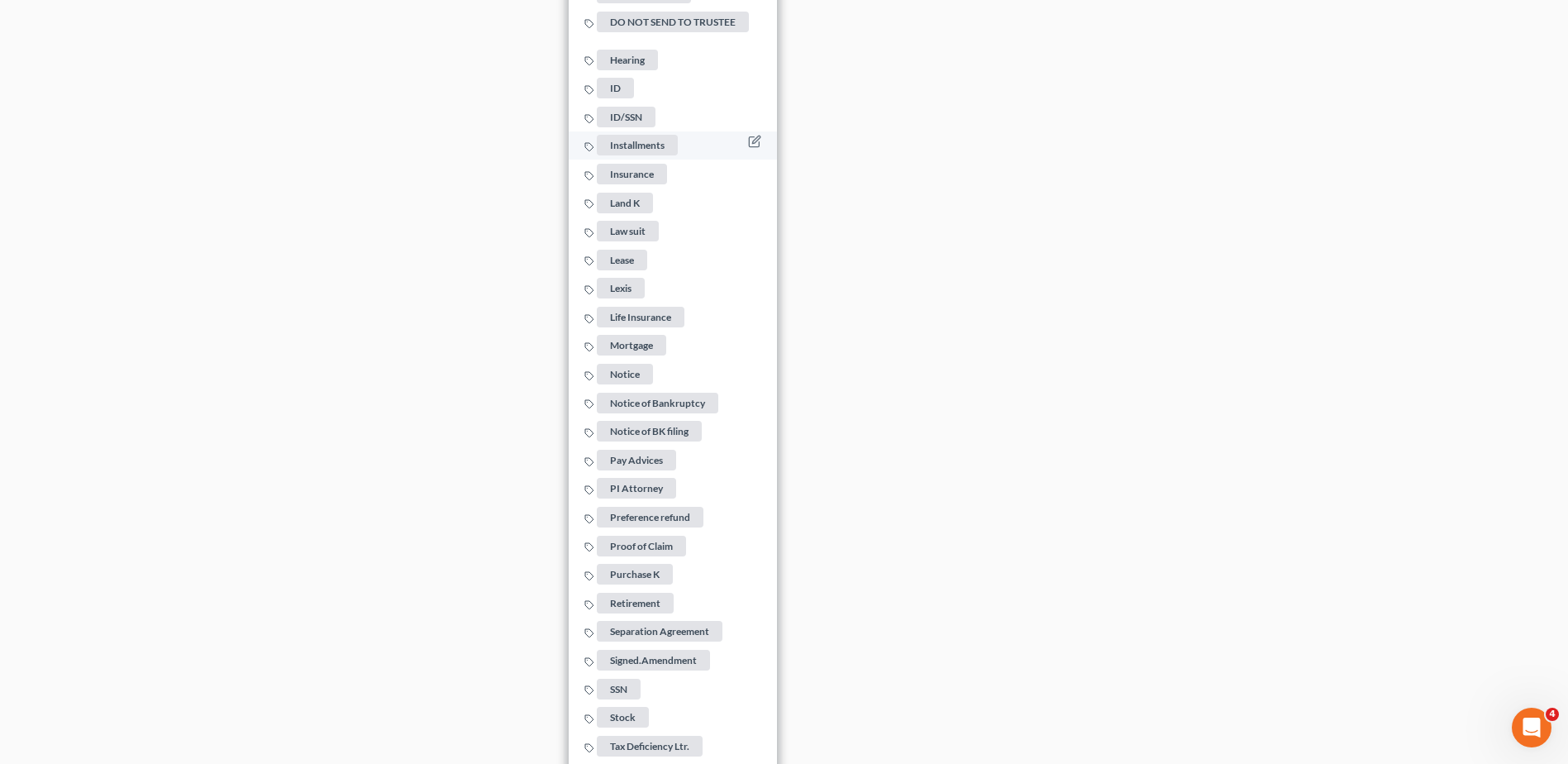
click at [660, 141] on span "Installments" at bounding box center [637, 144] width 81 height 20
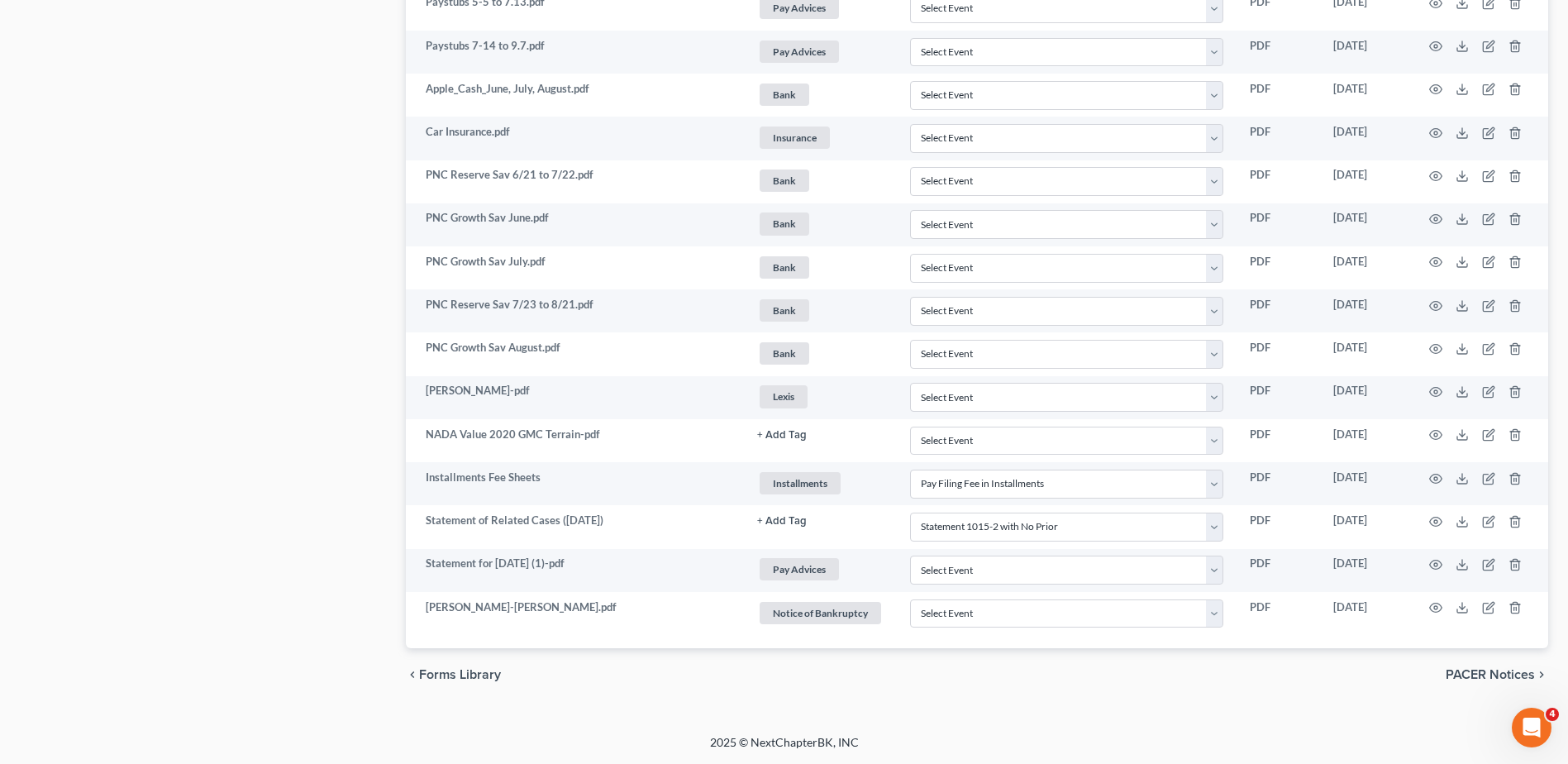
scroll to position [1101, 0]
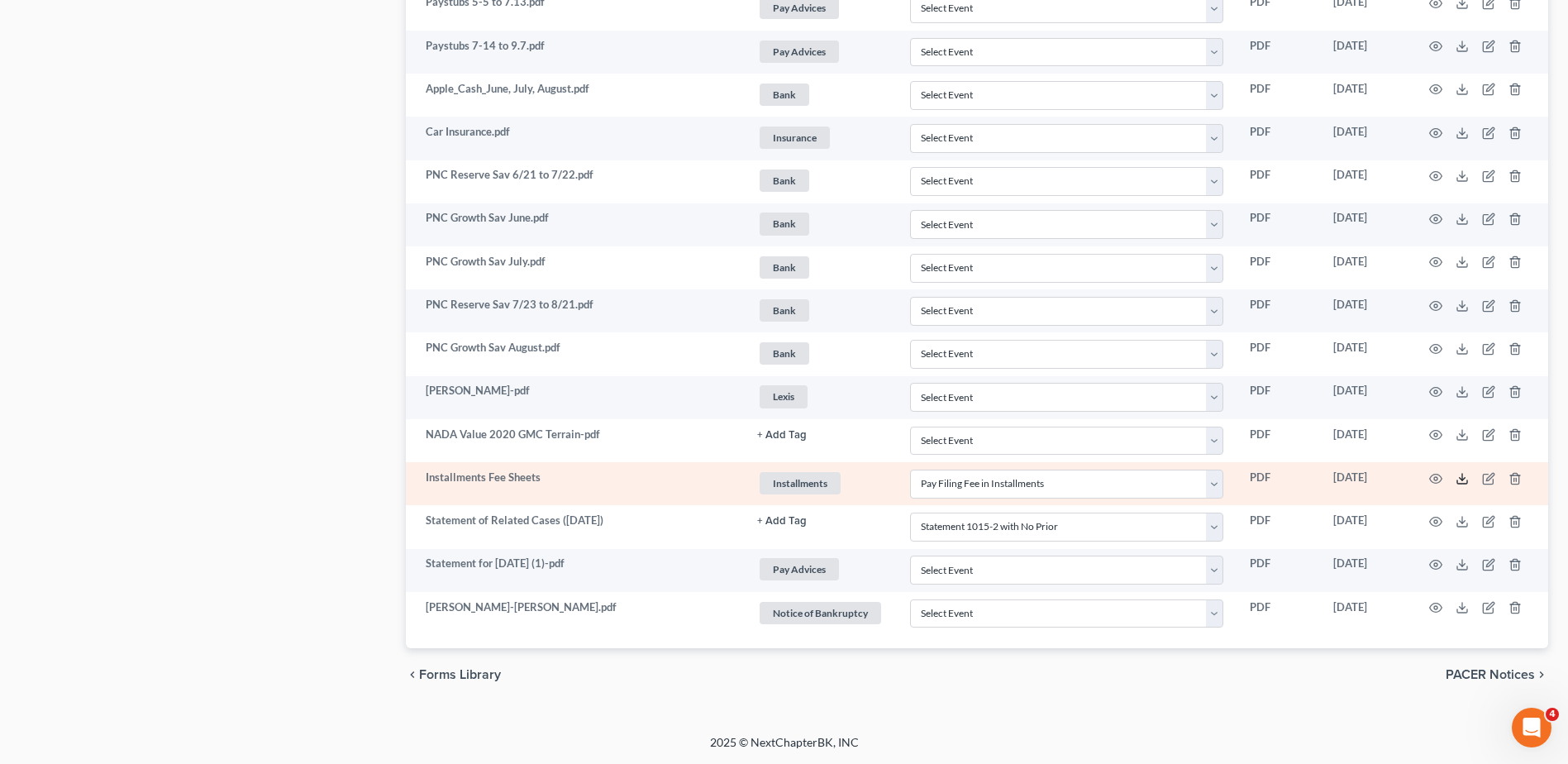
click at [1460, 479] on icon at bounding box center [1461, 479] width 13 height 13
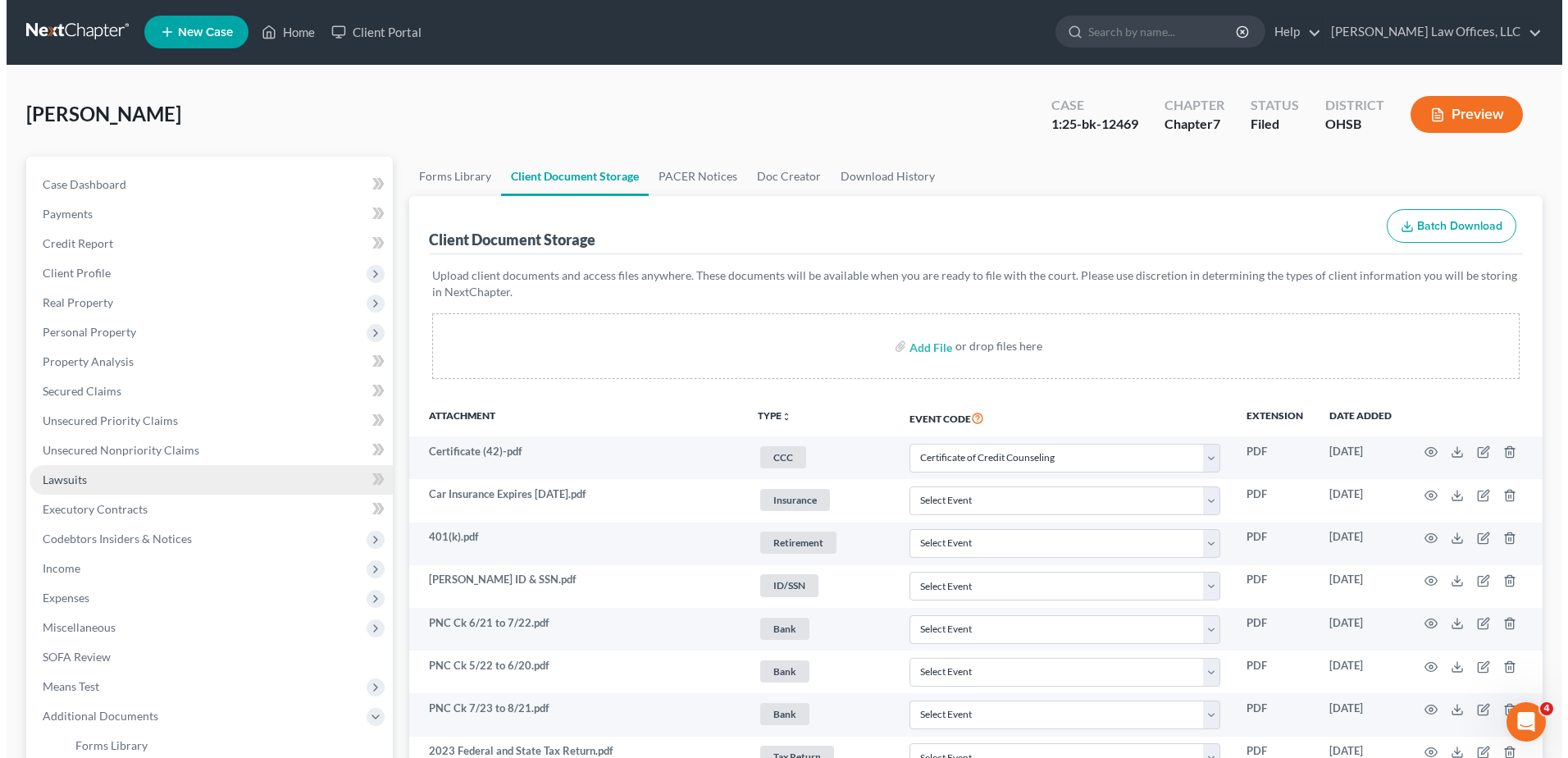
scroll to position [0, 0]
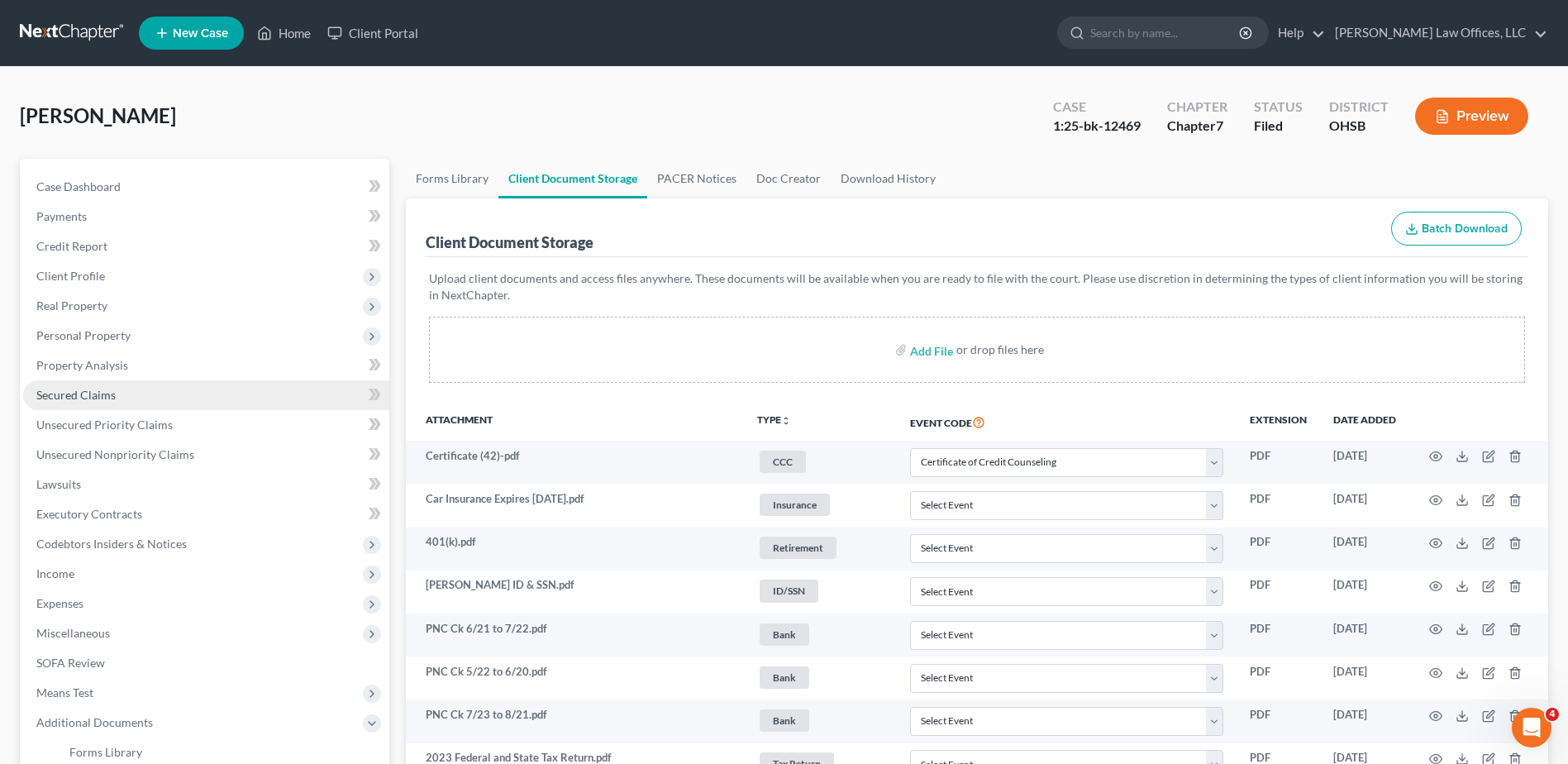
click at [97, 397] on span "Secured Claims" at bounding box center [76, 395] width 79 height 14
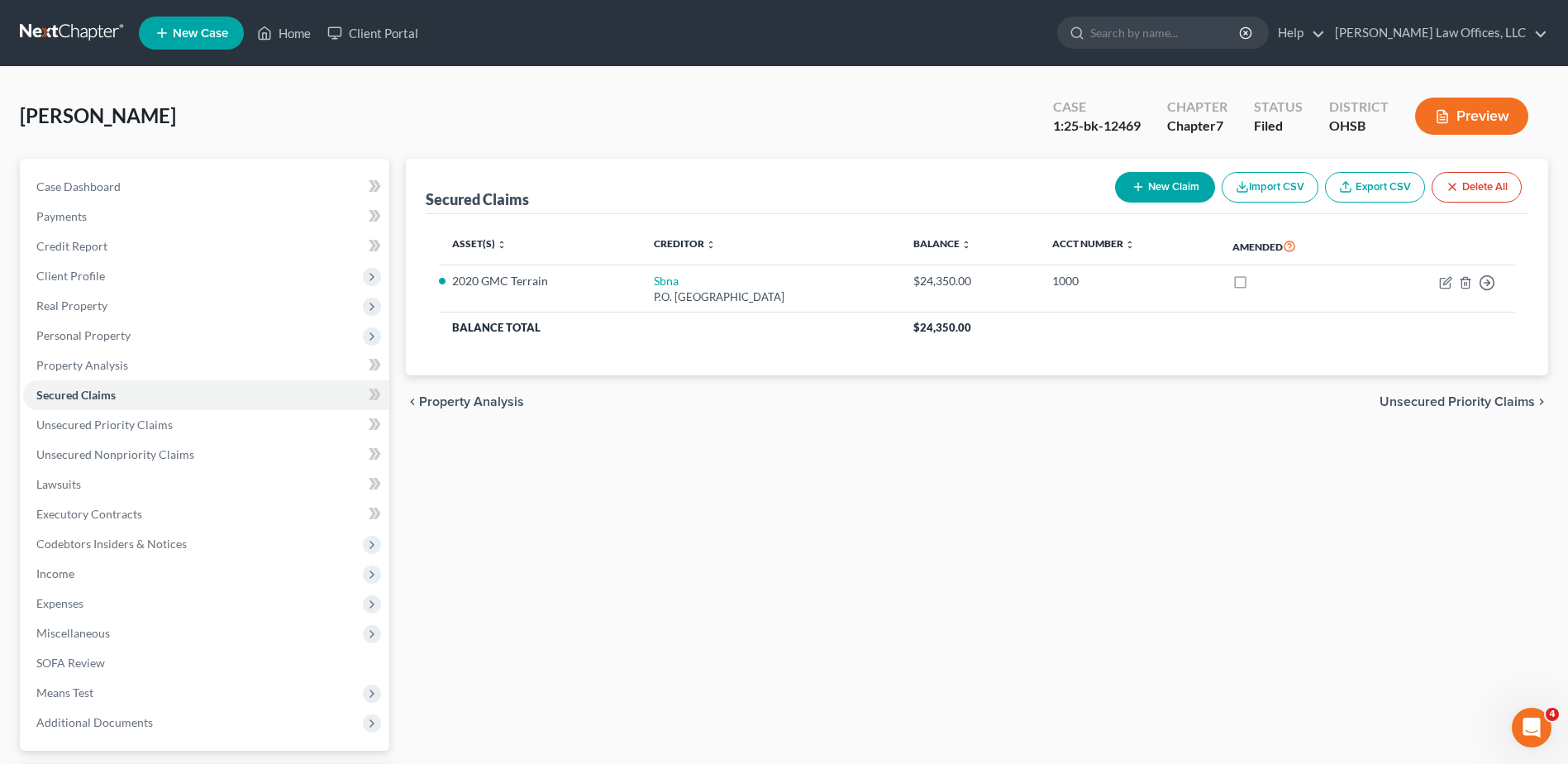
click at [1443, 119] on icon "button" at bounding box center [1442, 117] width 15 height 15
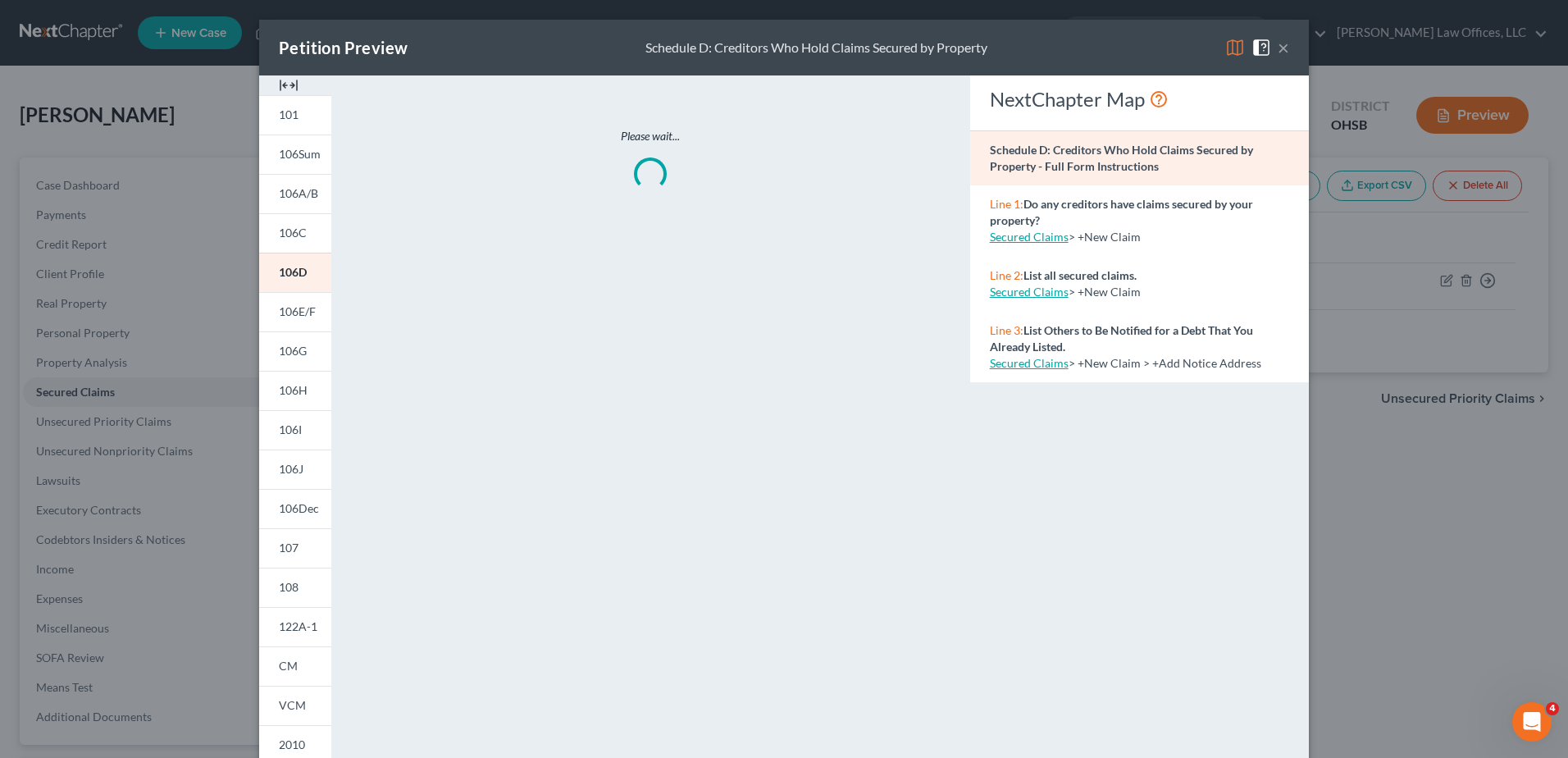
click at [287, 84] on img at bounding box center [289, 85] width 19 height 19
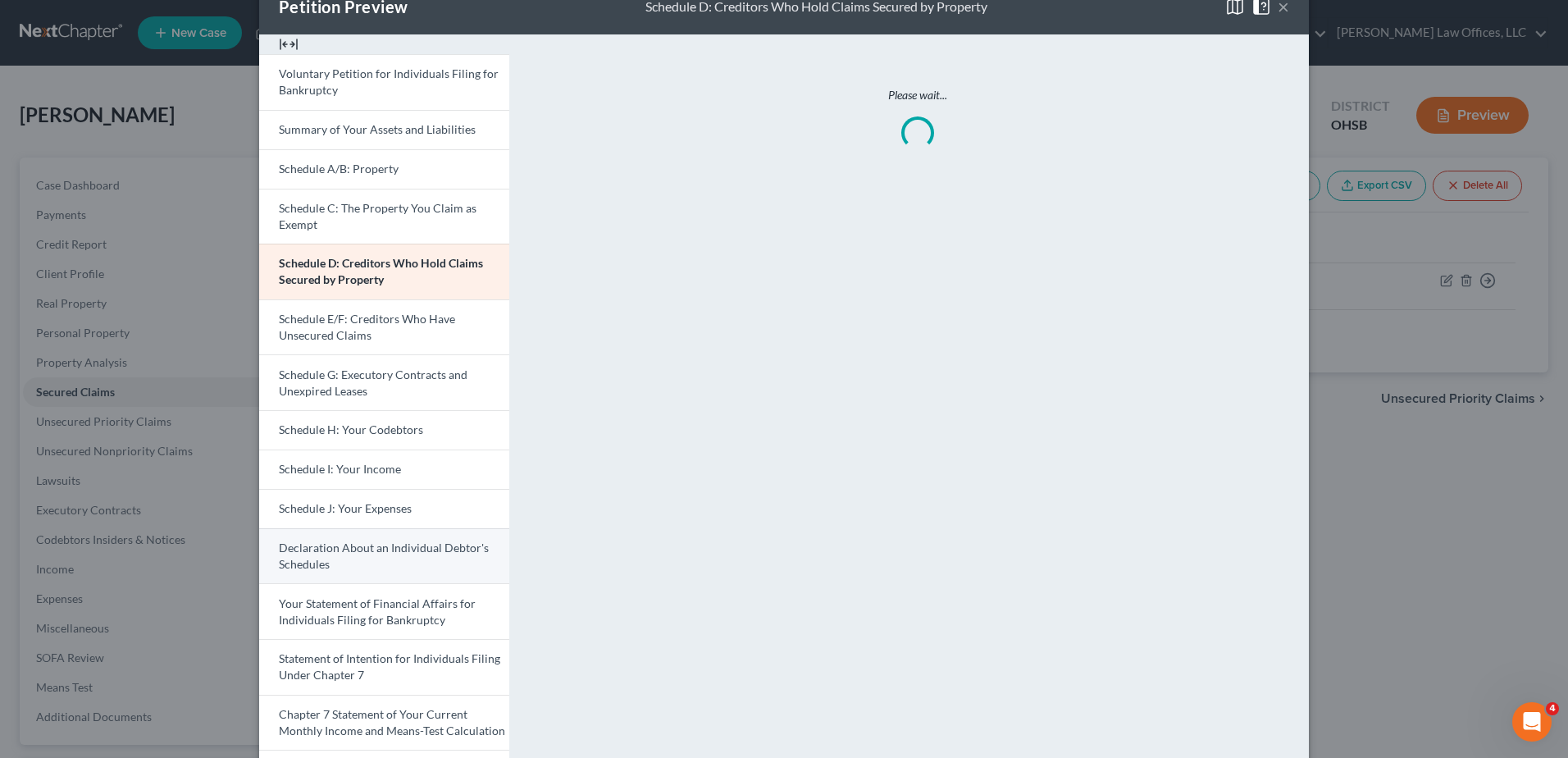
scroll to position [82, 0]
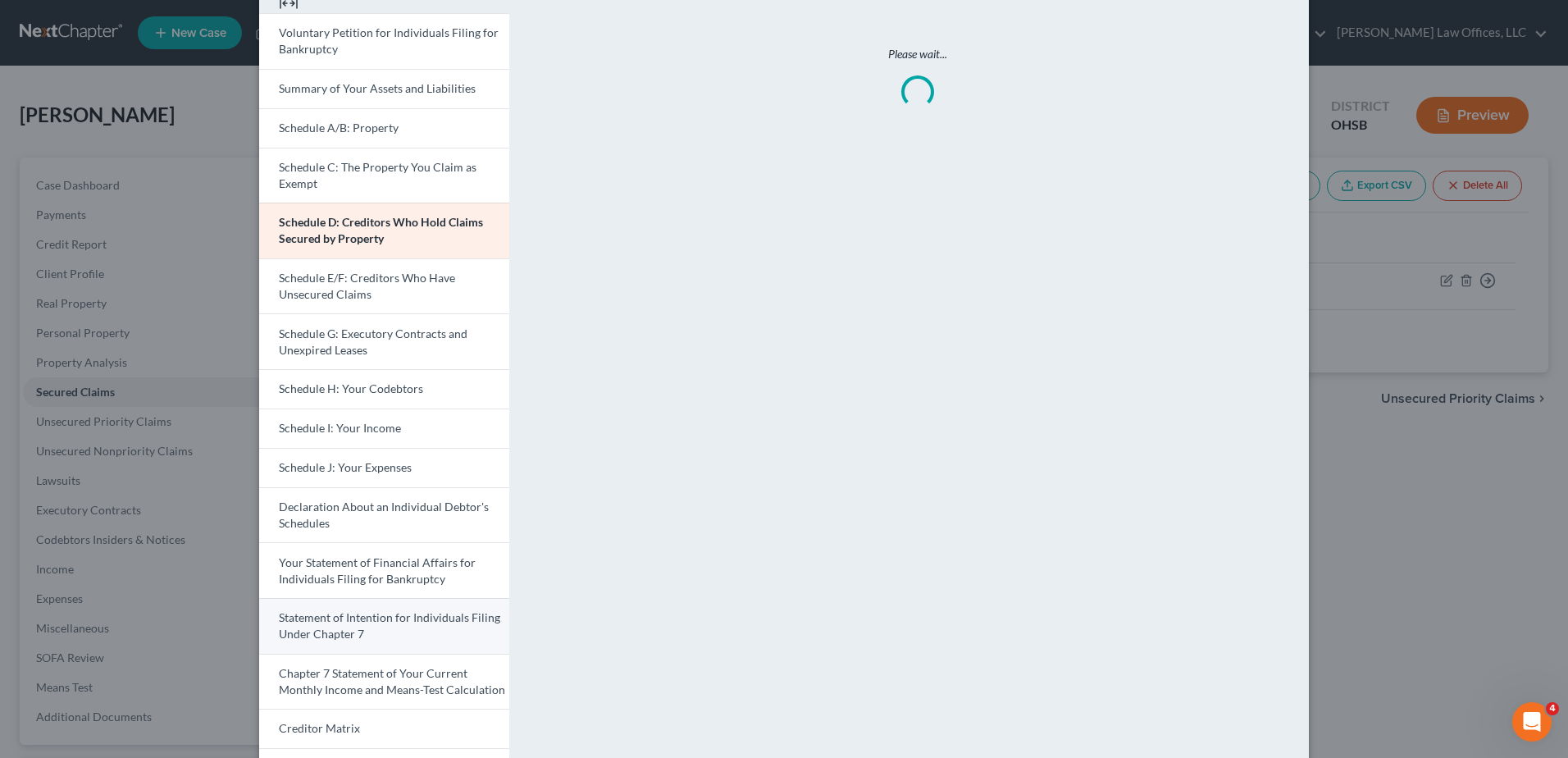
click at [386, 635] on link "Statement of Intention for Individuals Filing Under Chapter 7" at bounding box center [384, 625] width 250 height 56
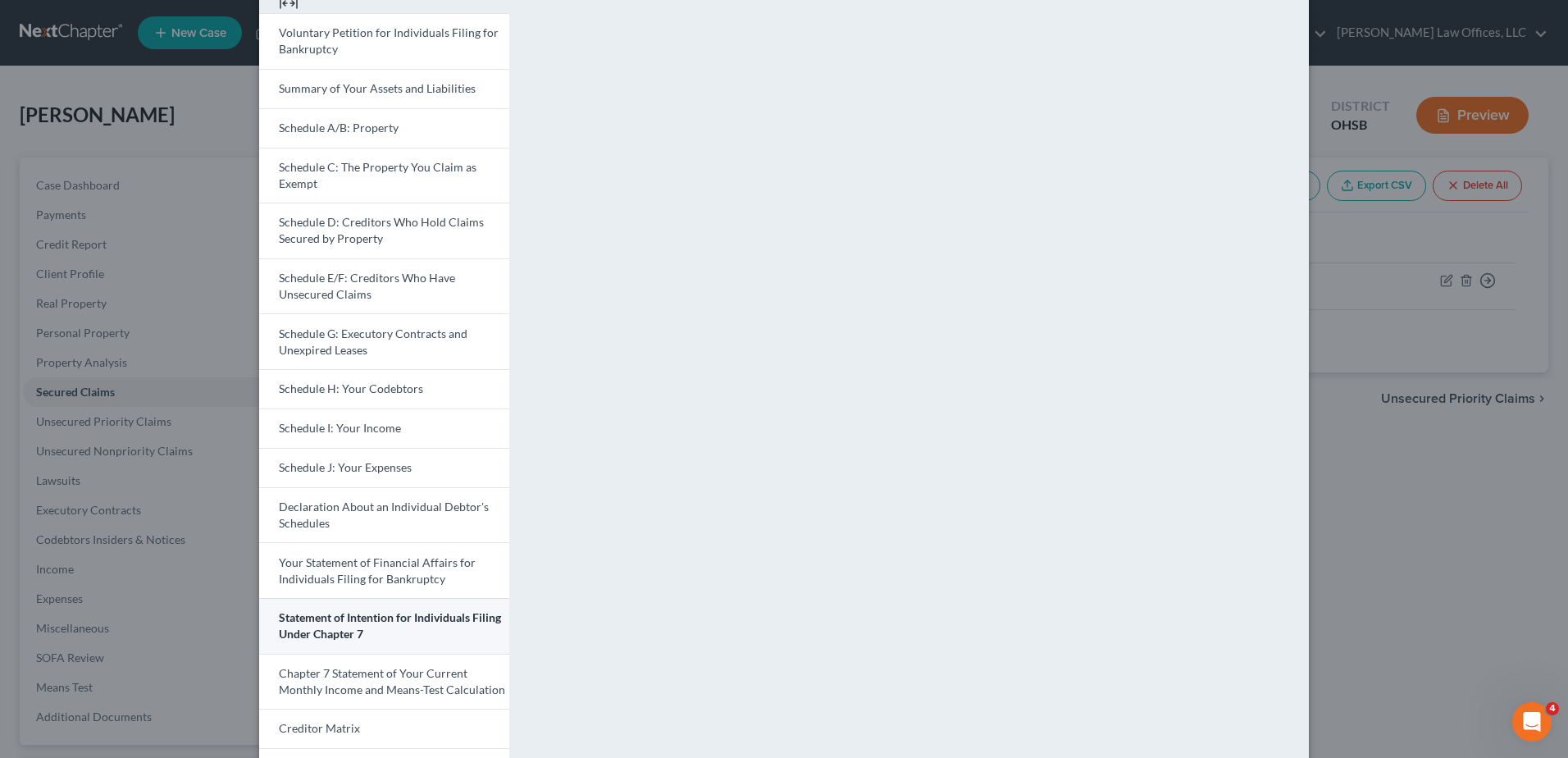
click at [368, 628] on link "Statement of Intention for Individuals Filing Under Chapter 7" at bounding box center [384, 625] width 250 height 56
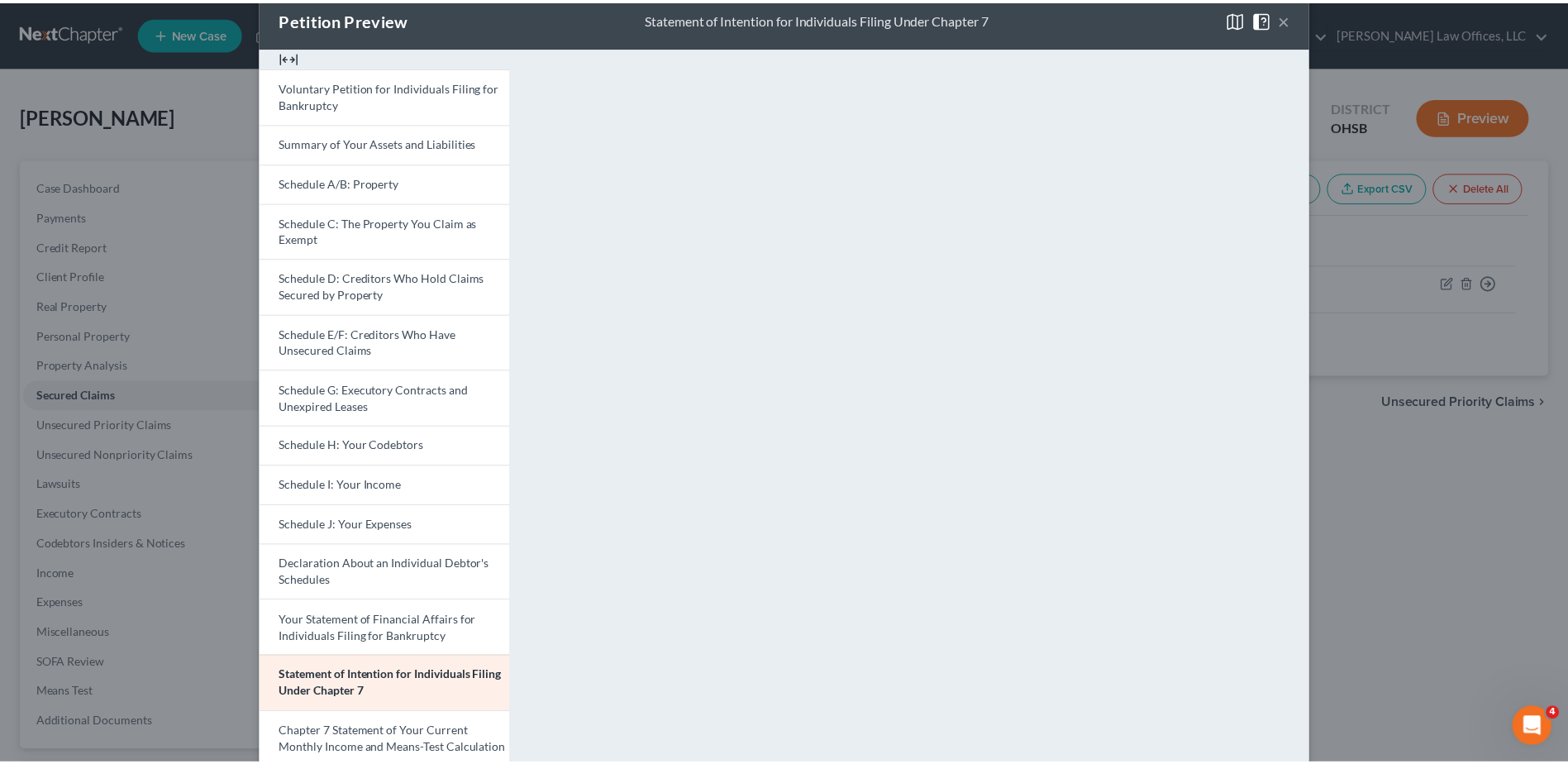
scroll to position [0, 0]
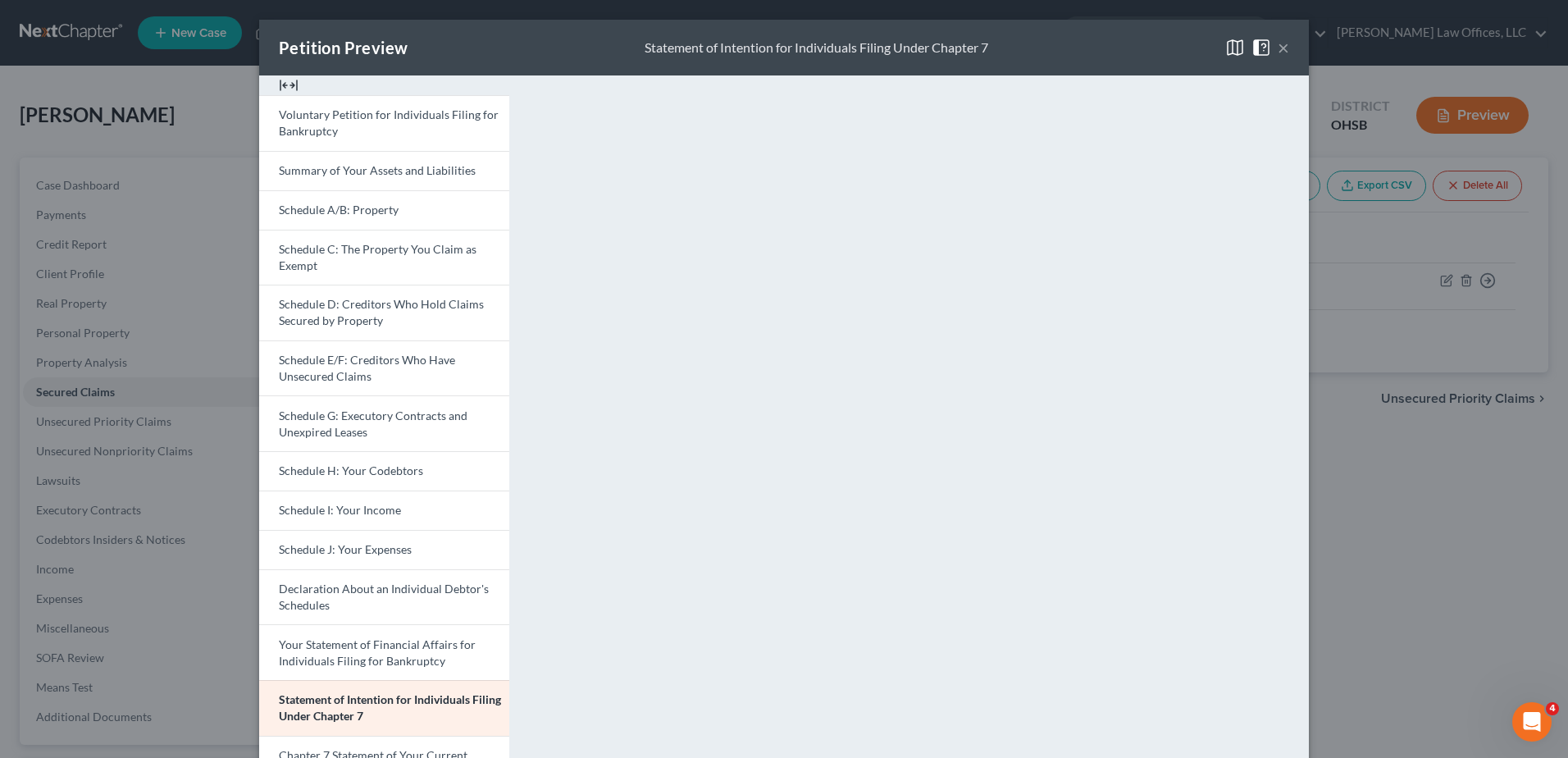
click at [1278, 49] on button "×" at bounding box center [1283, 48] width 11 height 19
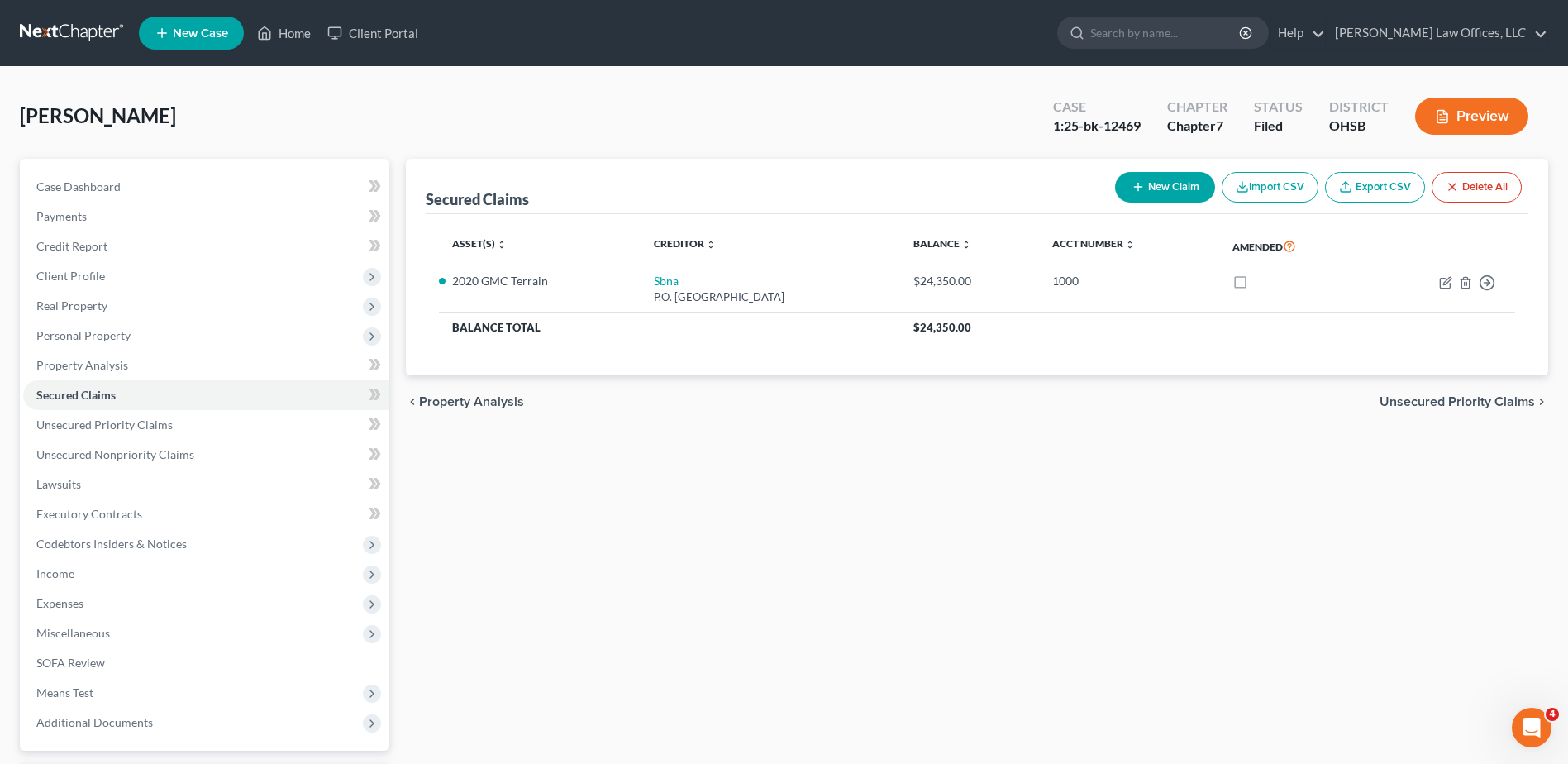
click at [923, 634] on div "Secured Claims New Claim Import CSV Export CSV Delete All Asset(s) expand_more …" at bounding box center [977, 502] width 1159 height 687
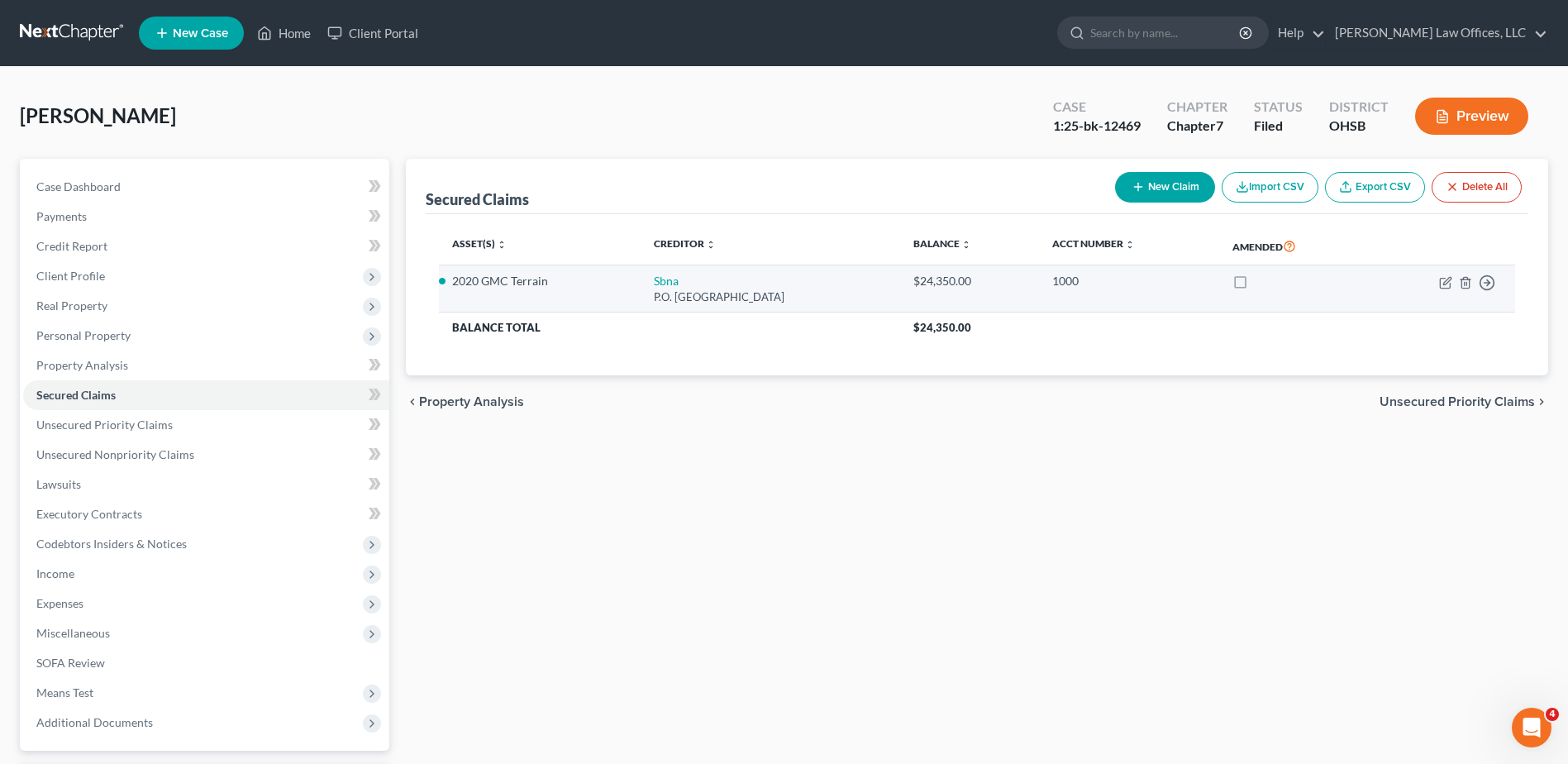
drag, startPoint x: 830, startPoint y: 294, endPoint x: 631, endPoint y: 283, distance: 199.3
click at [640, 283] on td "Sbna P.O. [GEOGRAPHIC_DATA]" at bounding box center [769, 288] width 259 height 47
drag, startPoint x: 631, startPoint y: 283, endPoint x: 639, endPoint y: 296, distance: 15.3
copy td "Sbna P.O. [GEOGRAPHIC_DATA]"
